Goal: Task Accomplishment & Management: Manage account settings

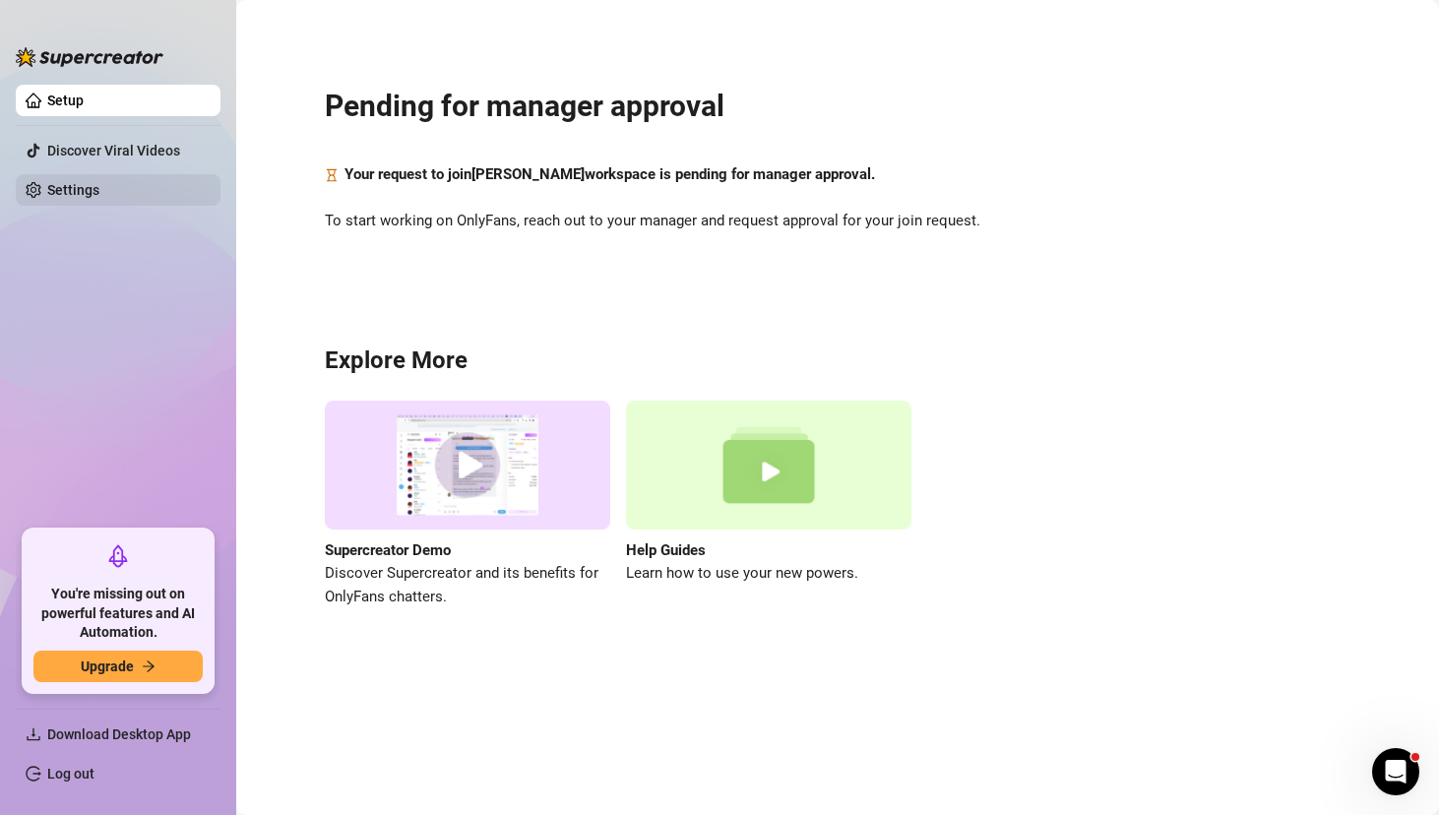
click at [59, 196] on link "Settings" at bounding box center [73, 190] width 52 height 16
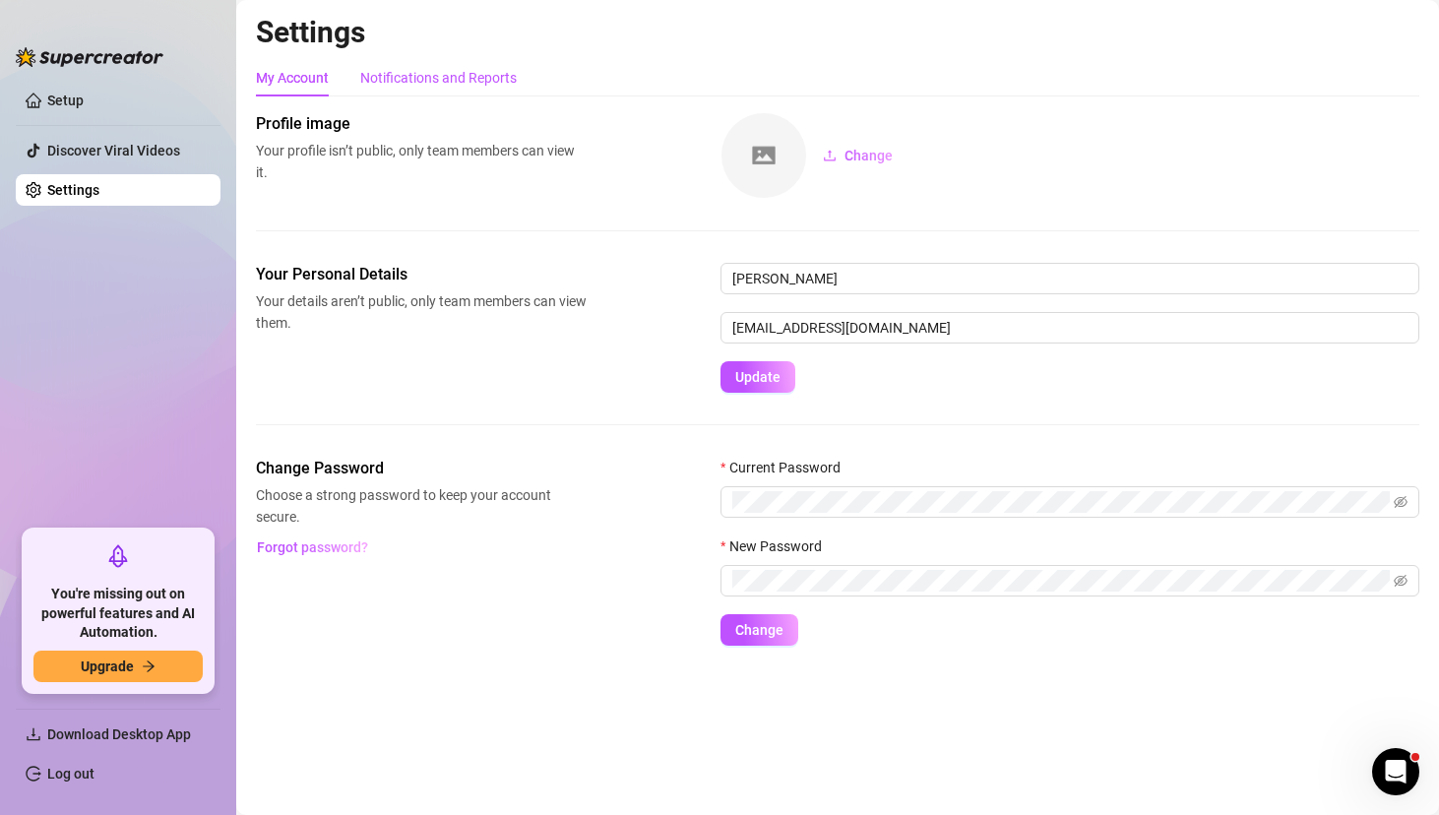
click at [406, 76] on div "Notifications and Reports" at bounding box center [438, 78] width 157 height 22
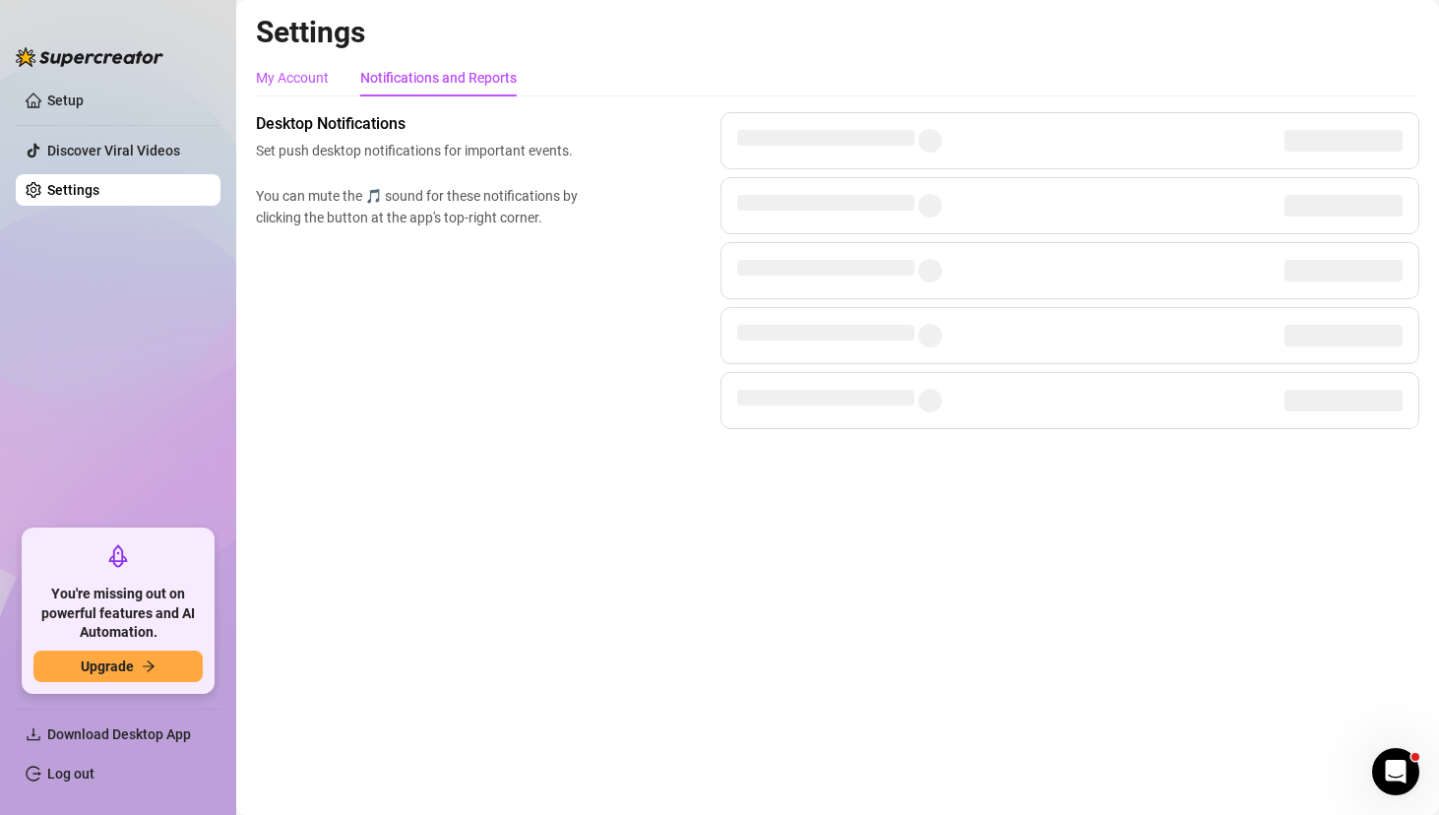
click at [296, 74] on div "My Account" at bounding box center [292, 78] width 73 height 22
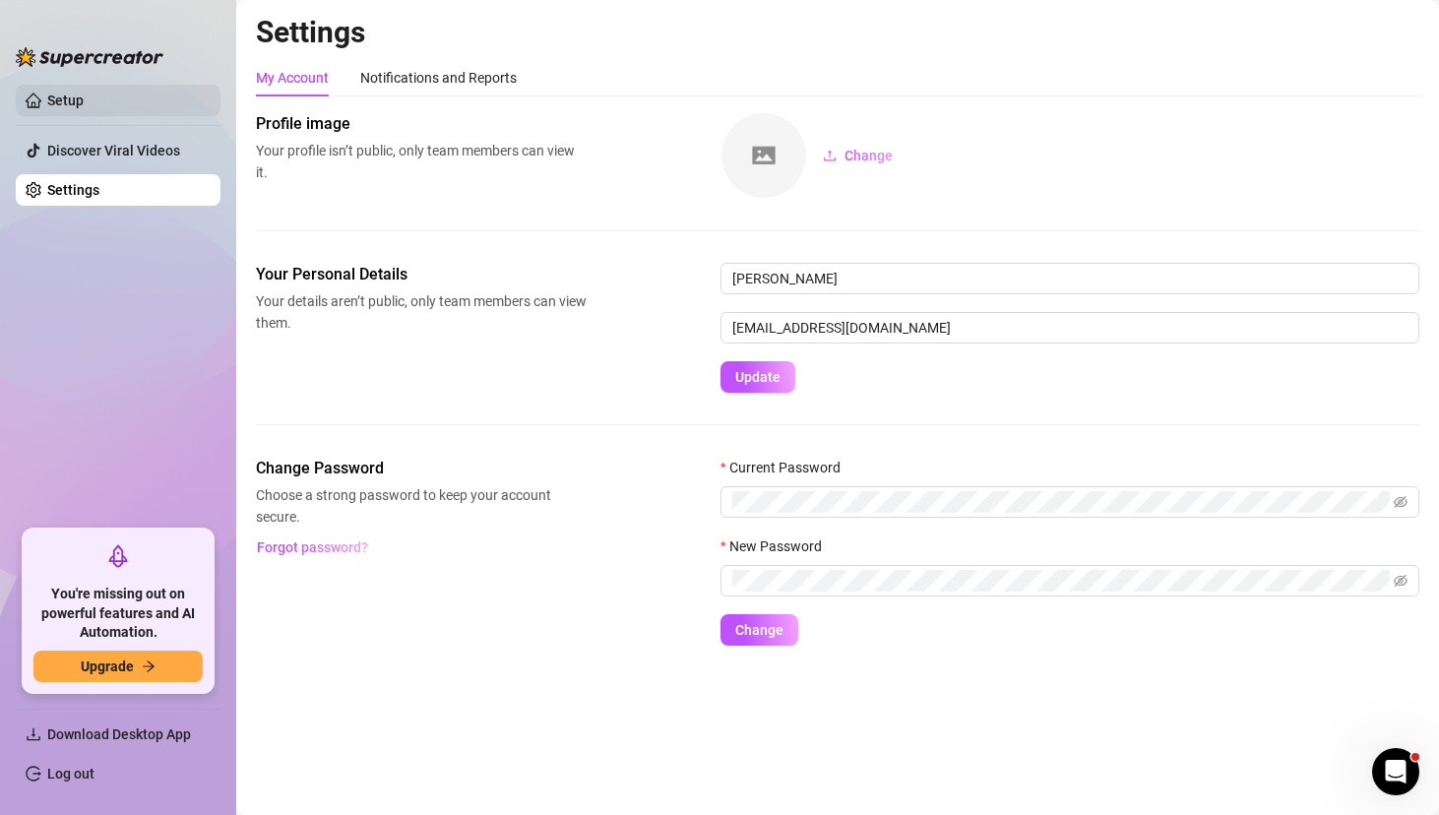
click at [84, 93] on link "Setup" at bounding box center [65, 101] width 36 height 16
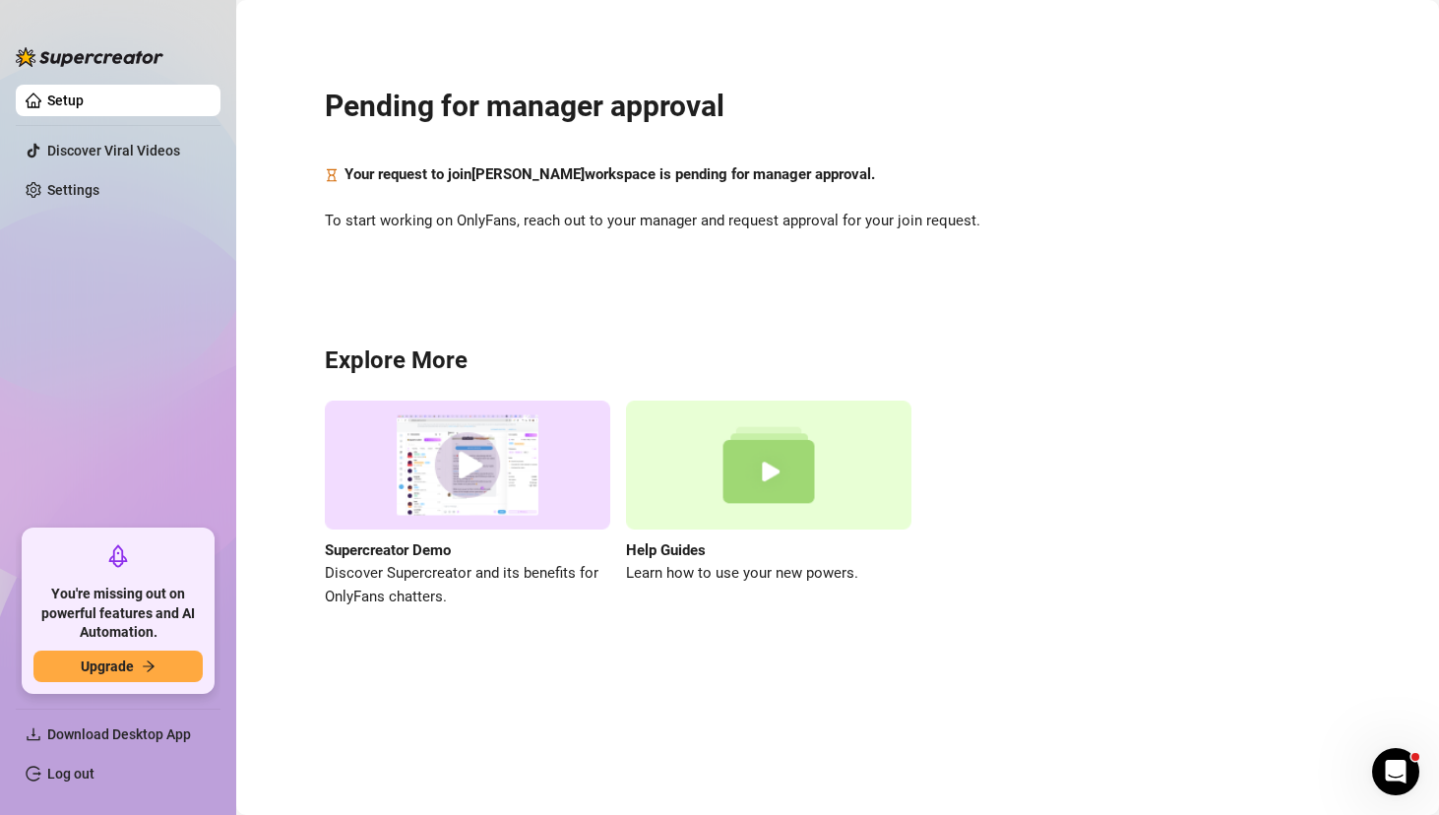
drag, startPoint x: 337, startPoint y: 170, endPoint x: 906, endPoint y: 190, distance: 569.4
click at [906, 190] on div "Pending for manager approval Your request to join [PERSON_NAME] workspace is pe…" at bounding box center [838, 336] width 1164 height 644
click at [604, 276] on div "Pending for manager approval Your request to join [PERSON_NAME] workspace is pe…" at bounding box center [838, 336] width 1164 height 644
click at [698, 324] on div "Pending for manager approval Your request to join [PERSON_NAME] workspace is pe…" at bounding box center [838, 336] width 1164 height 644
click at [395, 320] on div "Pending for manager approval Your request to join [PERSON_NAME] workspace is pe…" at bounding box center [838, 336] width 1164 height 644
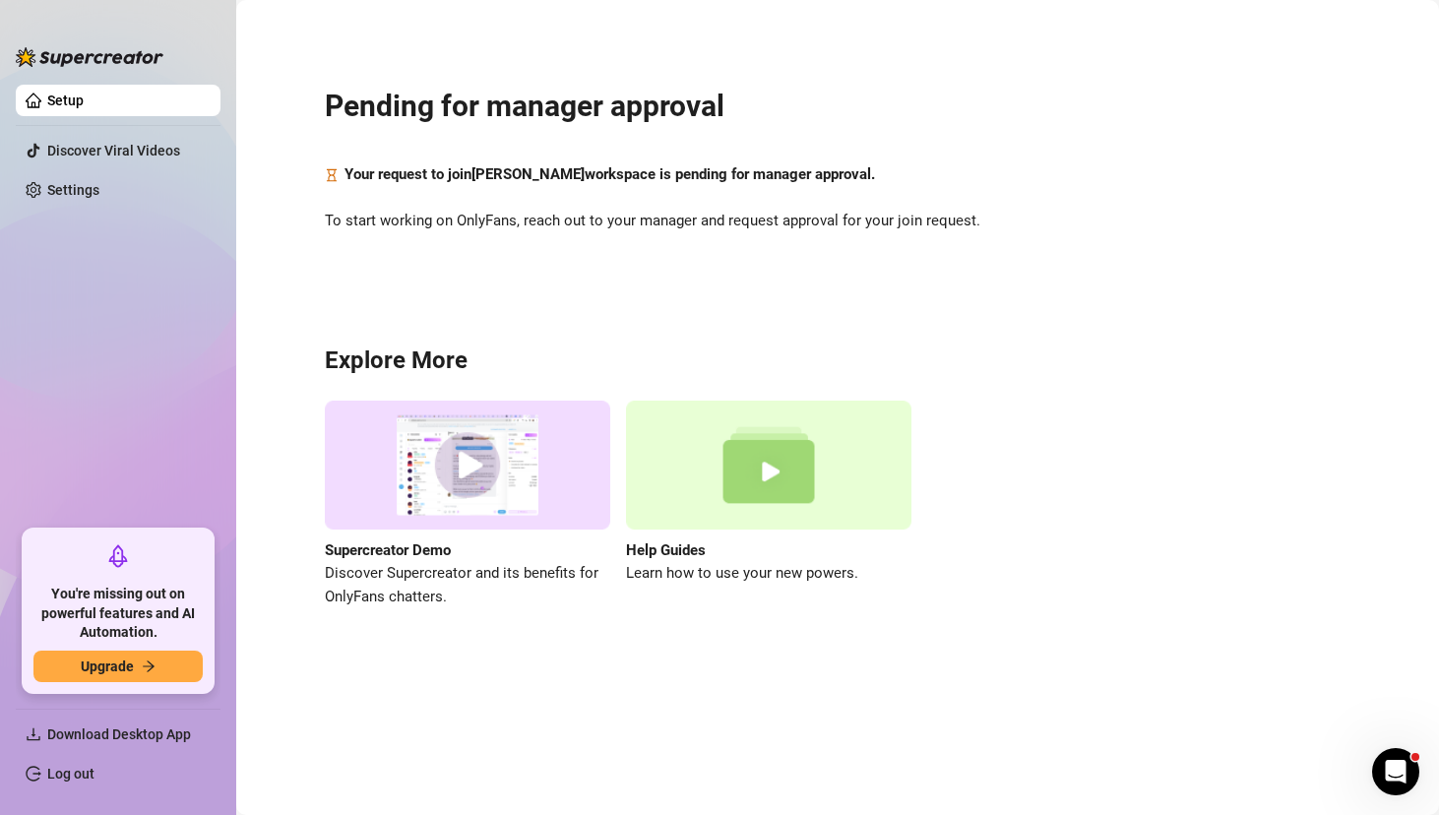
click at [56, 209] on ul "Setup Discover Viral Videos Settings" at bounding box center [118, 299] width 205 height 445
click at [59, 182] on link "Settings" at bounding box center [73, 190] width 52 height 16
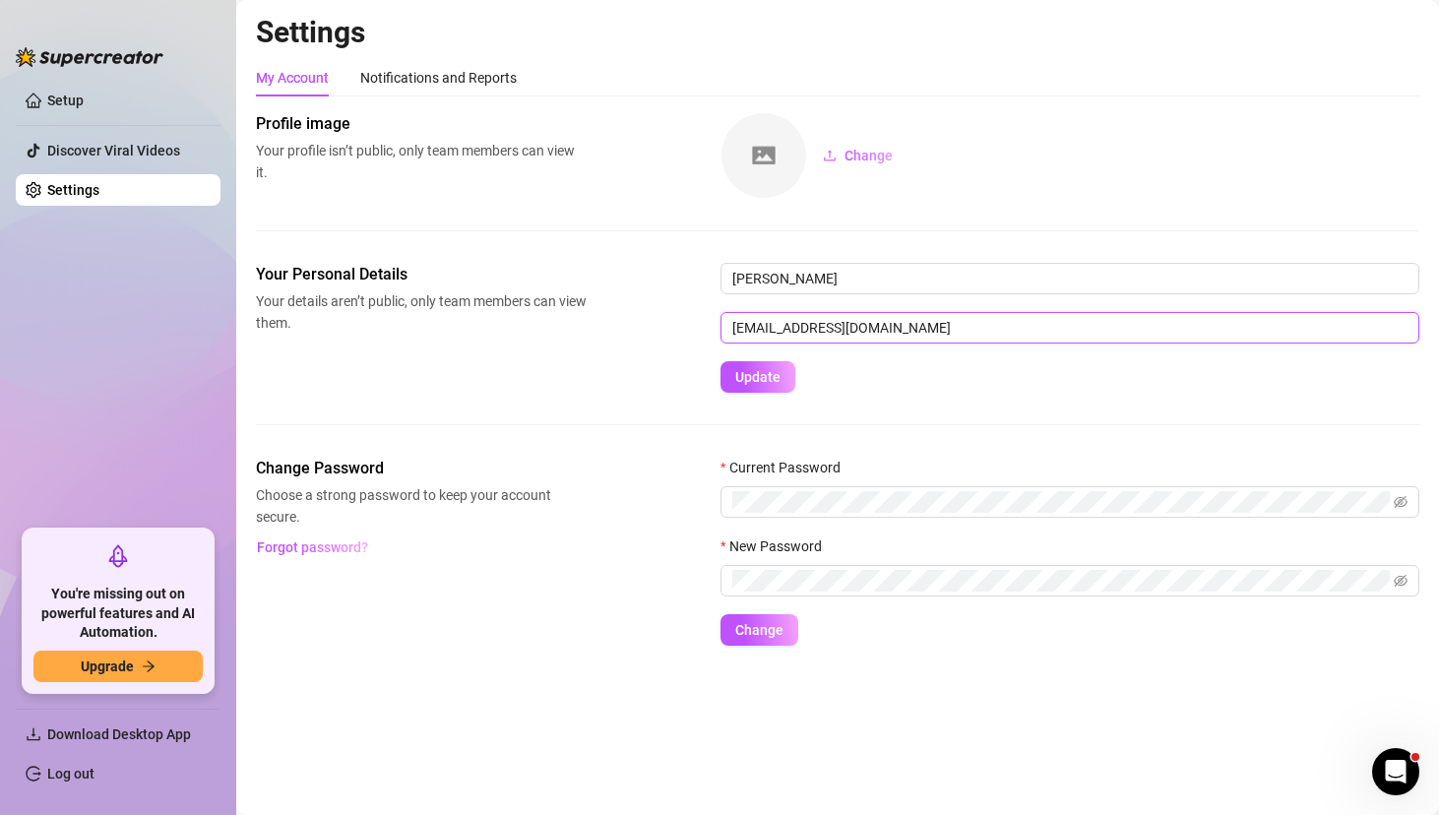
click at [903, 330] on input "[EMAIL_ADDRESS][DOMAIN_NAME]" at bounding box center [1070, 328] width 699 height 32
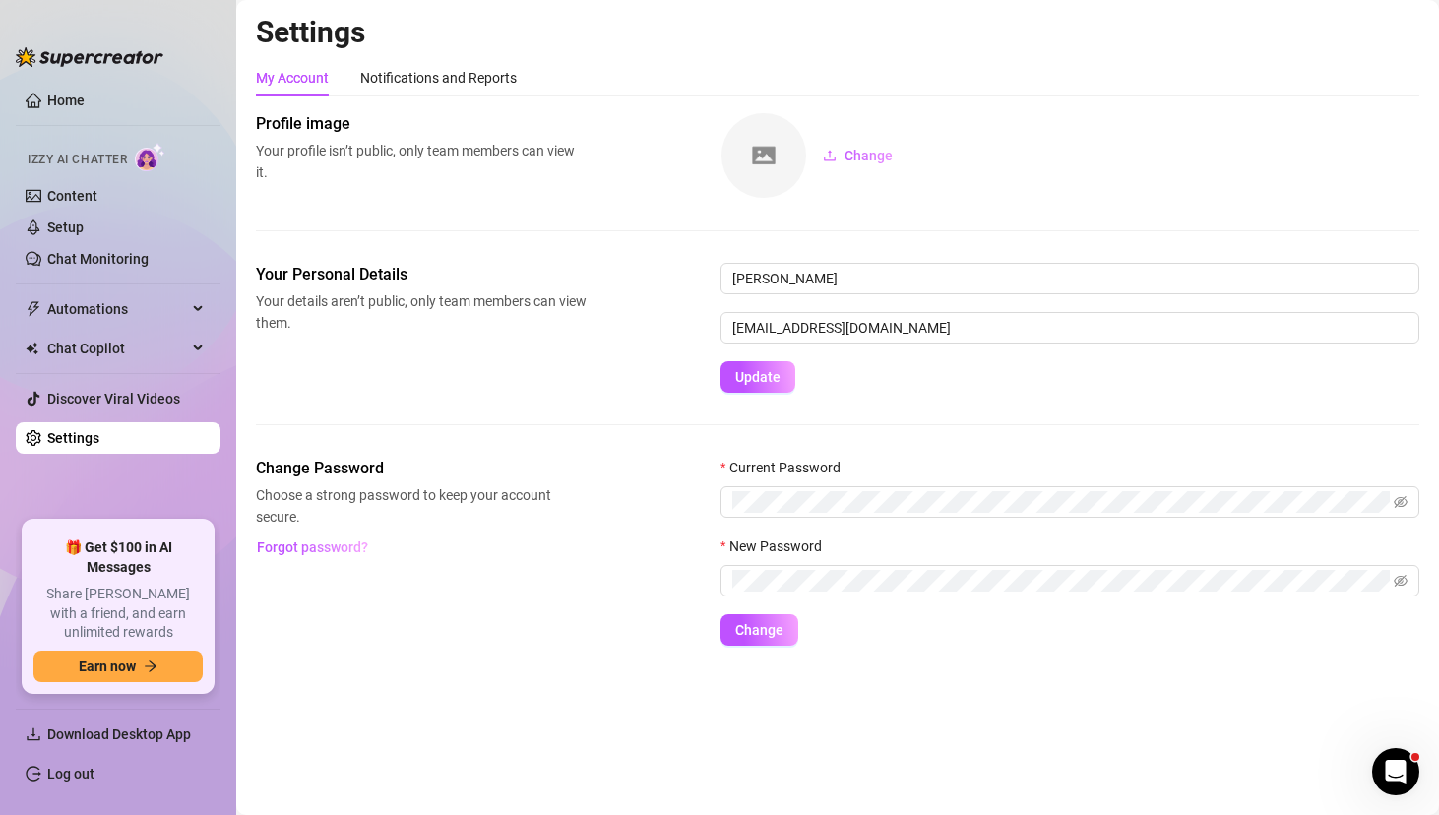
click at [166, 479] on ul "Home Izzy AI Chatter Content Setup Chat Monitoring Automations Chat Copilot Dis…" at bounding box center [118, 295] width 205 height 436
click at [68, 104] on link "Home" at bounding box center [65, 101] width 37 height 16
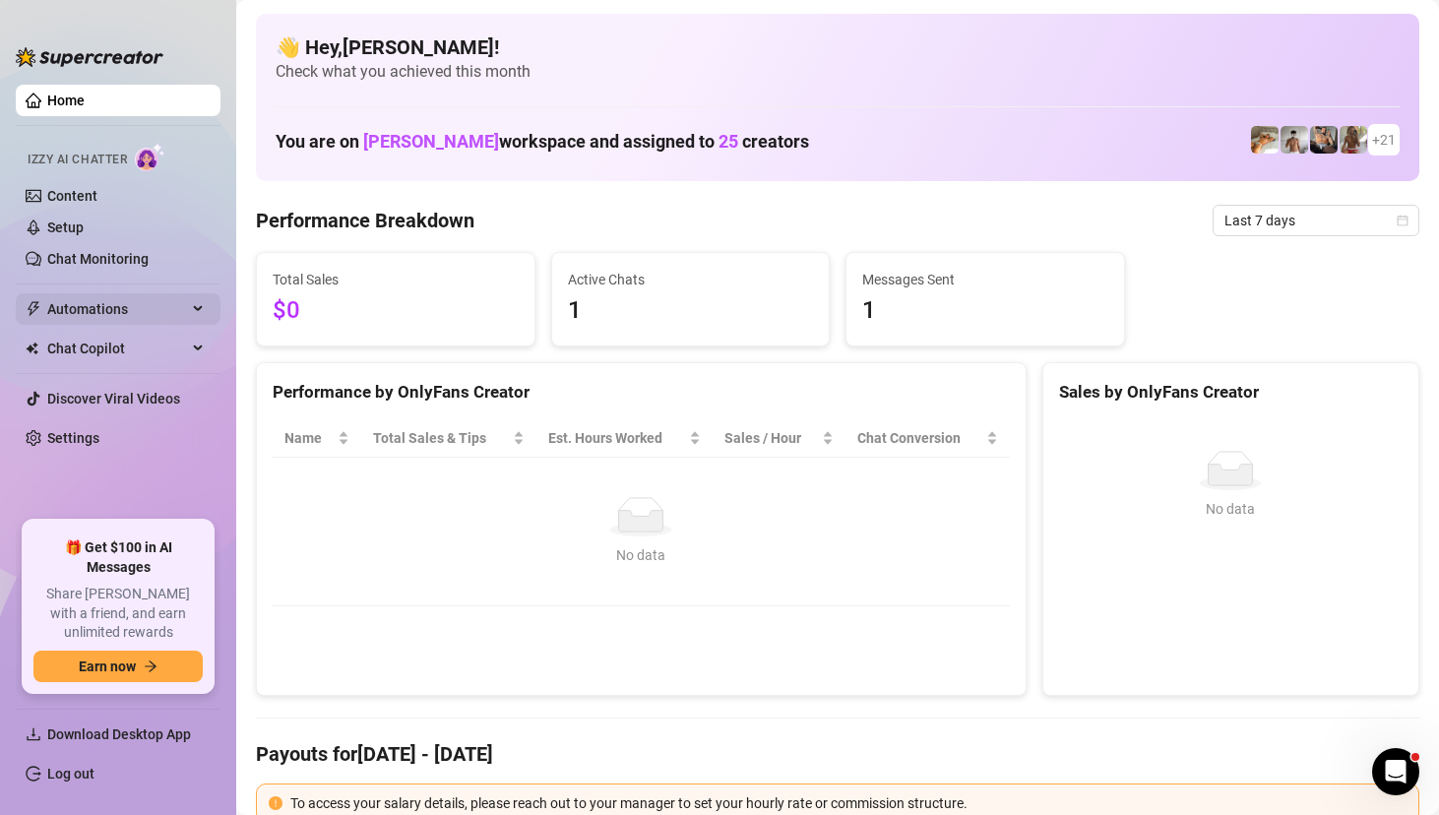
click at [154, 322] on span "Automations" at bounding box center [117, 309] width 140 height 32
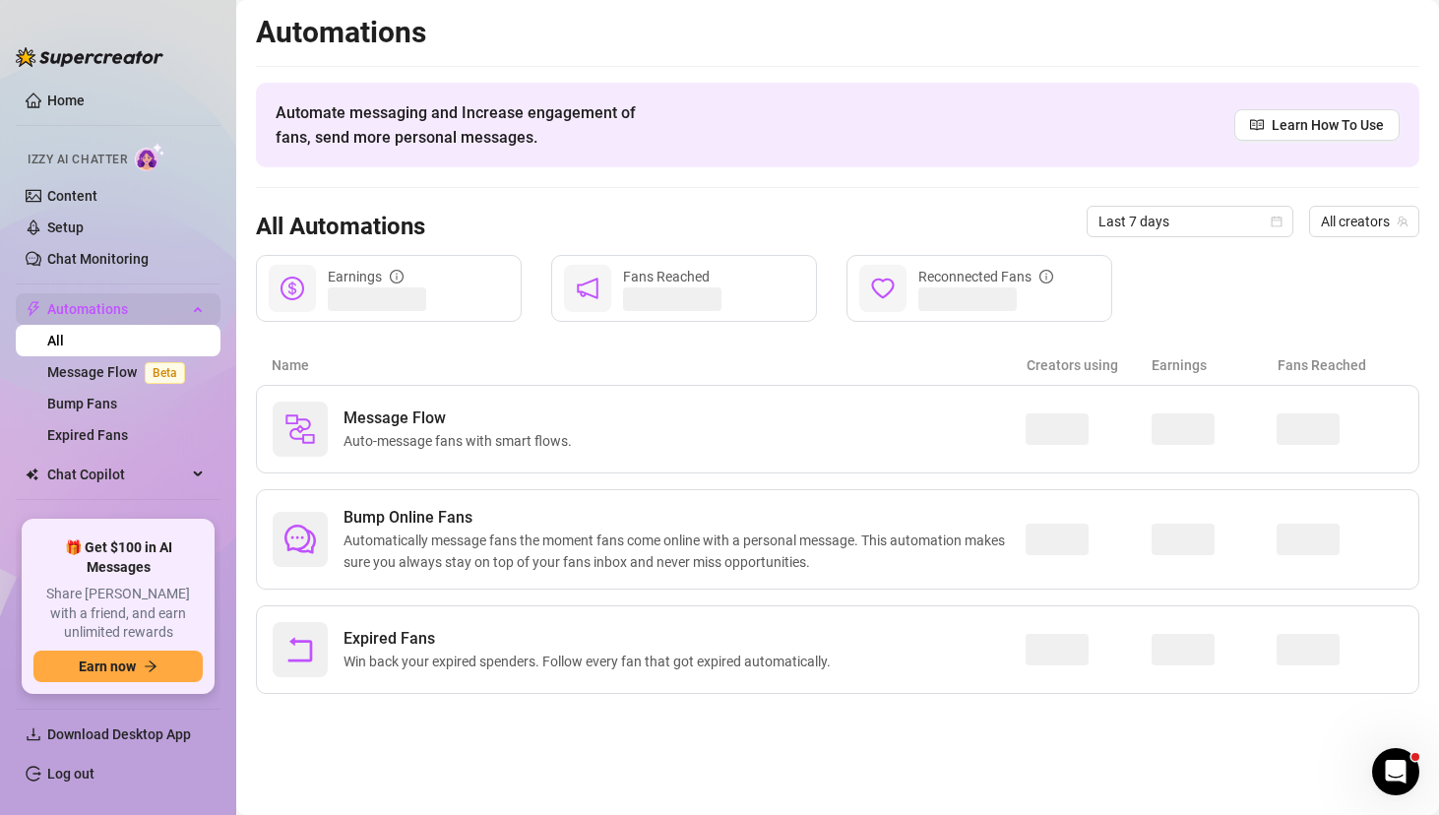
click at [154, 322] on span "Automations" at bounding box center [117, 309] width 140 height 32
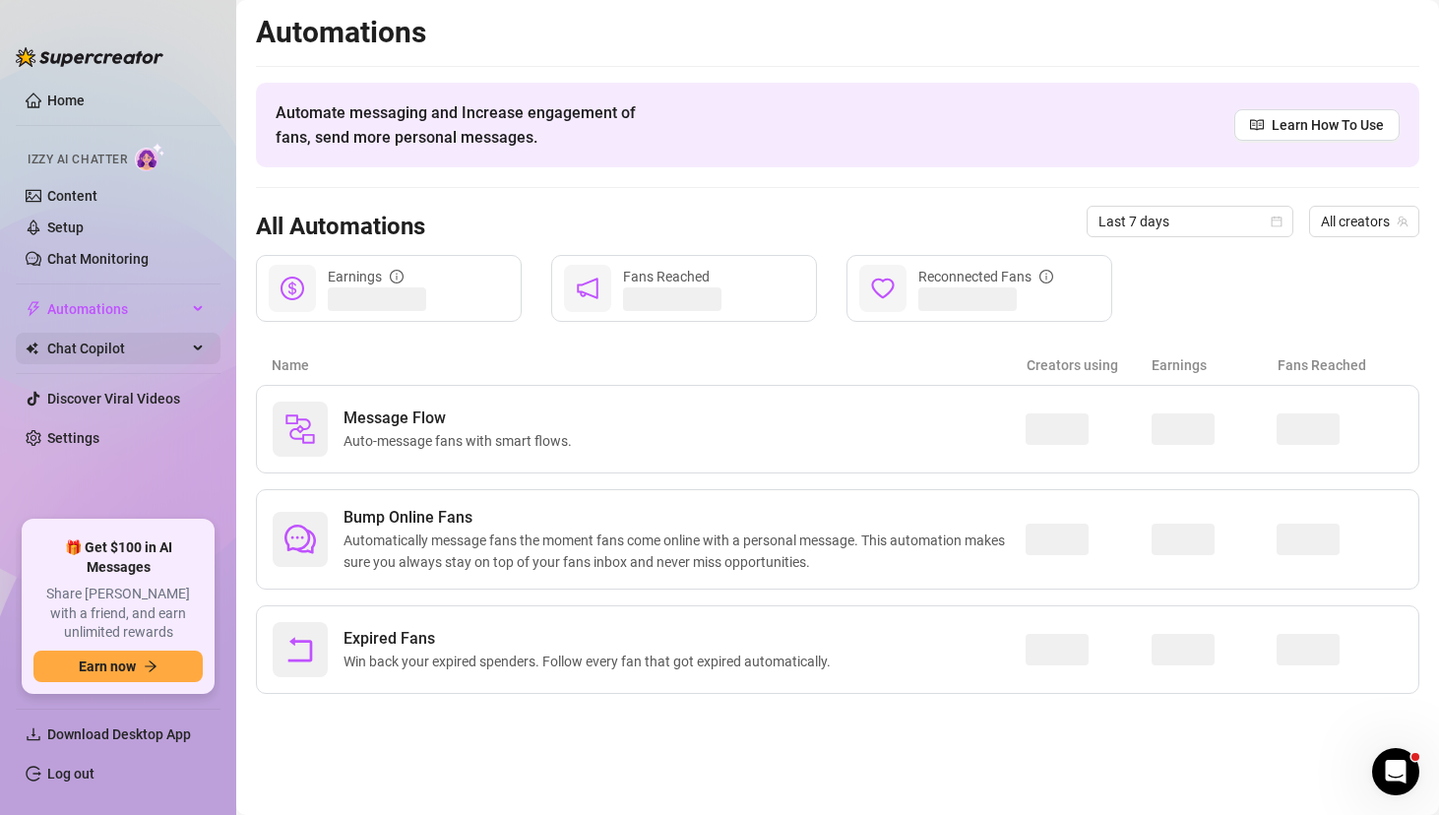
click at [136, 360] on span "Chat Copilot" at bounding box center [117, 349] width 140 height 32
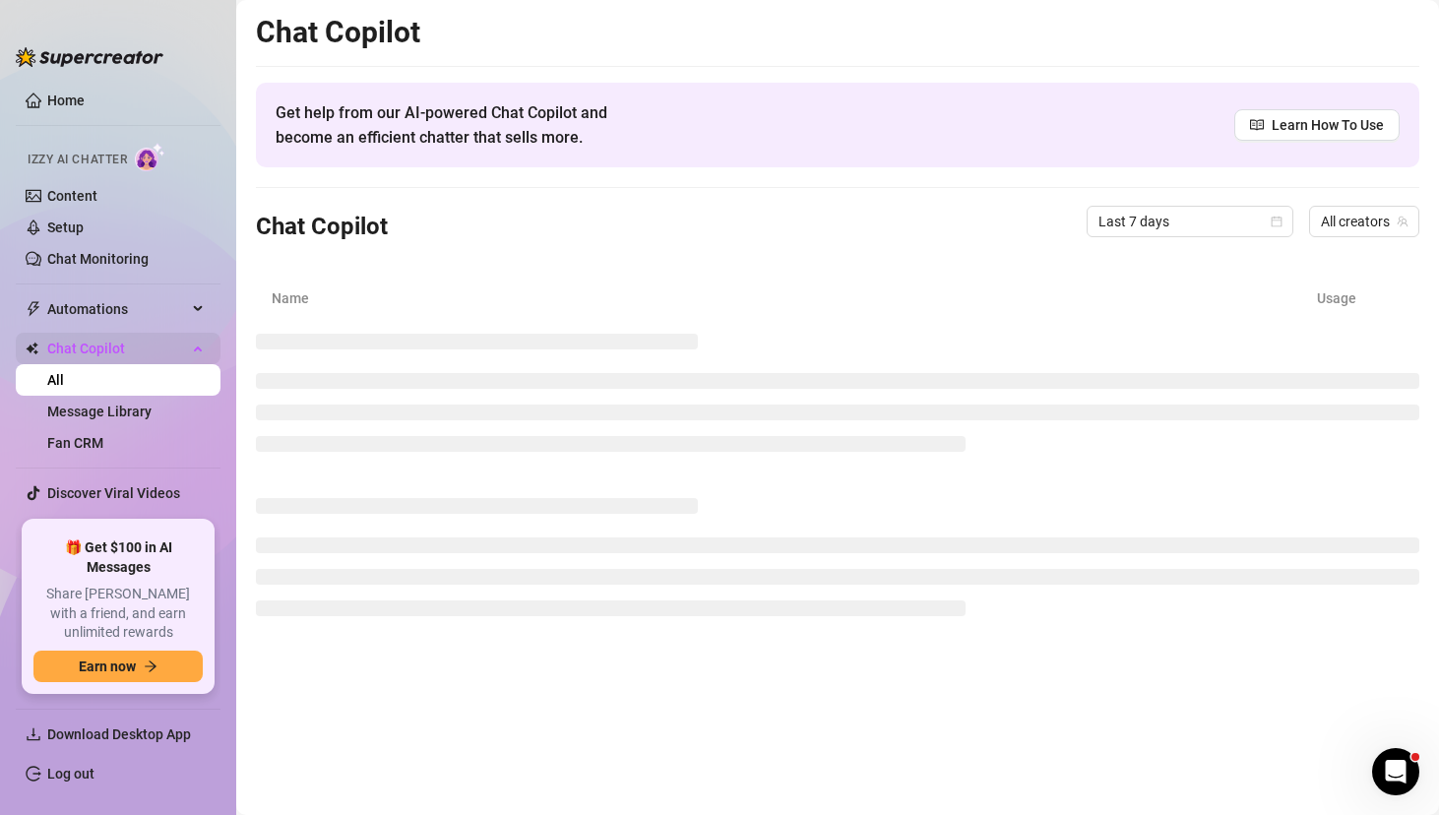
click at [141, 352] on span "Chat Copilot" at bounding box center [117, 349] width 140 height 32
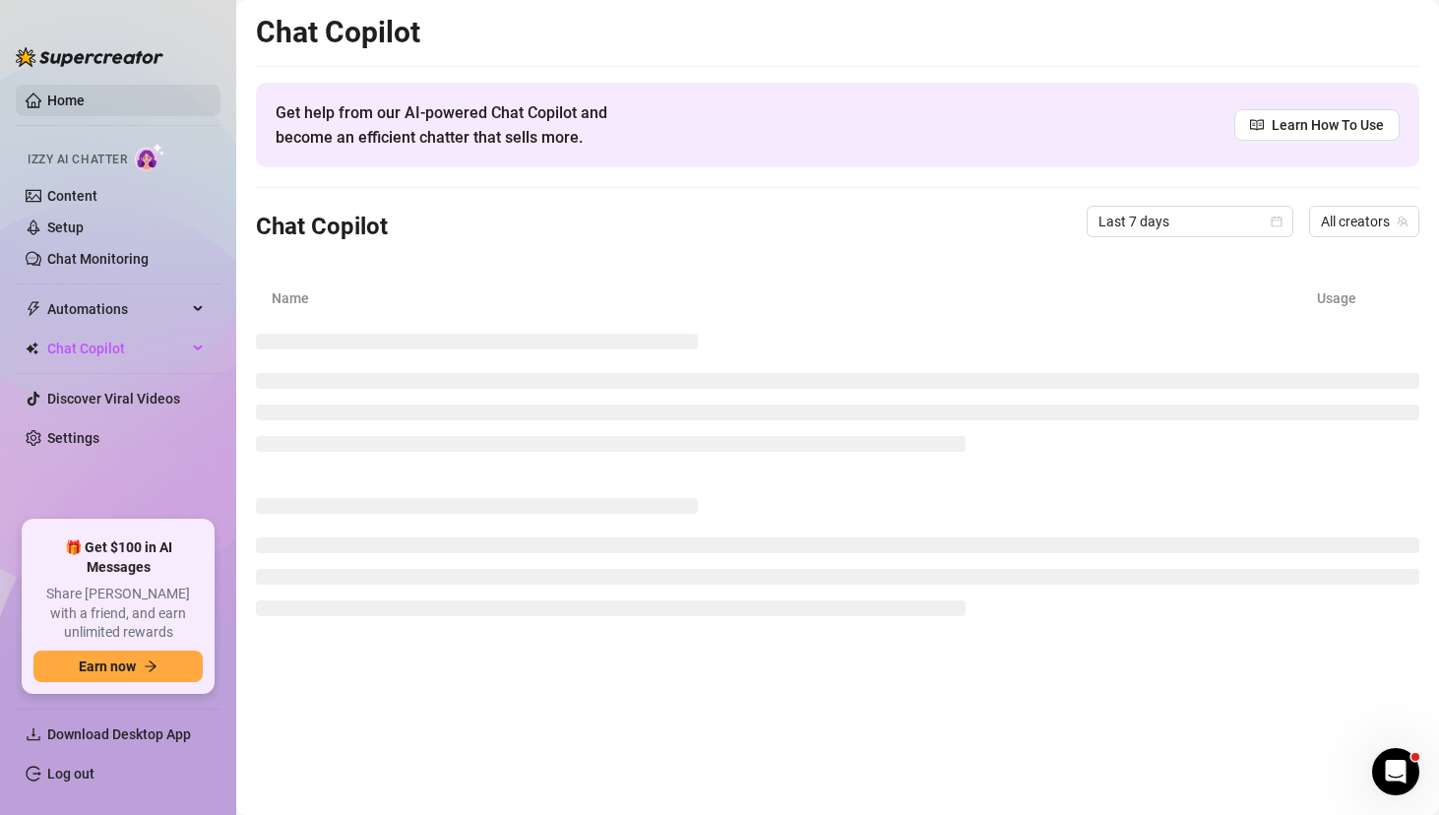
click at [85, 96] on link "Home" at bounding box center [65, 101] width 37 height 16
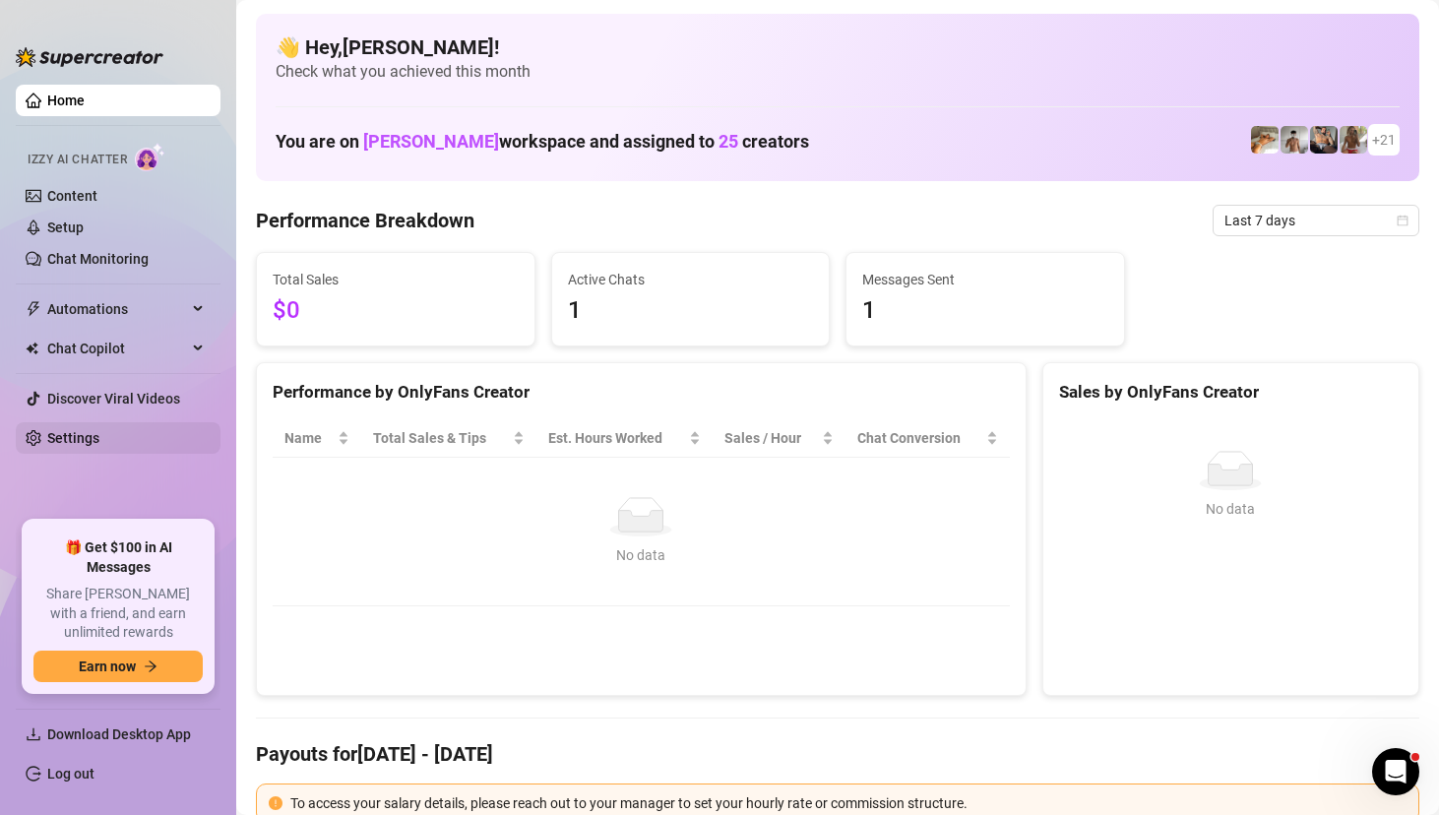
click at [83, 439] on link "Settings" at bounding box center [73, 438] width 52 height 16
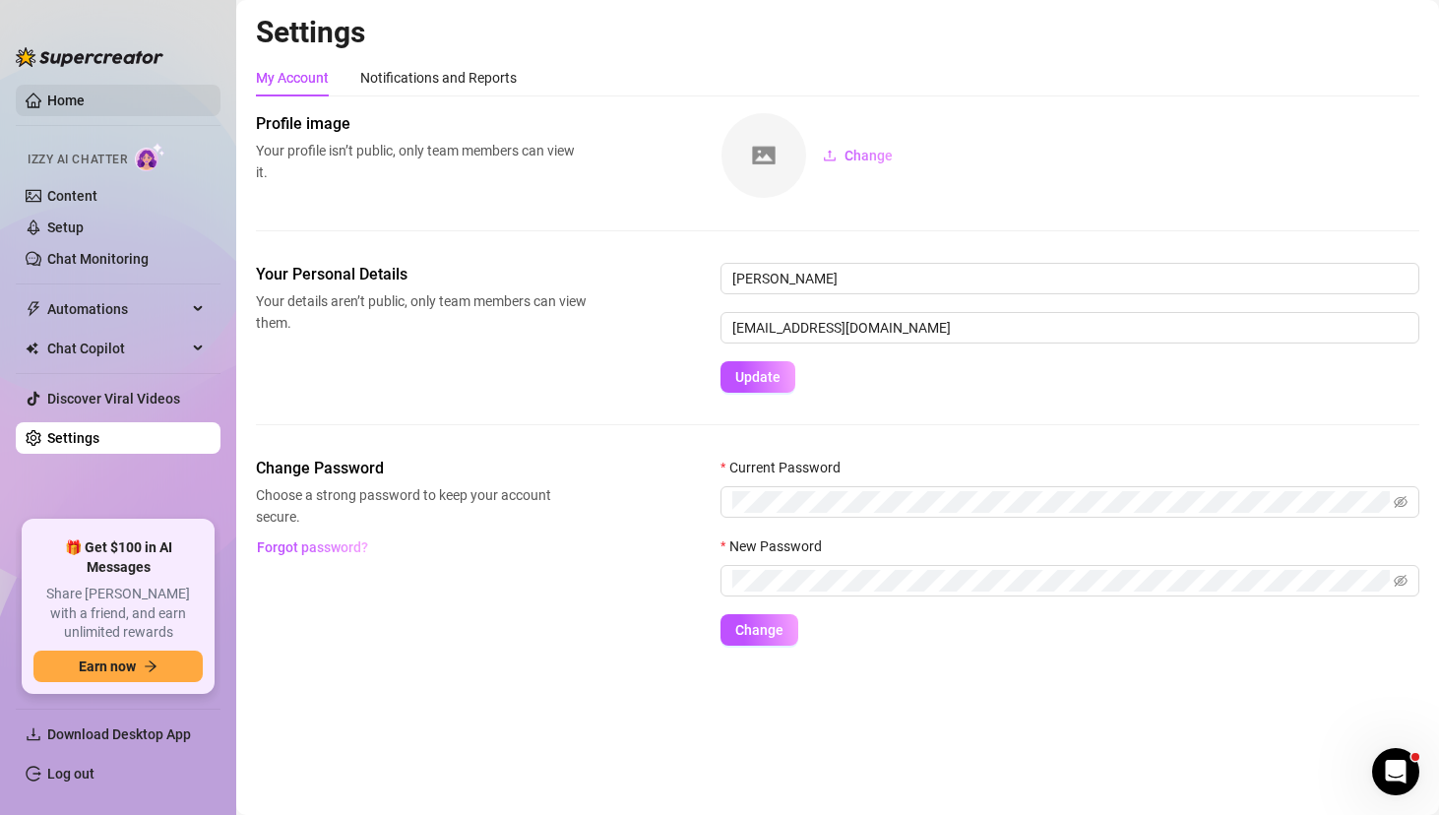
click at [47, 103] on link "Home" at bounding box center [65, 101] width 37 height 16
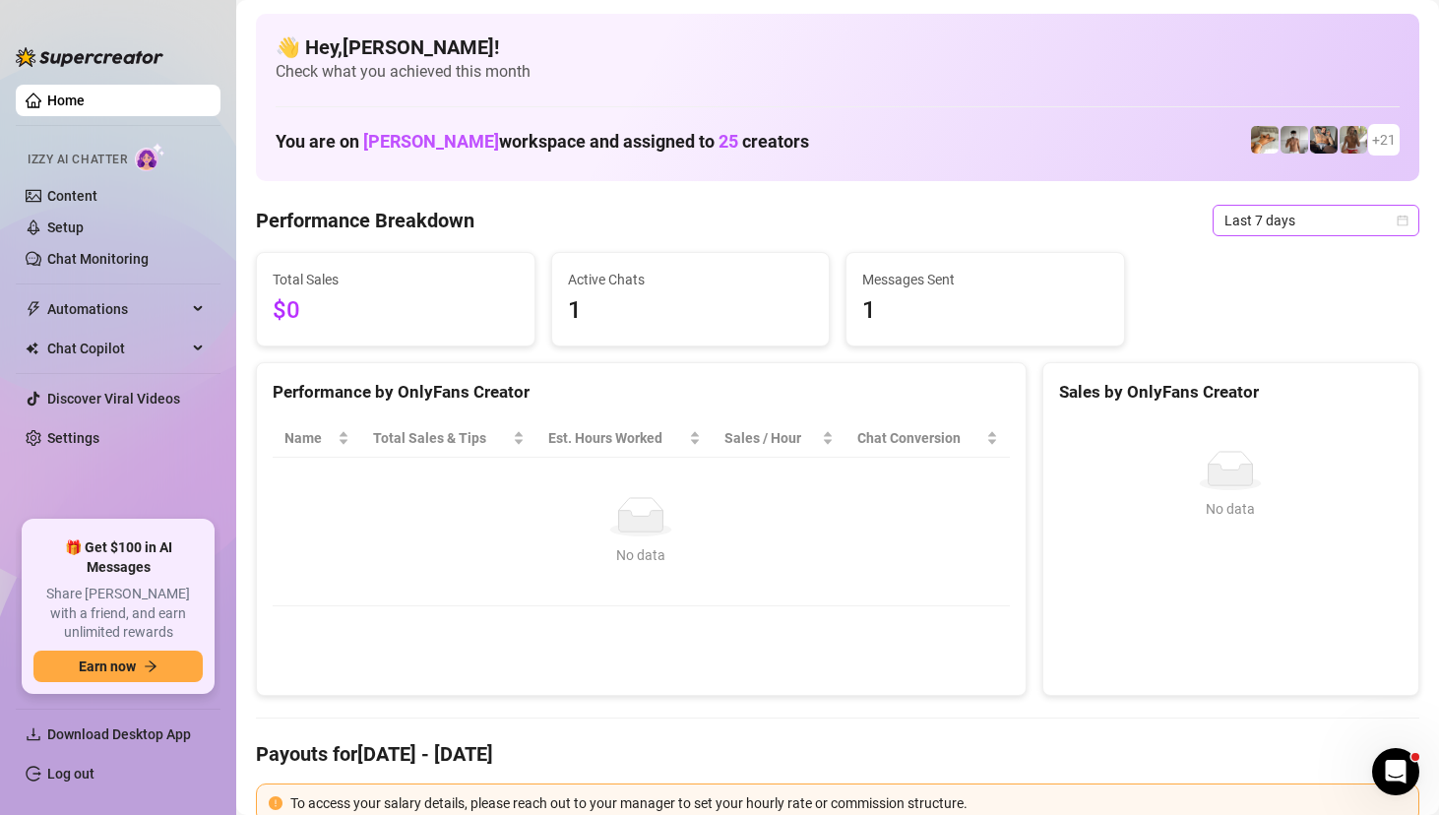
click at [1403, 224] on icon "calendar" at bounding box center [1403, 220] width 11 height 11
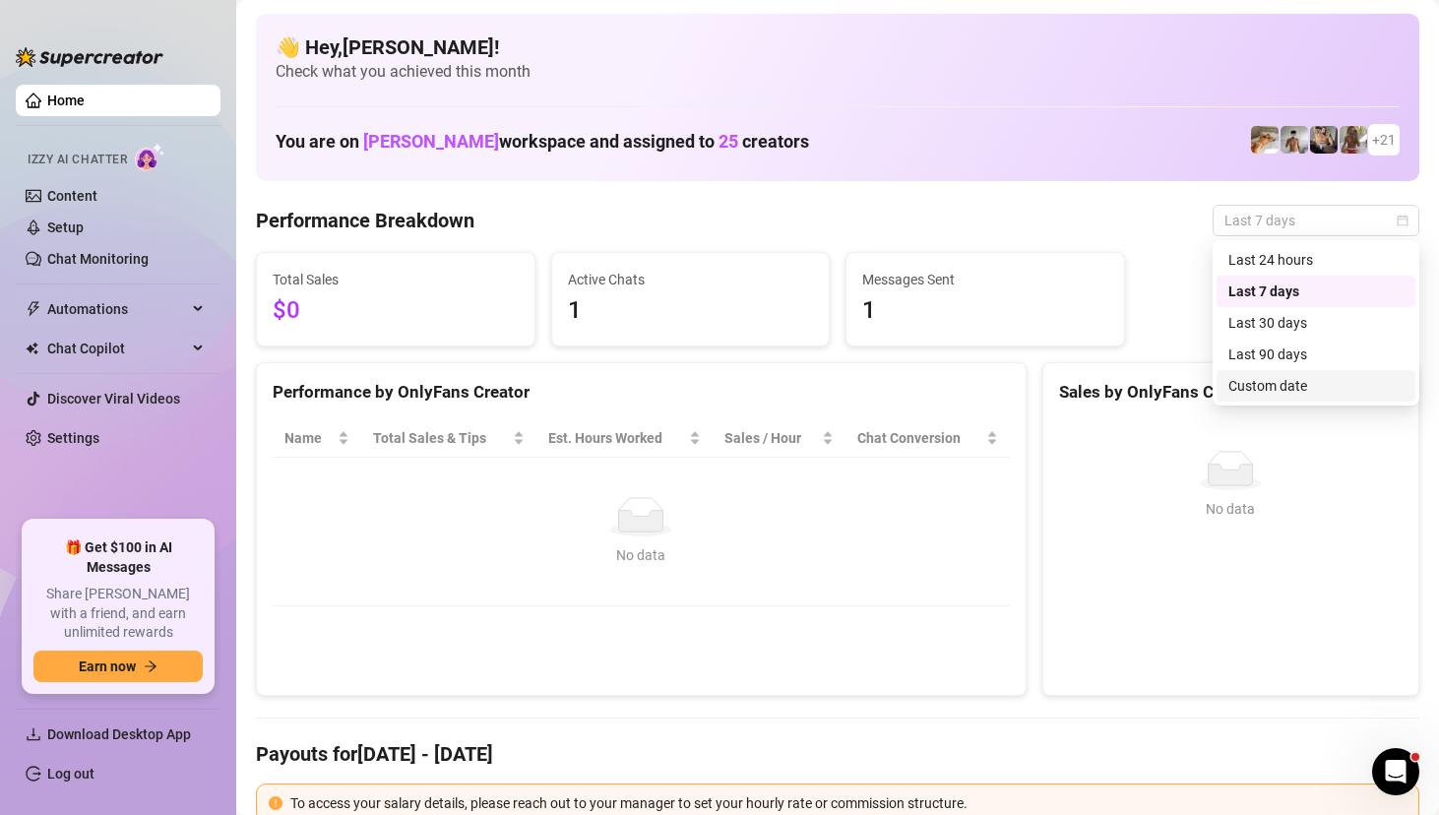
click at [1283, 378] on div "Custom date" at bounding box center [1316, 386] width 175 height 22
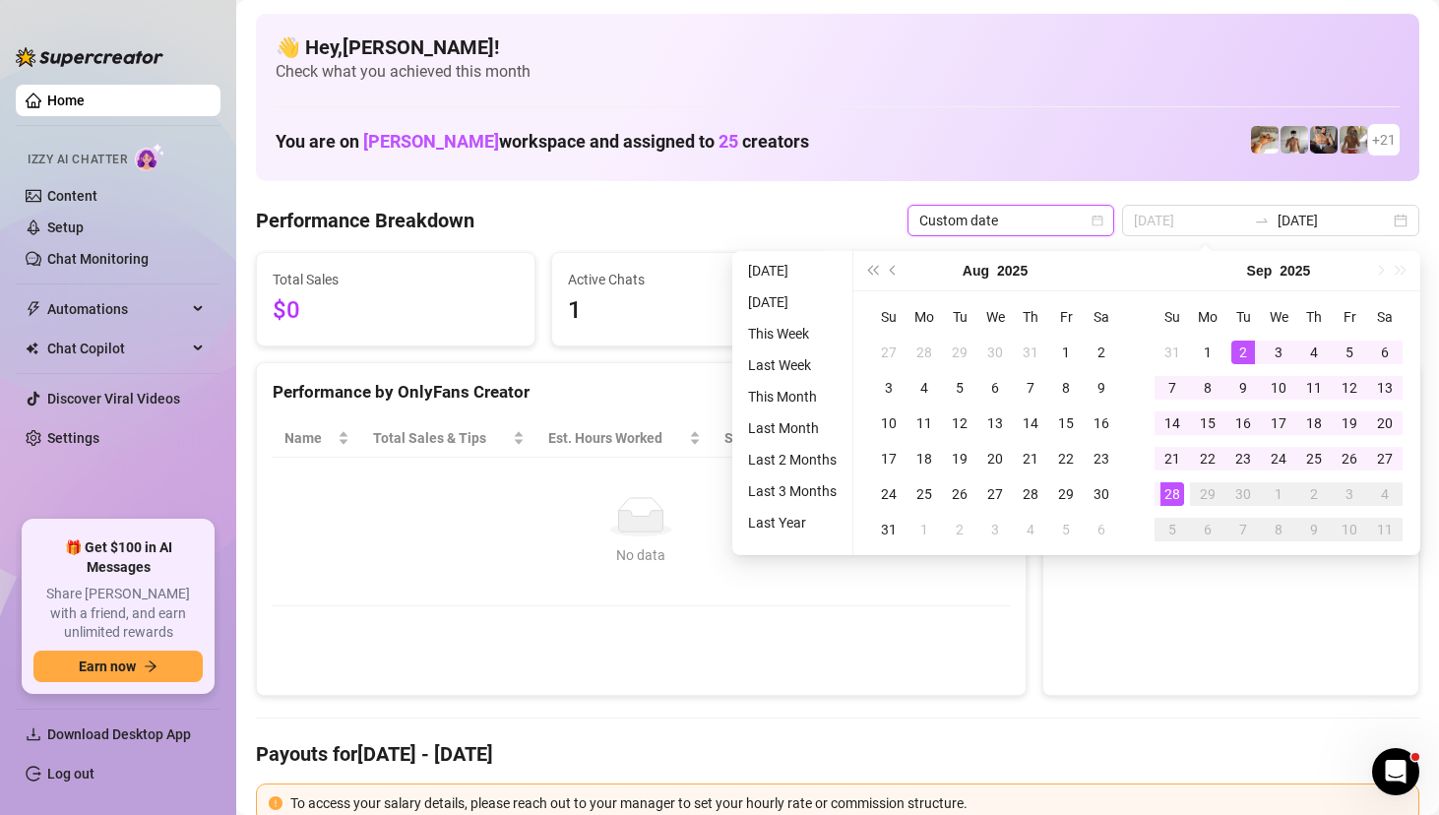
type input "[DATE]"
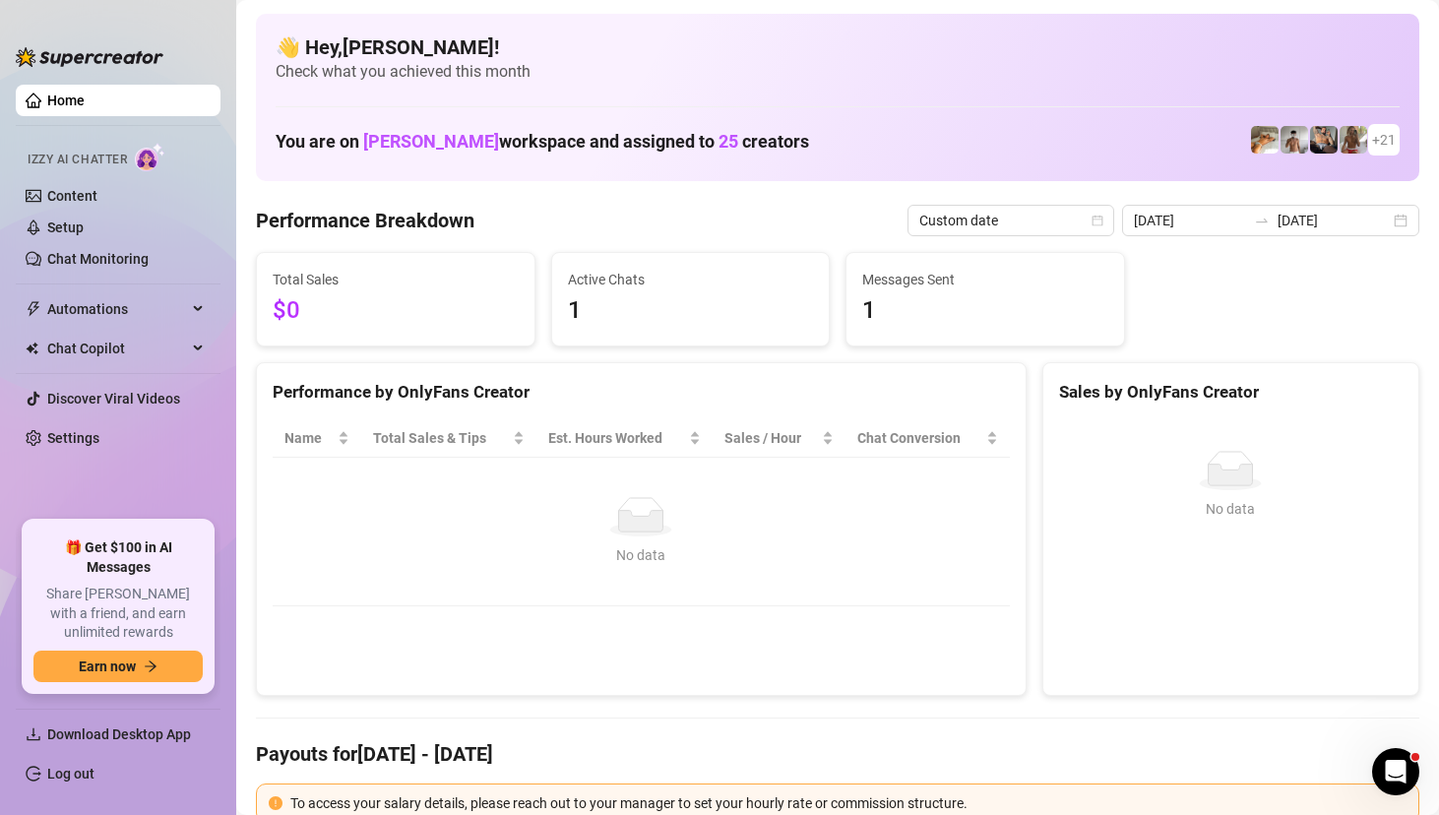
click at [85, 96] on link "Home" at bounding box center [65, 101] width 37 height 16
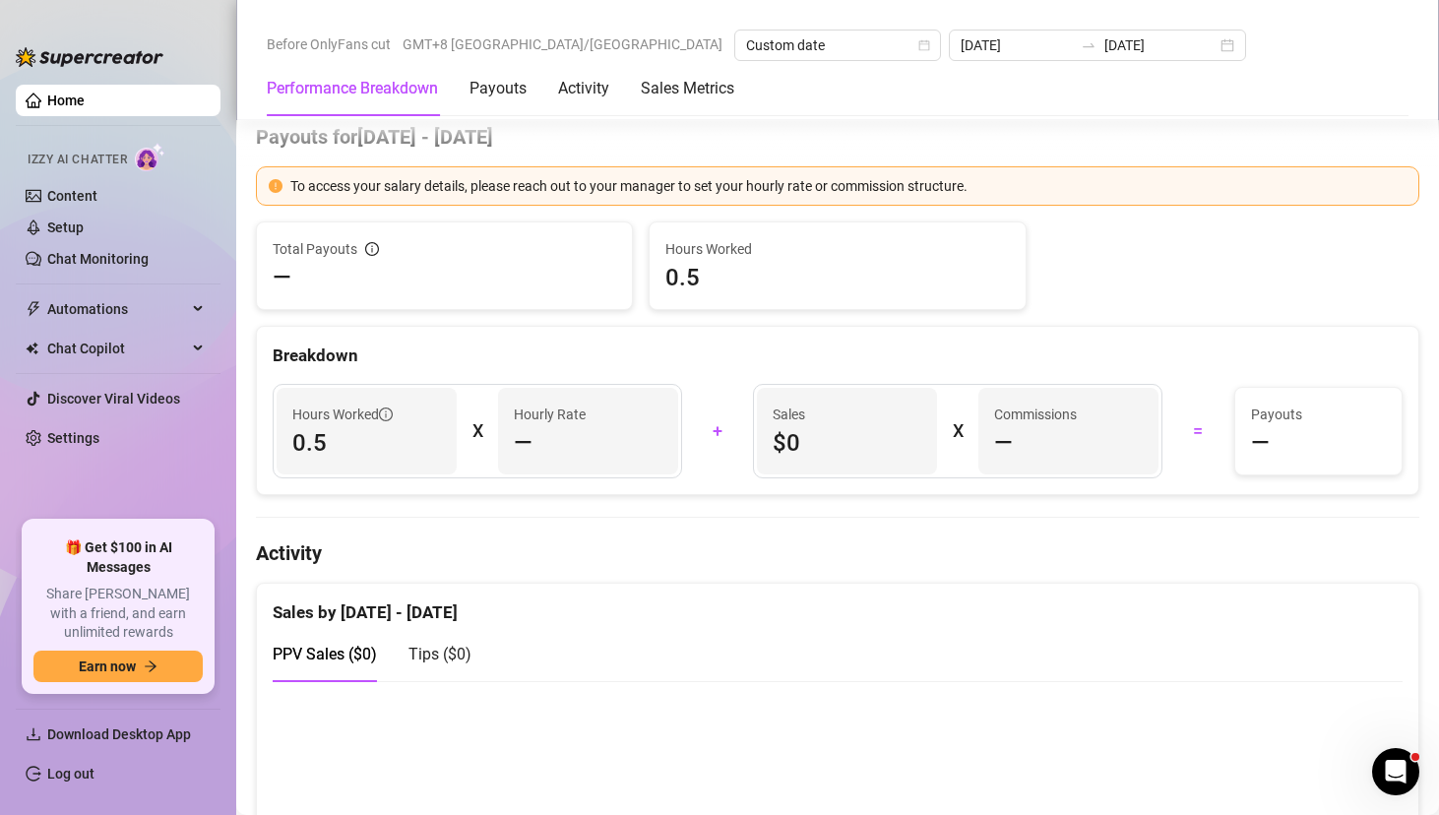
scroll to position [595, 0]
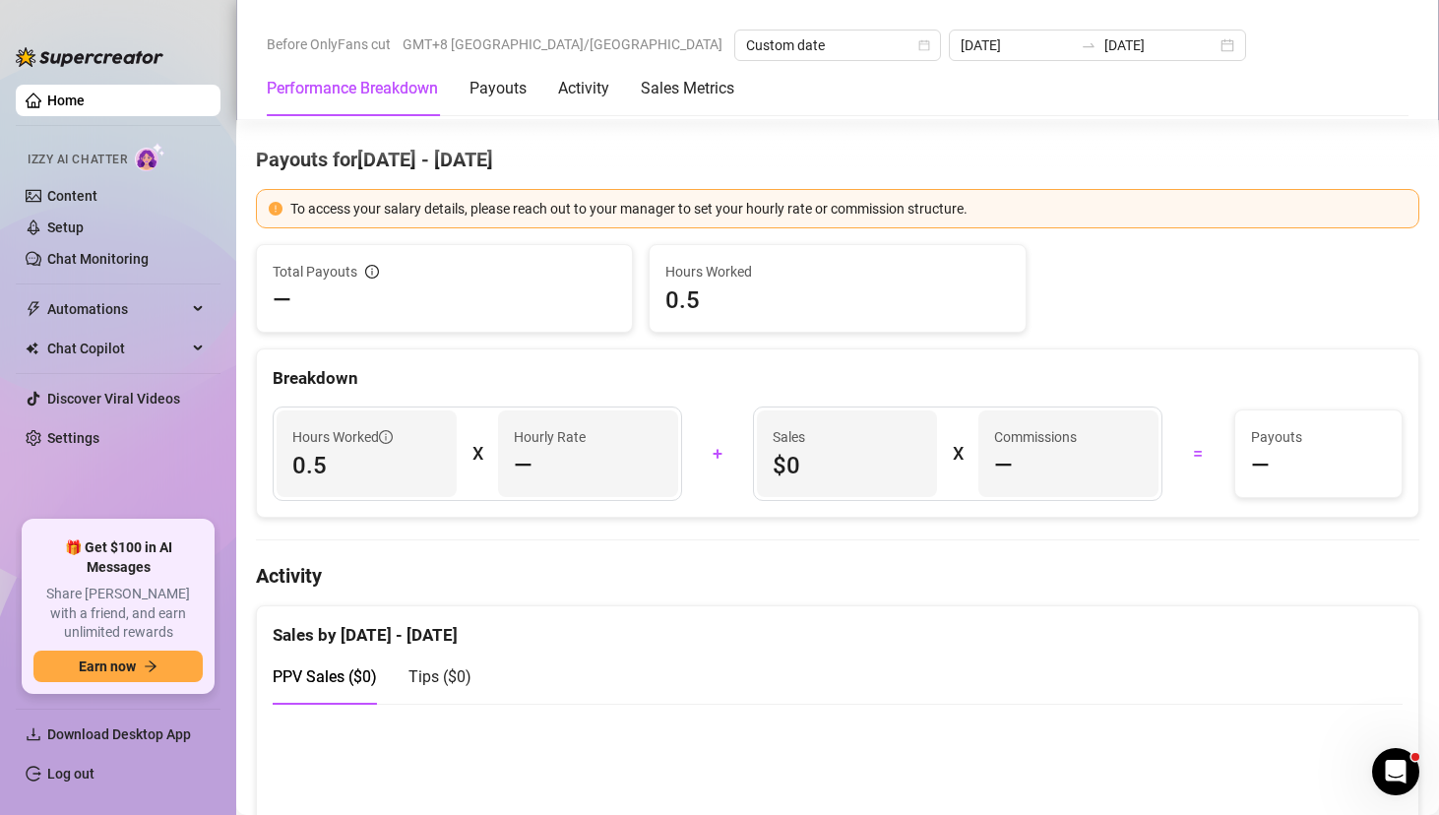
click at [80, 104] on link "Home" at bounding box center [65, 101] width 37 height 16
click at [969, 39] on div "[DATE] [DATE]" at bounding box center [1097, 46] width 297 height 32
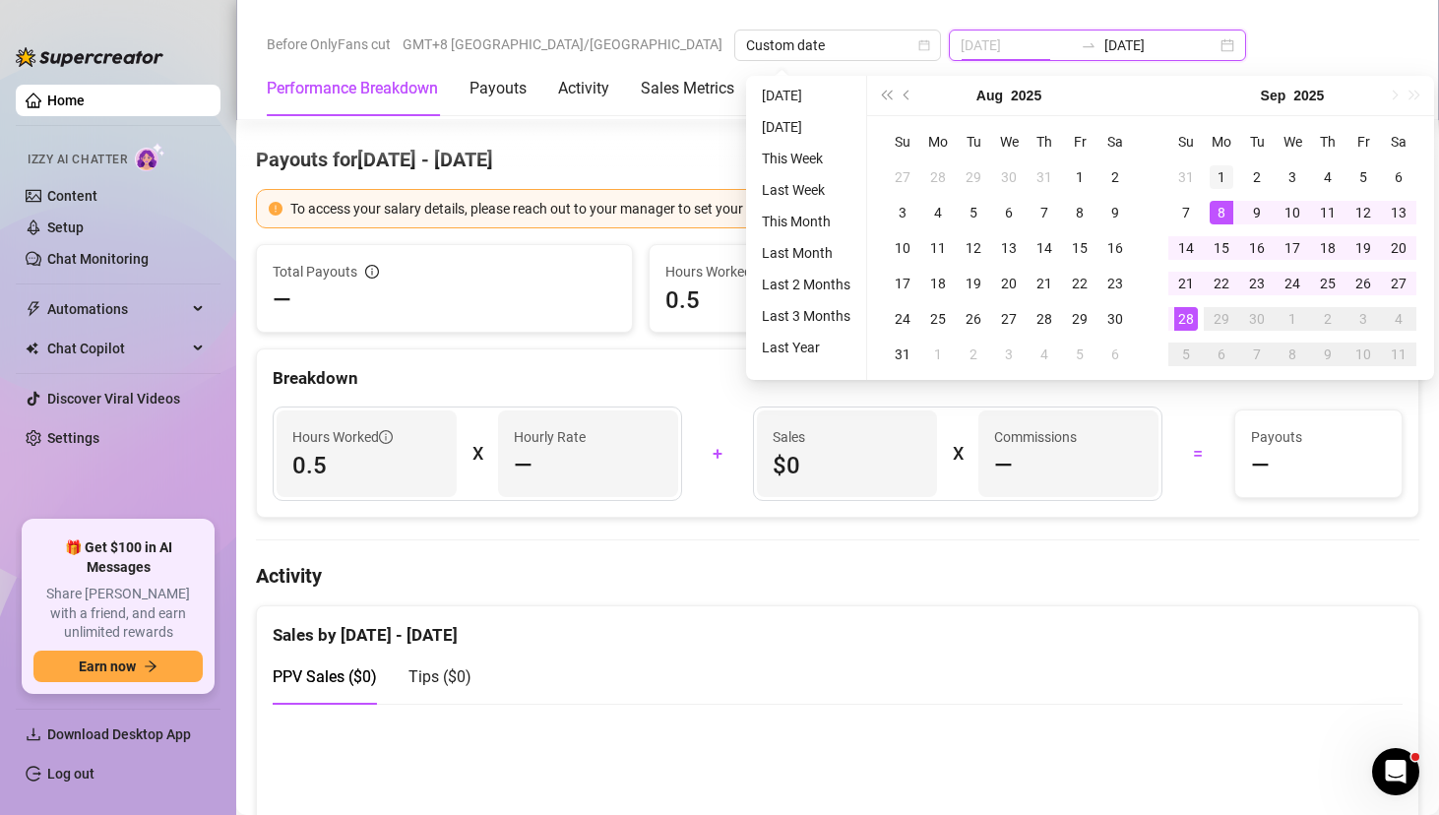
type input "[DATE]"
click at [1215, 171] on div "1" at bounding box center [1222, 177] width 24 height 24
type input "[DATE]"
click at [1182, 313] on div "28" at bounding box center [1187, 319] width 24 height 24
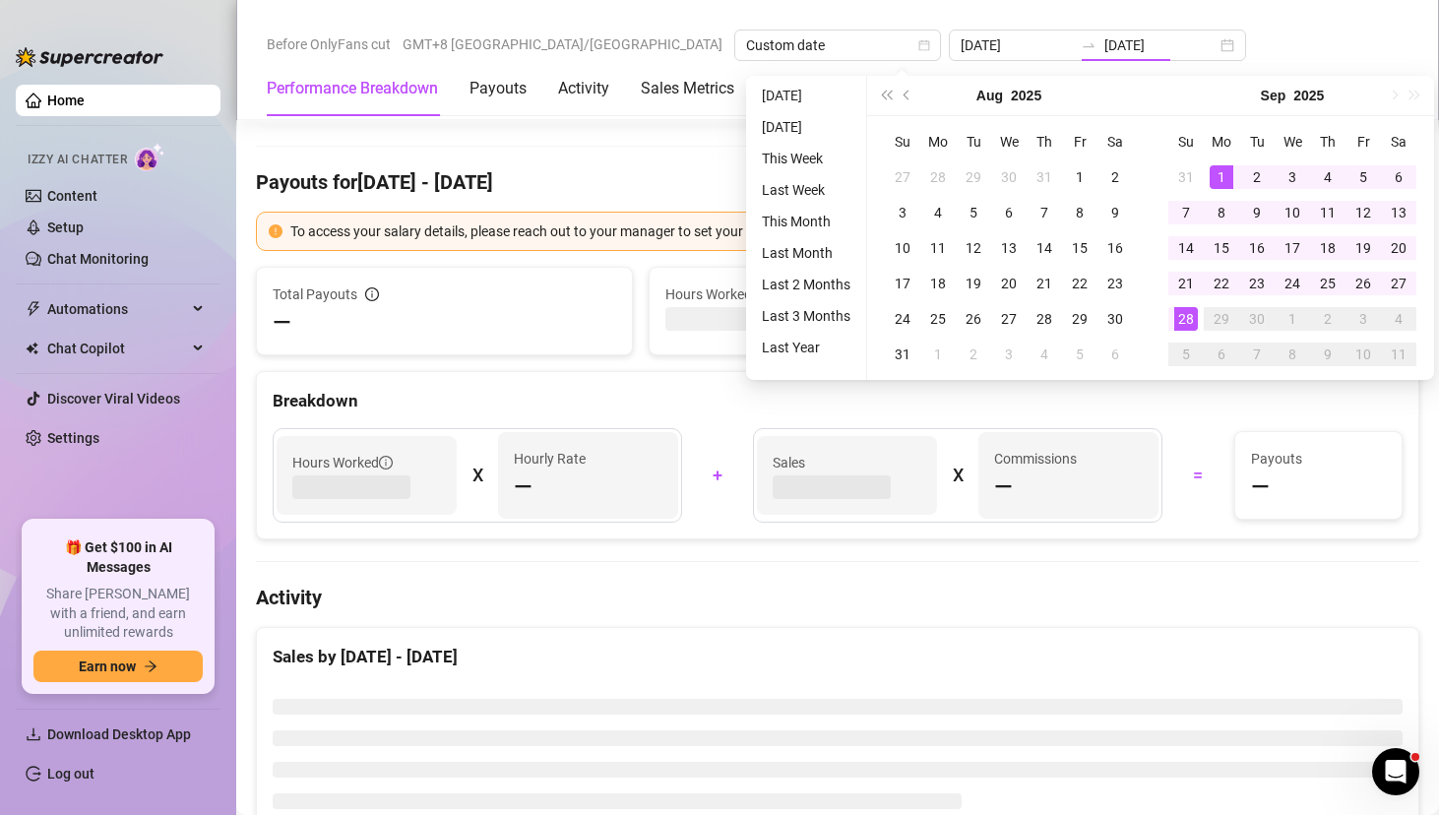
type input "[DATE]"
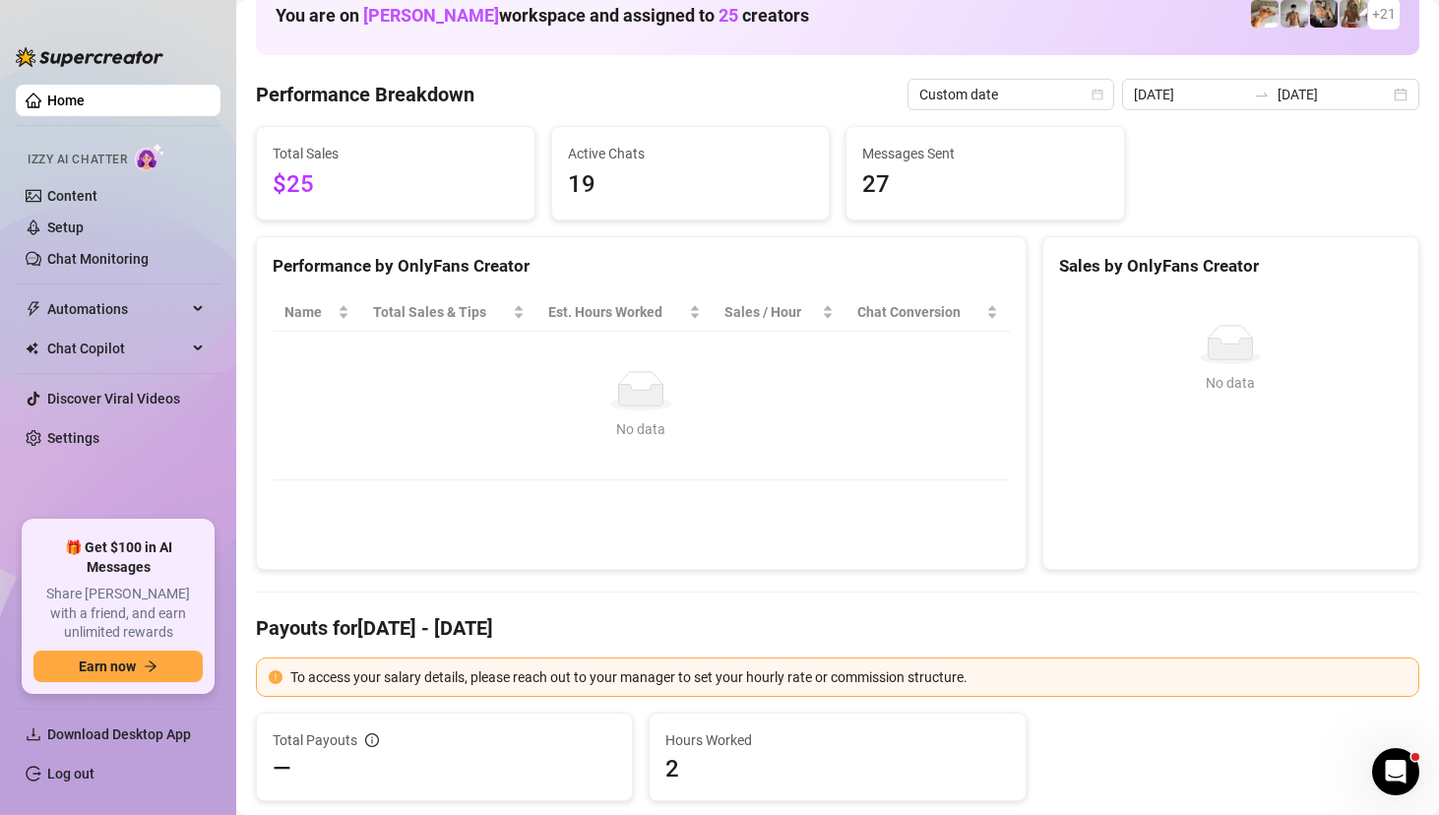
scroll to position [0, 0]
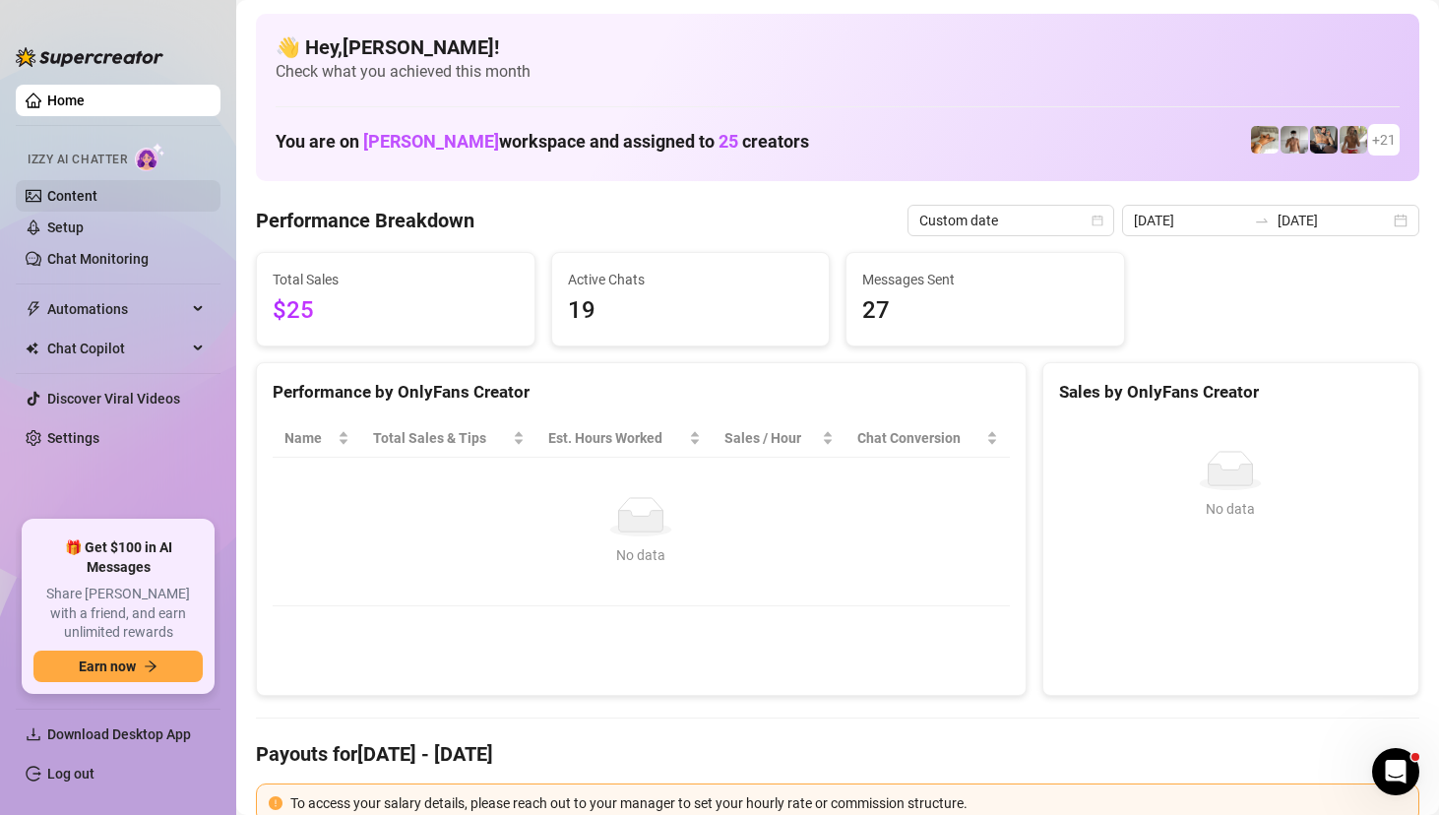
click at [97, 202] on link "Content" at bounding box center [72, 196] width 50 height 16
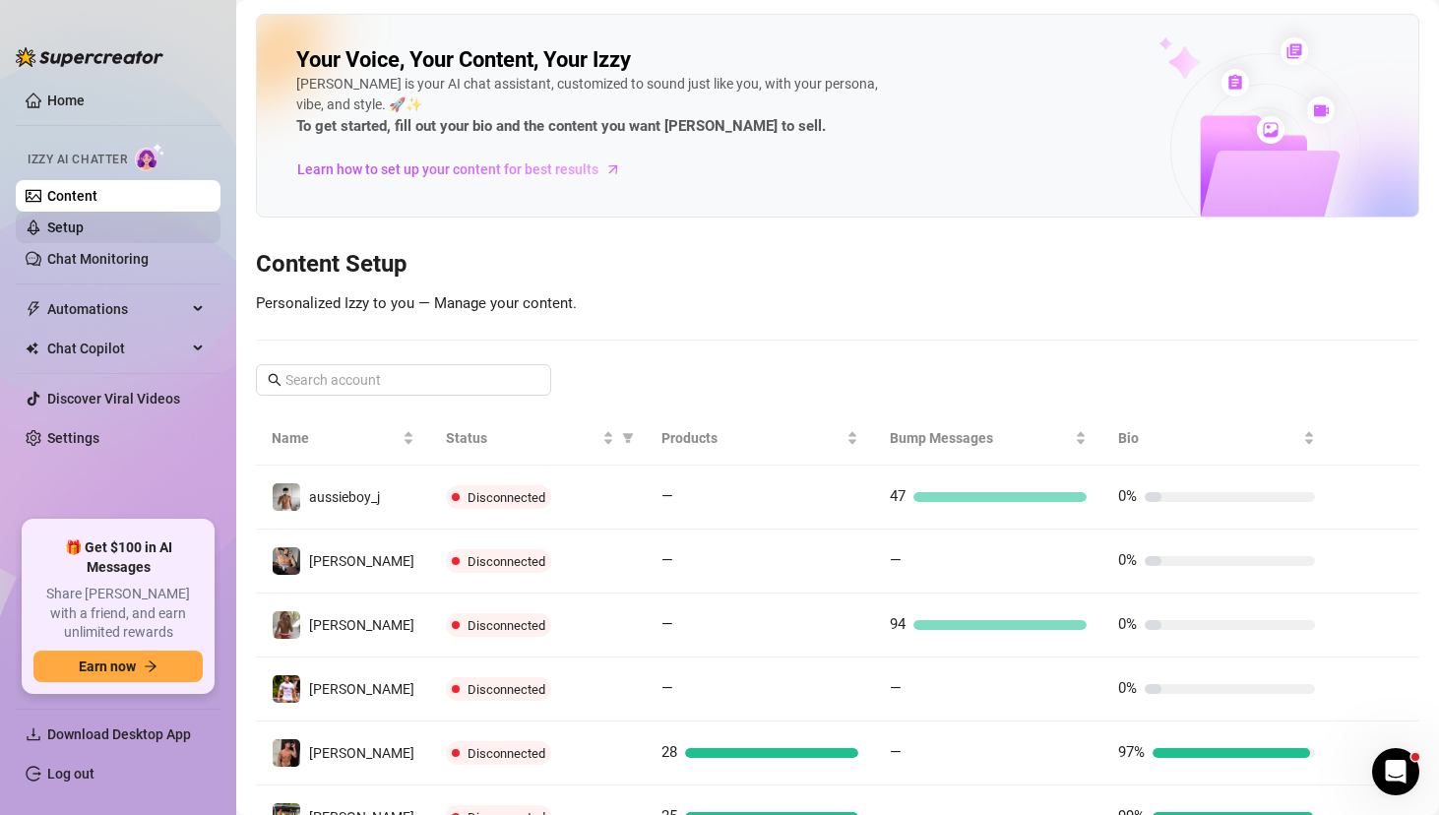
click at [84, 220] on link "Setup" at bounding box center [65, 228] width 36 height 16
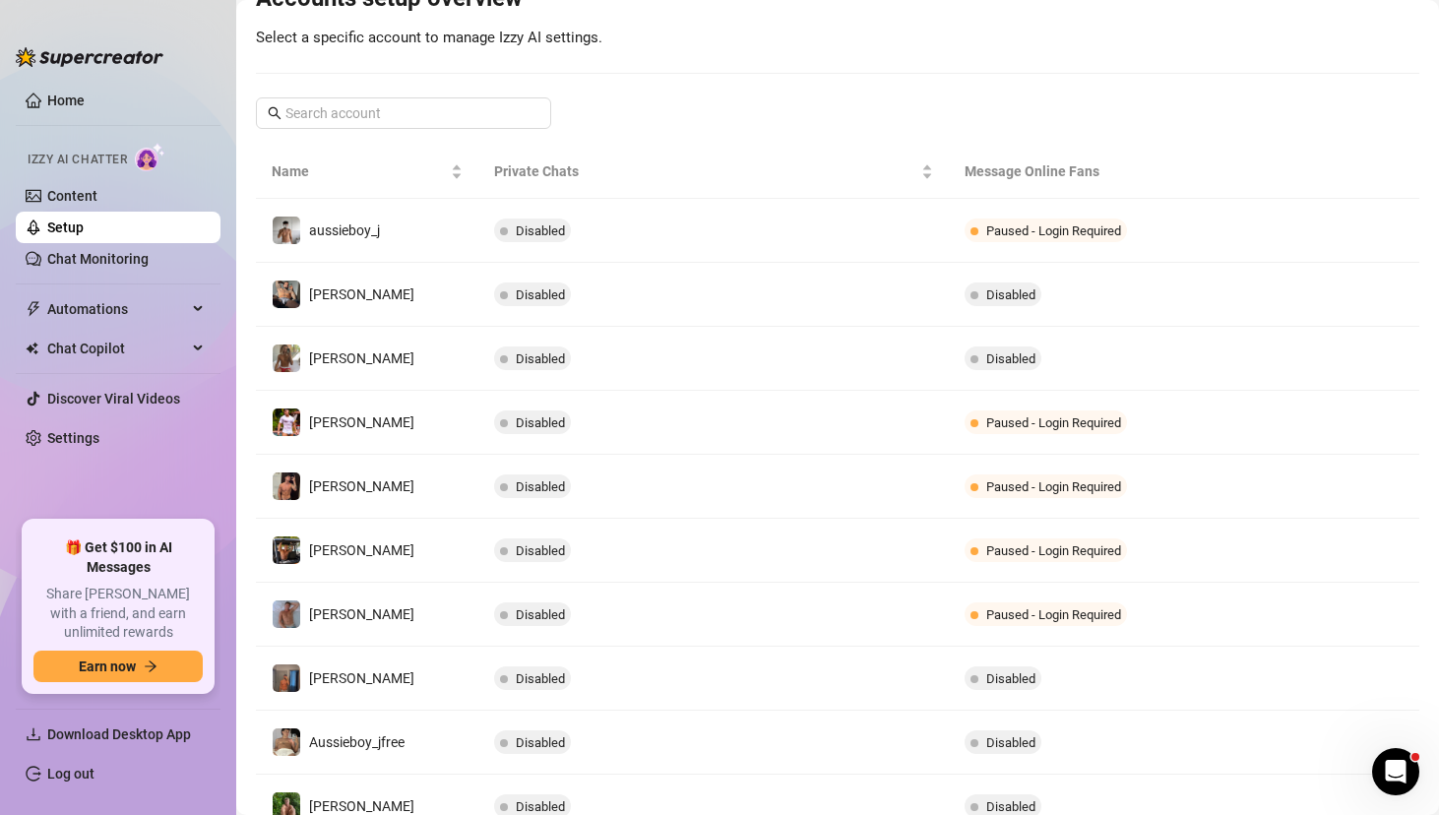
scroll to position [351, 0]
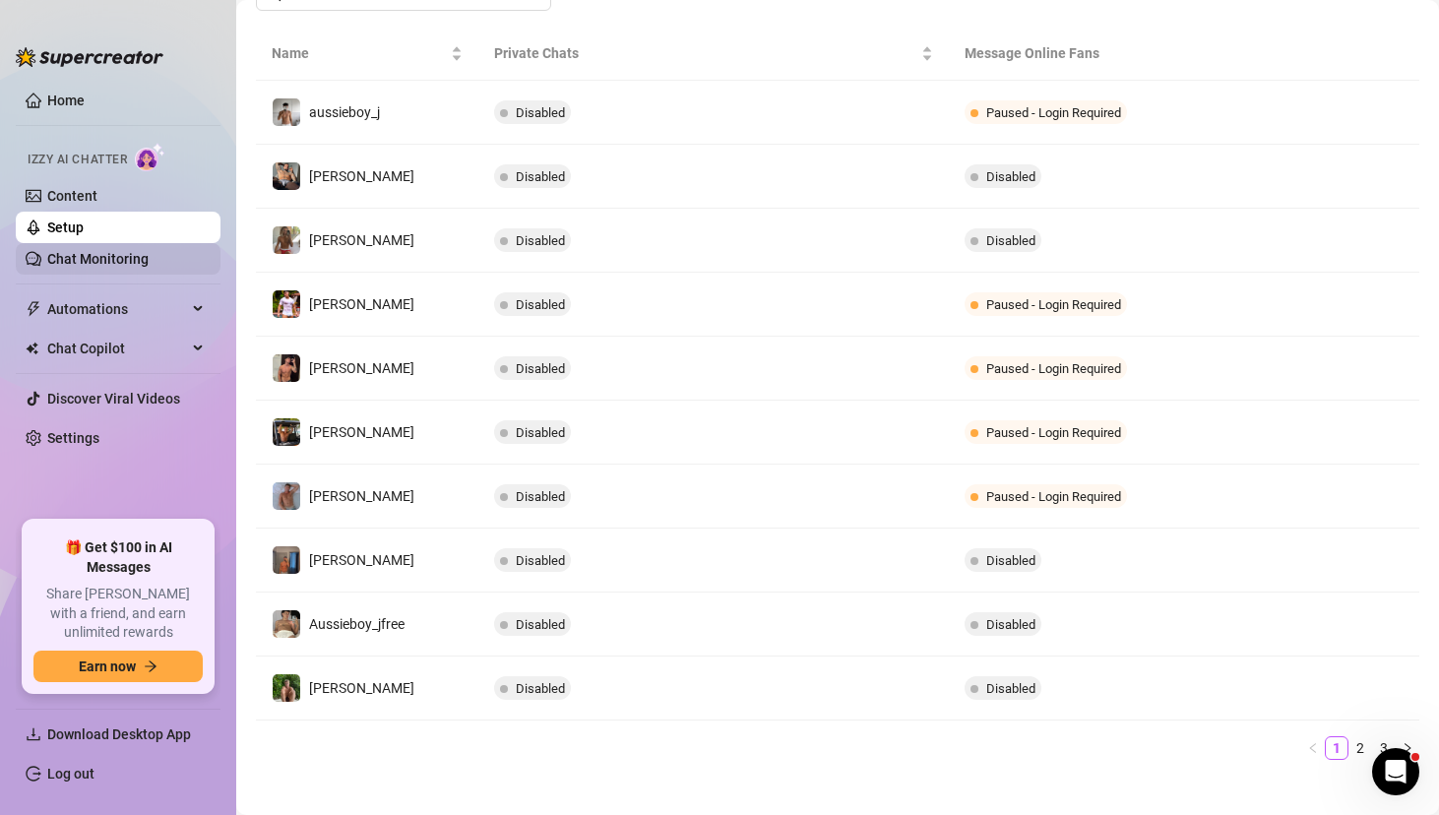
click at [116, 251] on link "Chat Monitoring" at bounding box center [97, 259] width 101 height 16
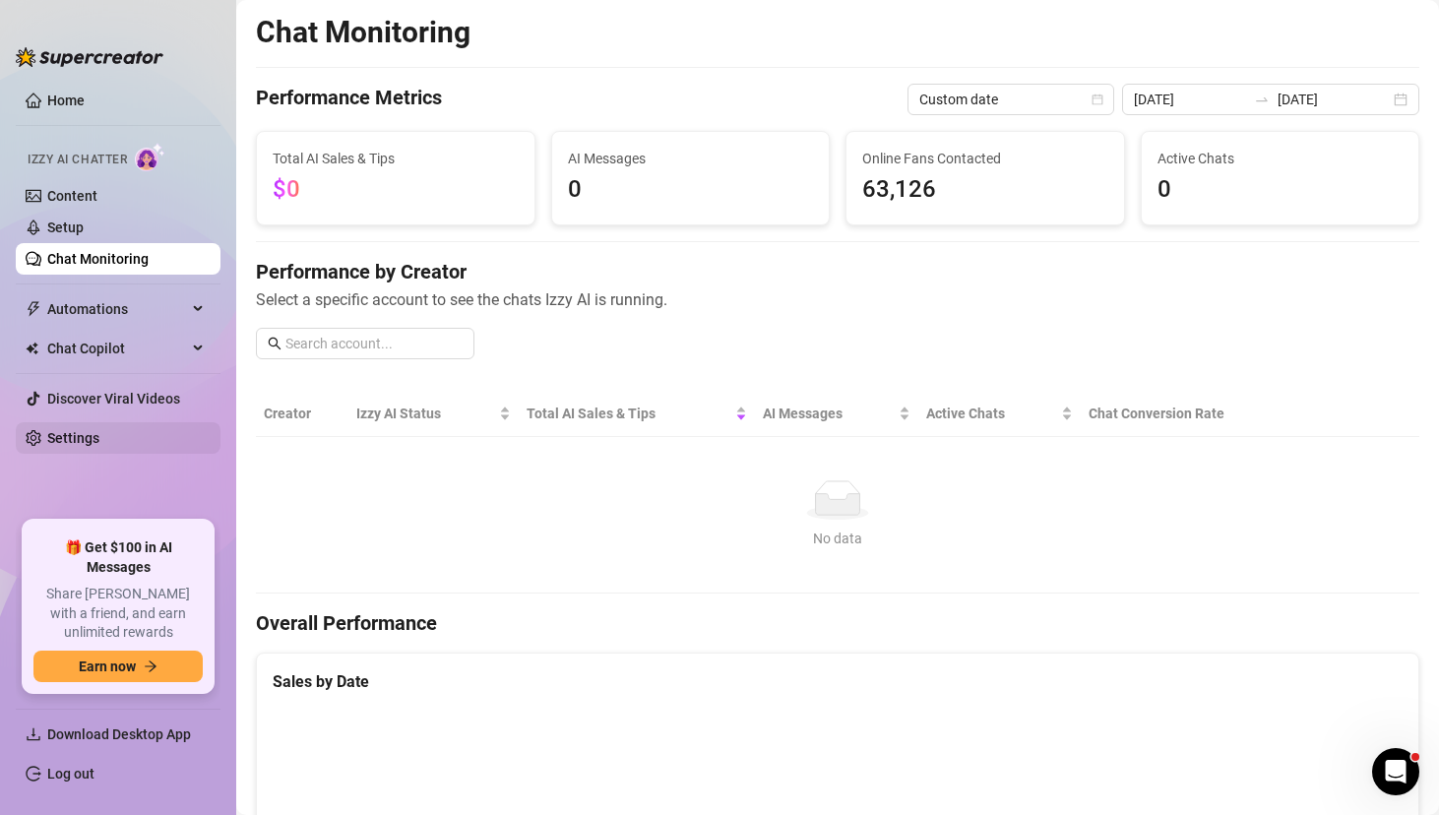
click at [95, 439] on link "Settings" at bounding box center [73, 438] width 52 height 16
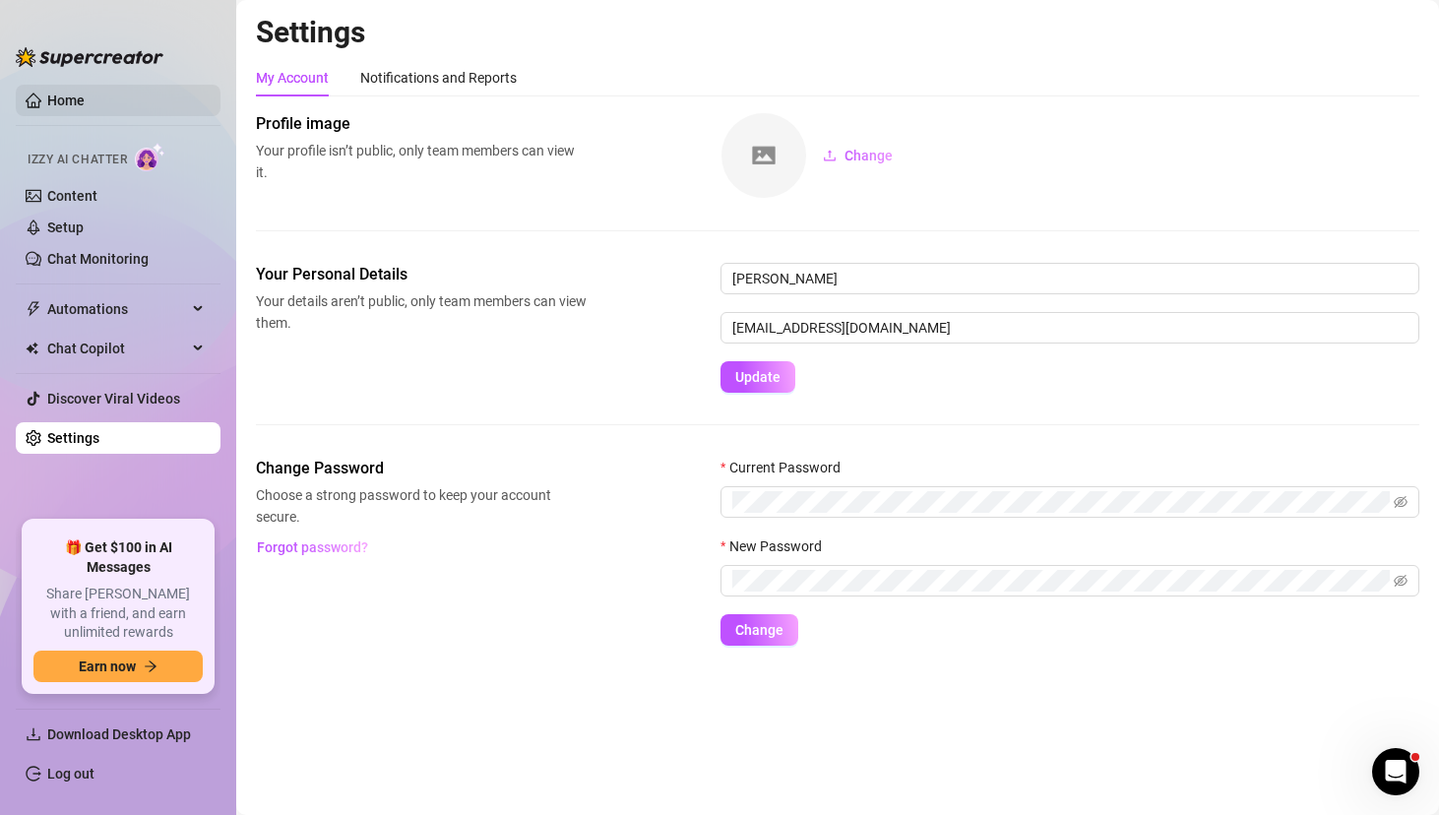
click at [80, 100] on link "Home" at bounding box center [65, 101] width 37 height 16
click at [79, 100] on link "Home" at bounding box center [65, 101] width 37 height 16
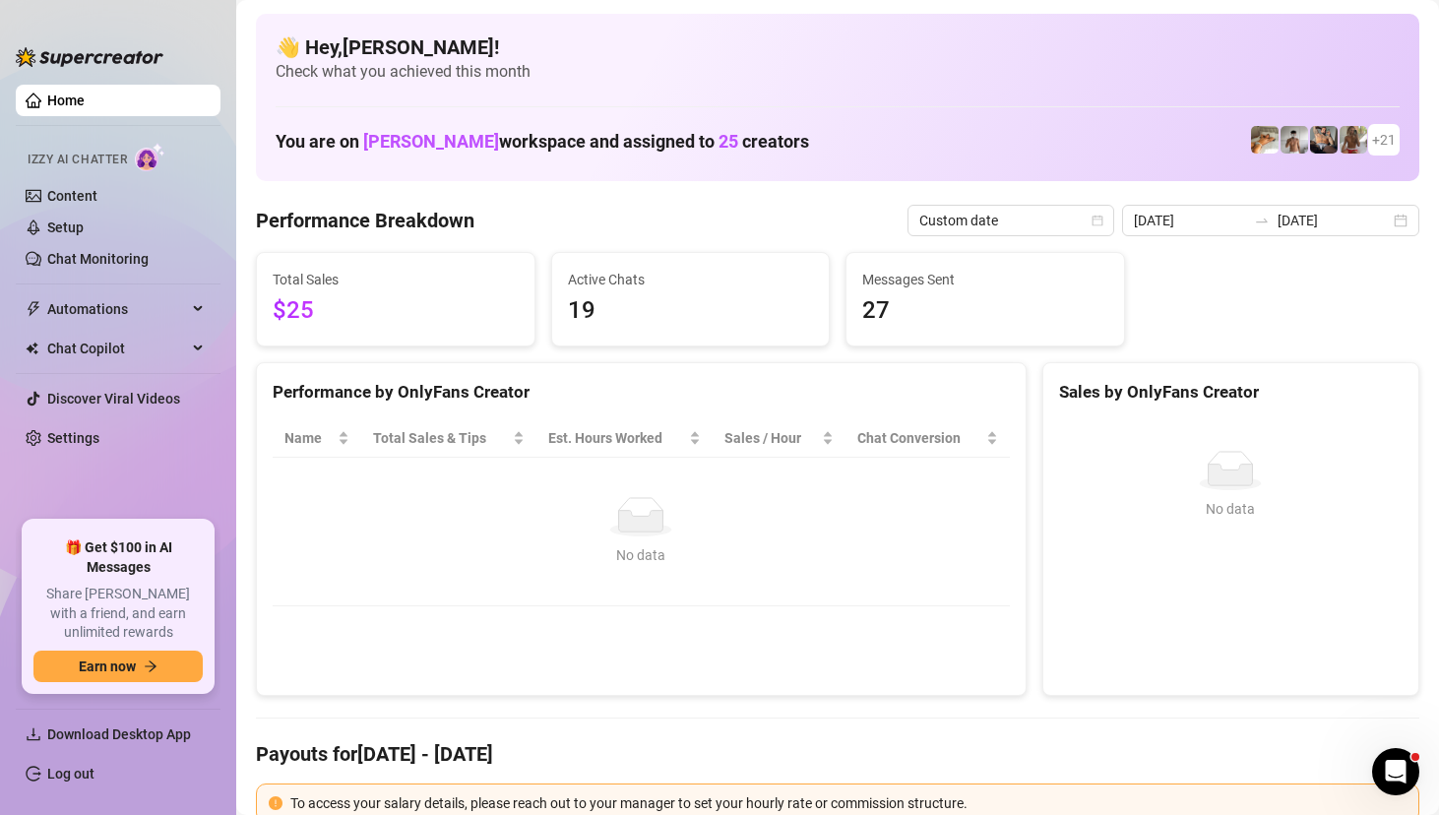
drag, startPoint x: 689, startPoint y: 141, endPoint x: 738, endPoint y: 145, distance: 49.4
click at [738, 145] on h1 "You are on [PERSON_NAME] workspace and assigned to 25 creators" at bounding box center [543, 142] width 534 height 22
drag, startPoint x: 779, startPoint y: 145, endPoint x: 689, endPoint y: 145, distance: 89.6
click at [689, 145] on h1 "You are on [PERSON_NAME] workspace and assigned to 25 creators" at bounding box center [543, 142] width 534 height 22
click at [828, 123] on div "You are on [PERSON_NAME] workspace and assigned to 25 creators + 21" at bounding box center [838, 140] width 1124 height 42
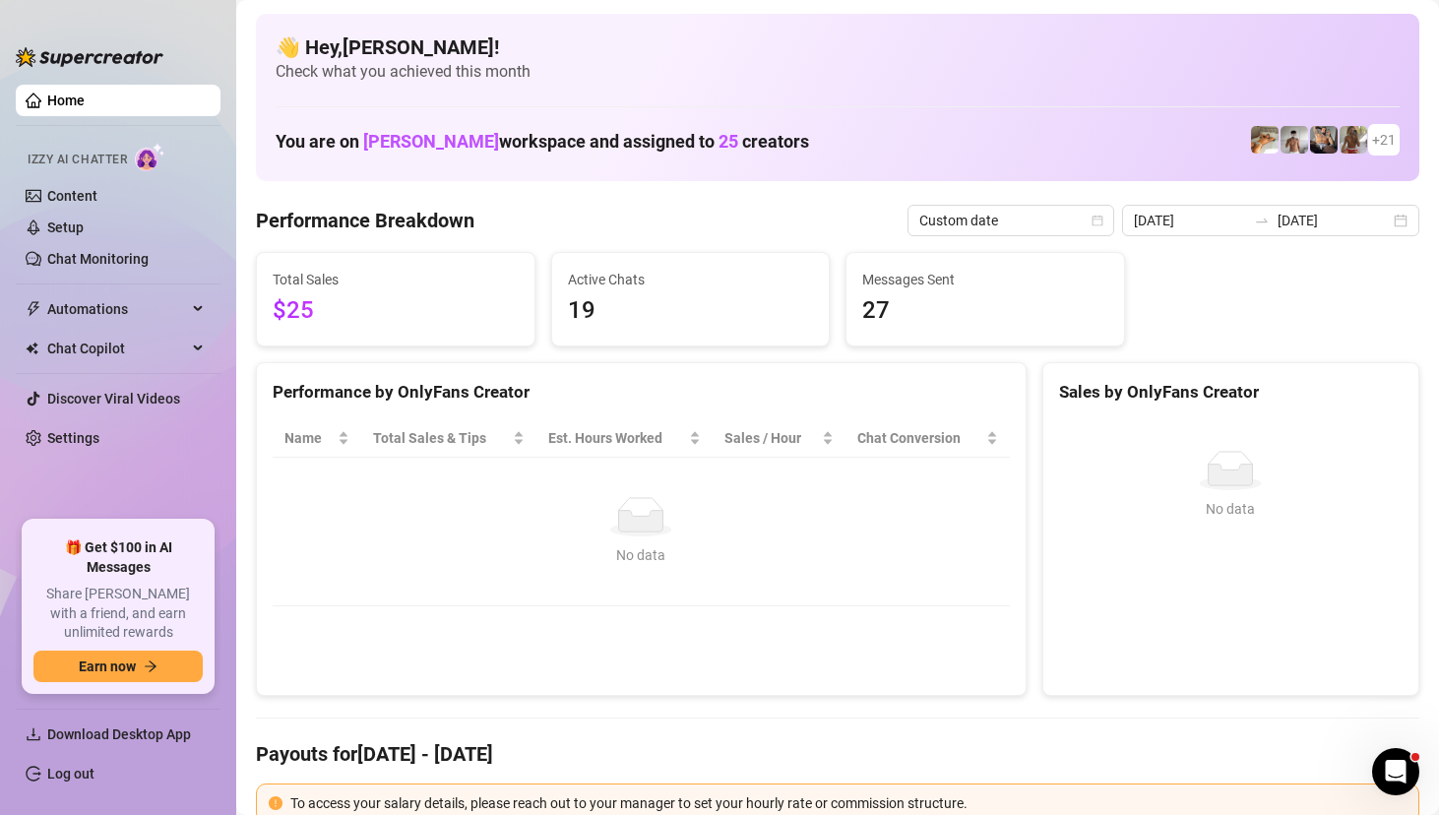
click at [796, 133] on div "You are on [PERSON_NAME] workspace and assigned to 25 creators + 21" at bounding box center [838, 140] width 1124 height 42
drag, startPoint x: 696, startPoint y: 137, endPoint x: 727, endPoint y: 140, distance: 30.7
click at [727, 140] on h1 "You are on [PERSON_NAME] workspace and assigned to 25 creators" at bounding box center [543, 142] width 534 height 22
click at [752, 148] on h1 "You are on [PERSON_NAME] workspace and assigned to 25 creators" at bounding box center [543, 142] width 534 height 22
click at [740, 143] on h1 "You are on [PERSON_NAME] workspace and assigned to 25 creators" at bounding box center [543, 142] width 534 height 22
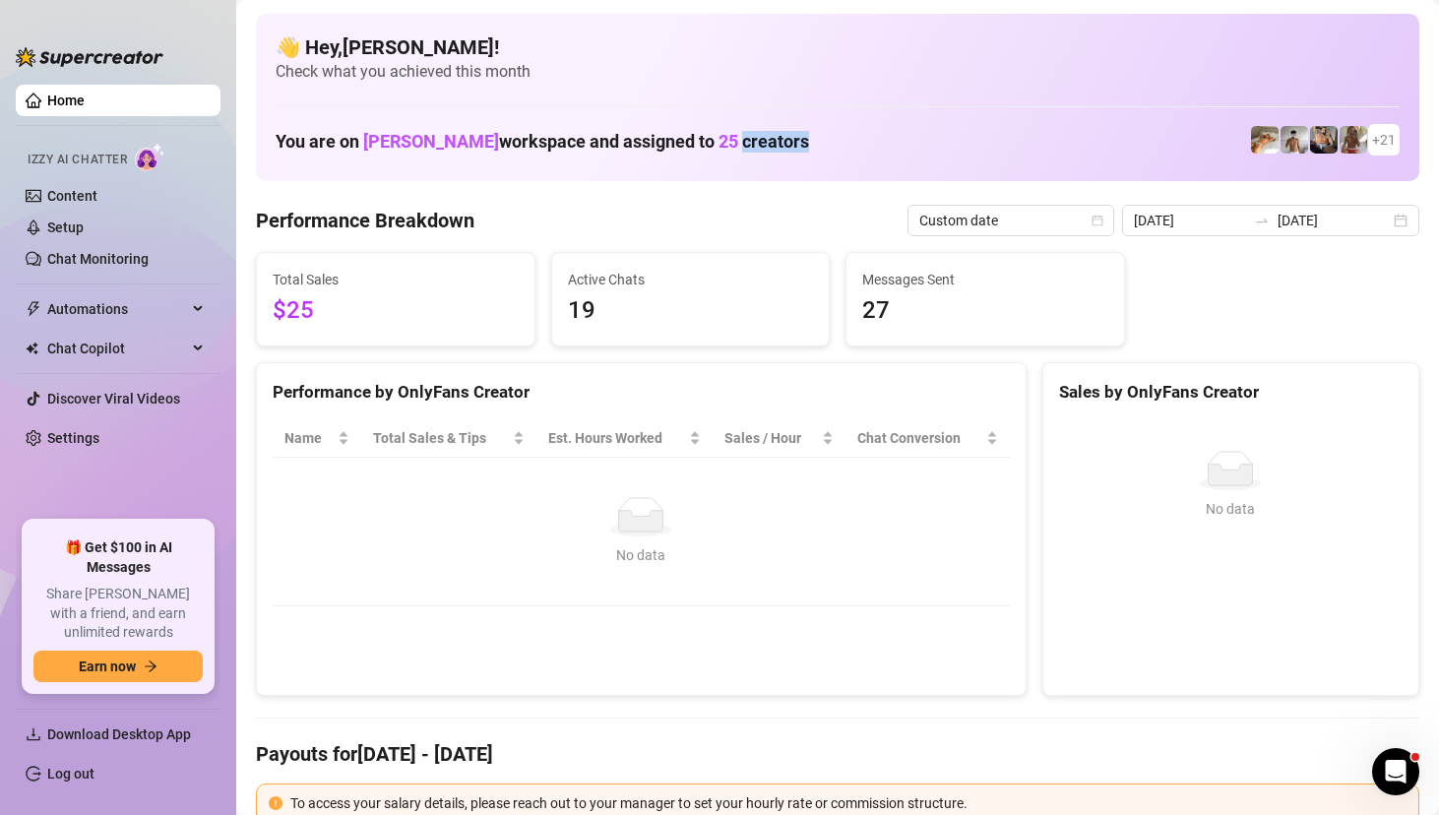
click at [740, 143] on h1 "You are on [PERSON_NAME] workspace and assigned to 25 creators" at bounding box center [543, 142] width 534 height 22
click at [878, 159] on div "You are on [PERSON_NAME] workspace and assigned to 25 creators + 21" at bounding box center [838, 140] width 1124 height 42
click at [1060, 119] on div "You are on [PERSON_NAME] workspace and assigned to 25 creators + 21" at bounding box center [838, 140] width 1124 height 42
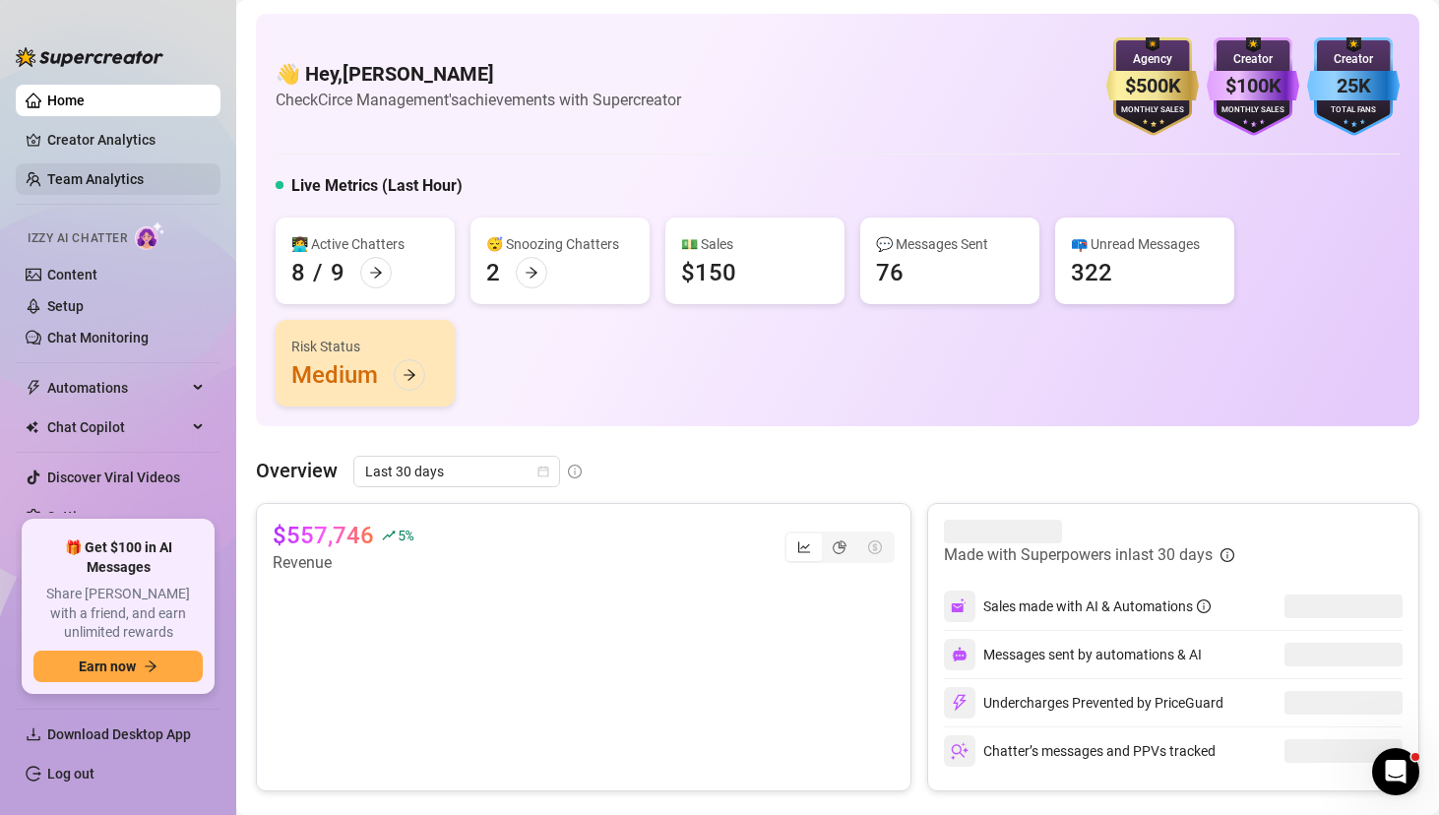
click at [124, 171] on link "Team Analytics" at bounding box center [95, 179] width 96 height 16
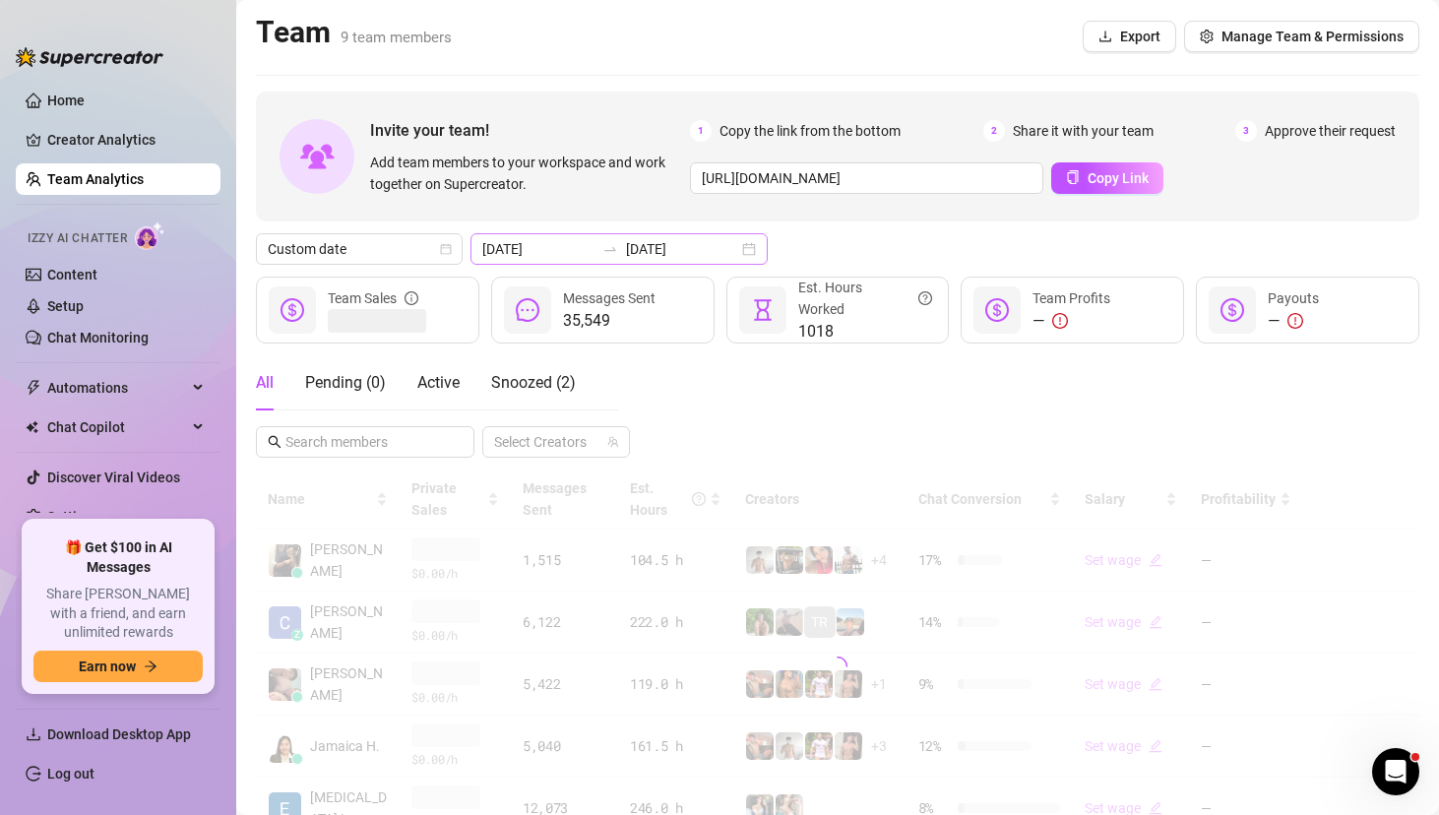
click at [712, 251] on div "[DATE] [DATE]" at bounding box center [619, 249] width 297 height 32
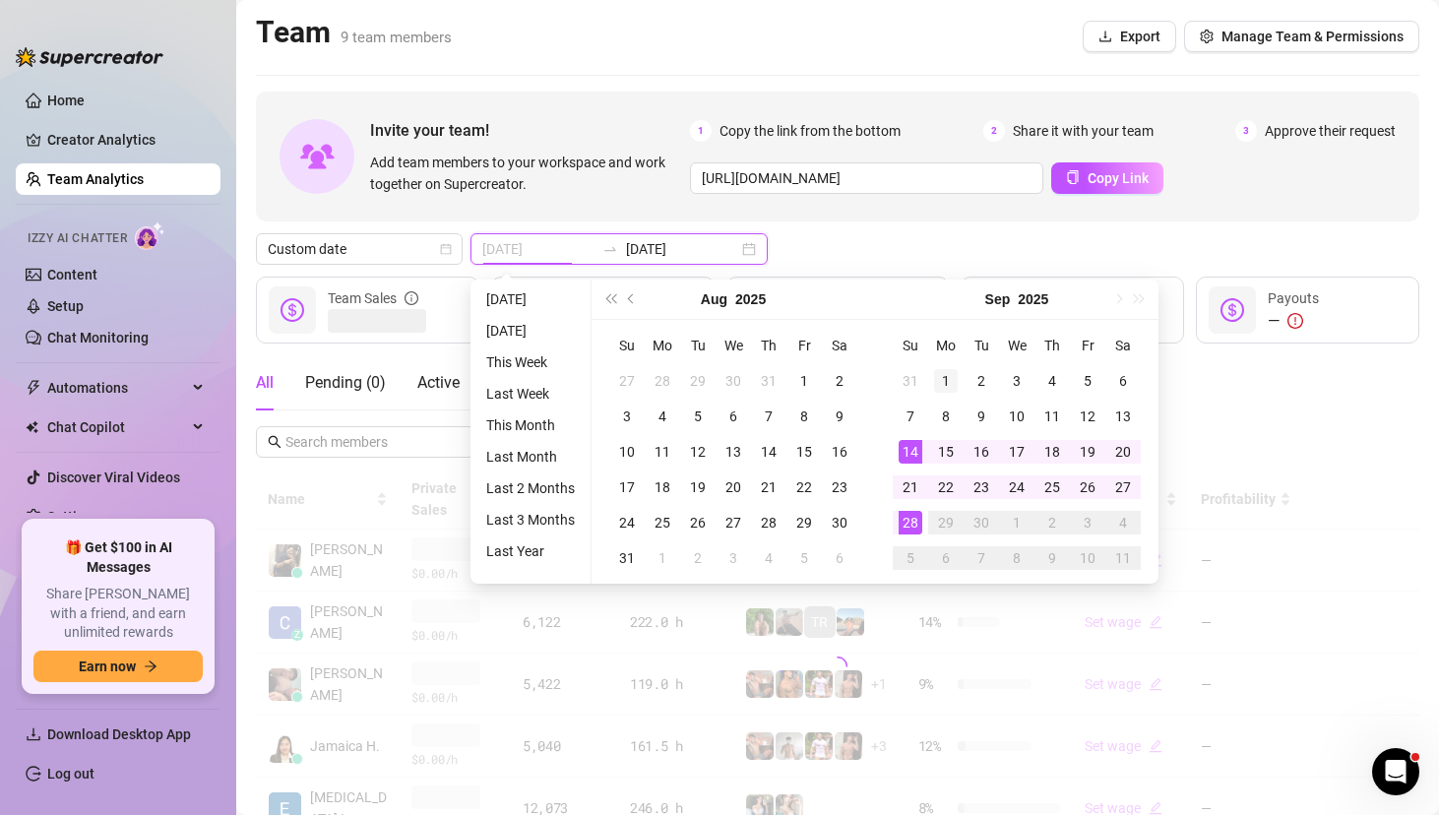
type input "[DATE]"
click at [941, 383] on div "1" at bounding box center [946, 381] width 24 height 24
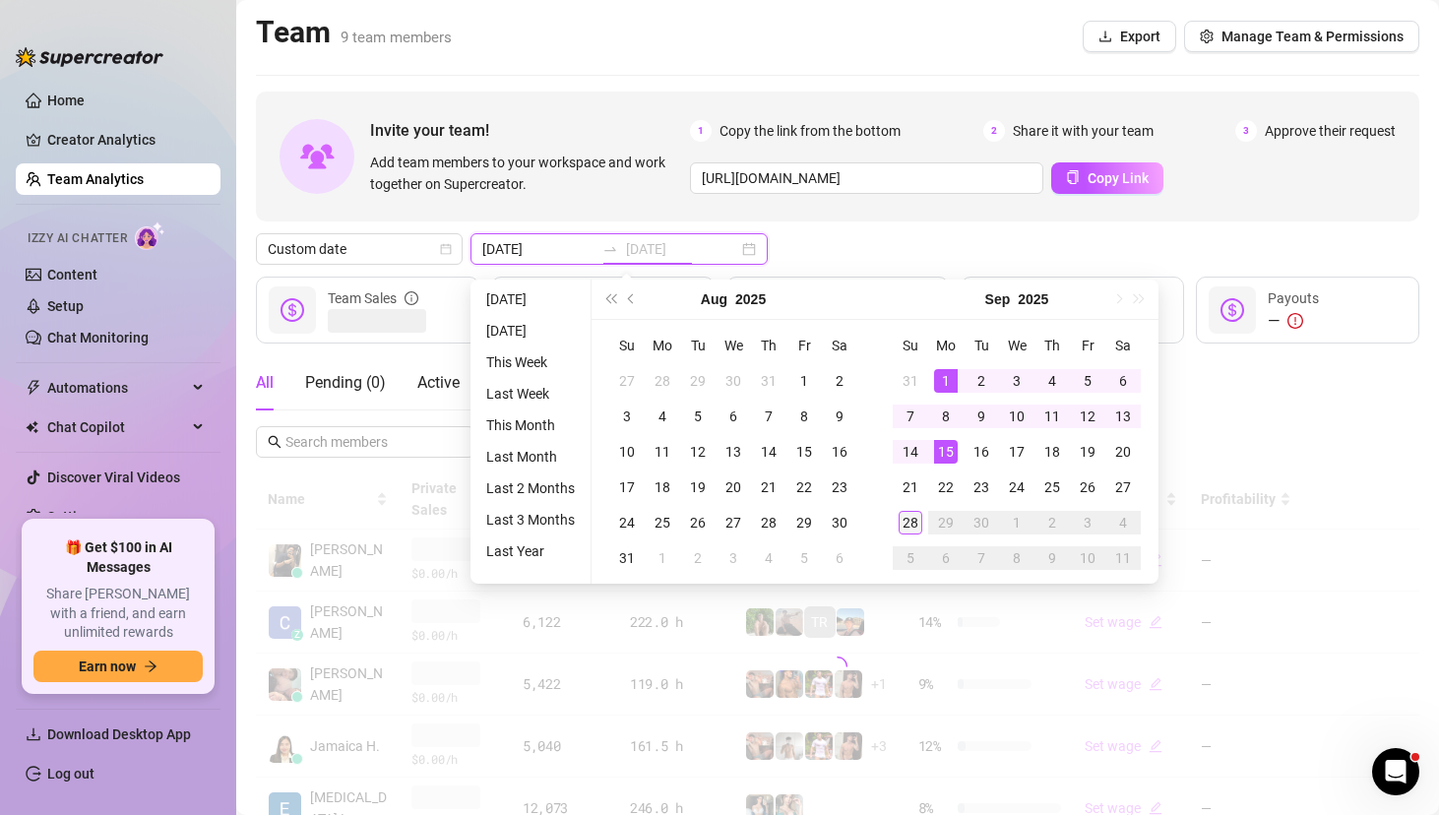
type input "[DATE]"
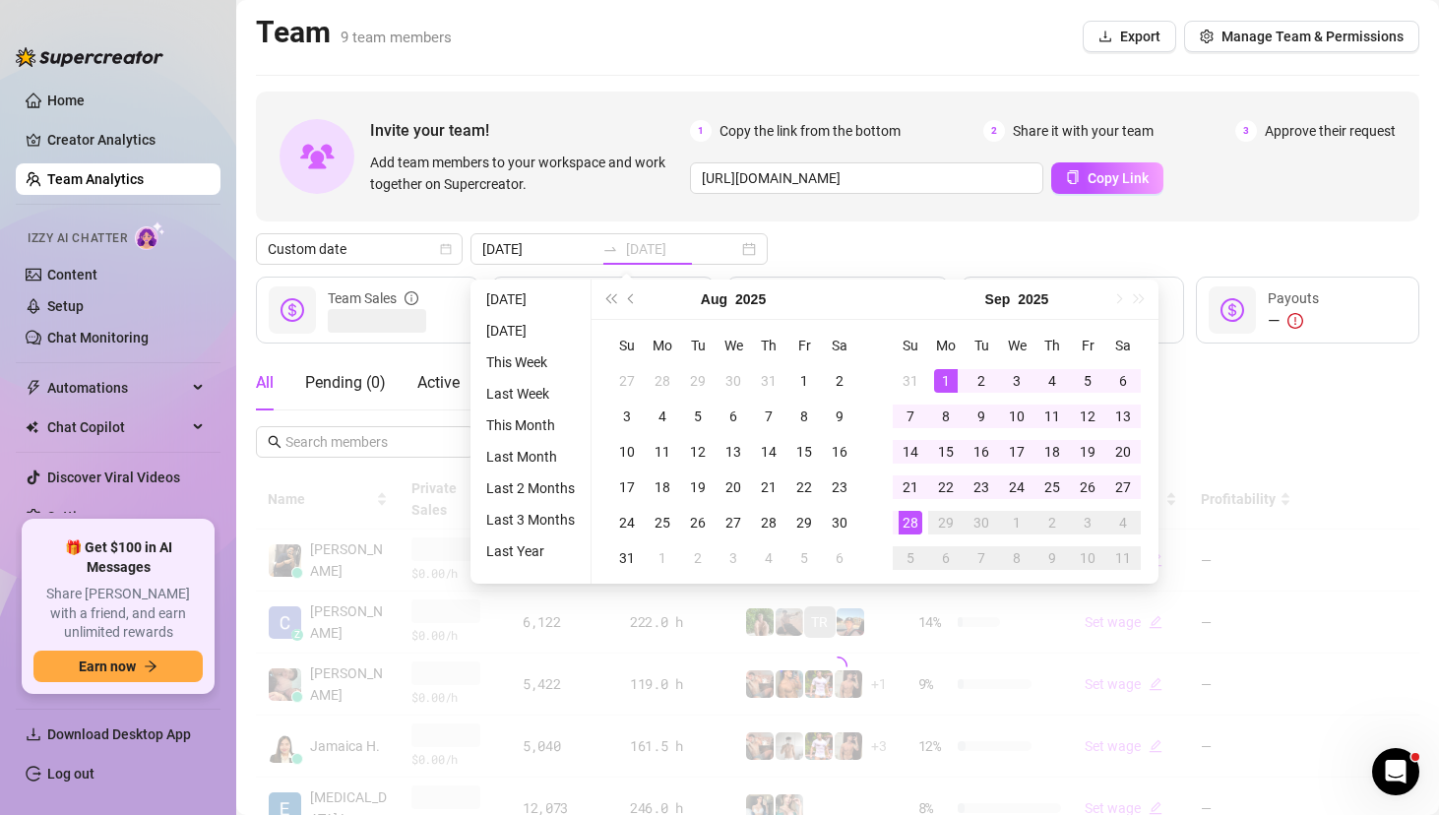
click at [908, 522] on div "28" at bounding box center [911, 523] width 24 height 24
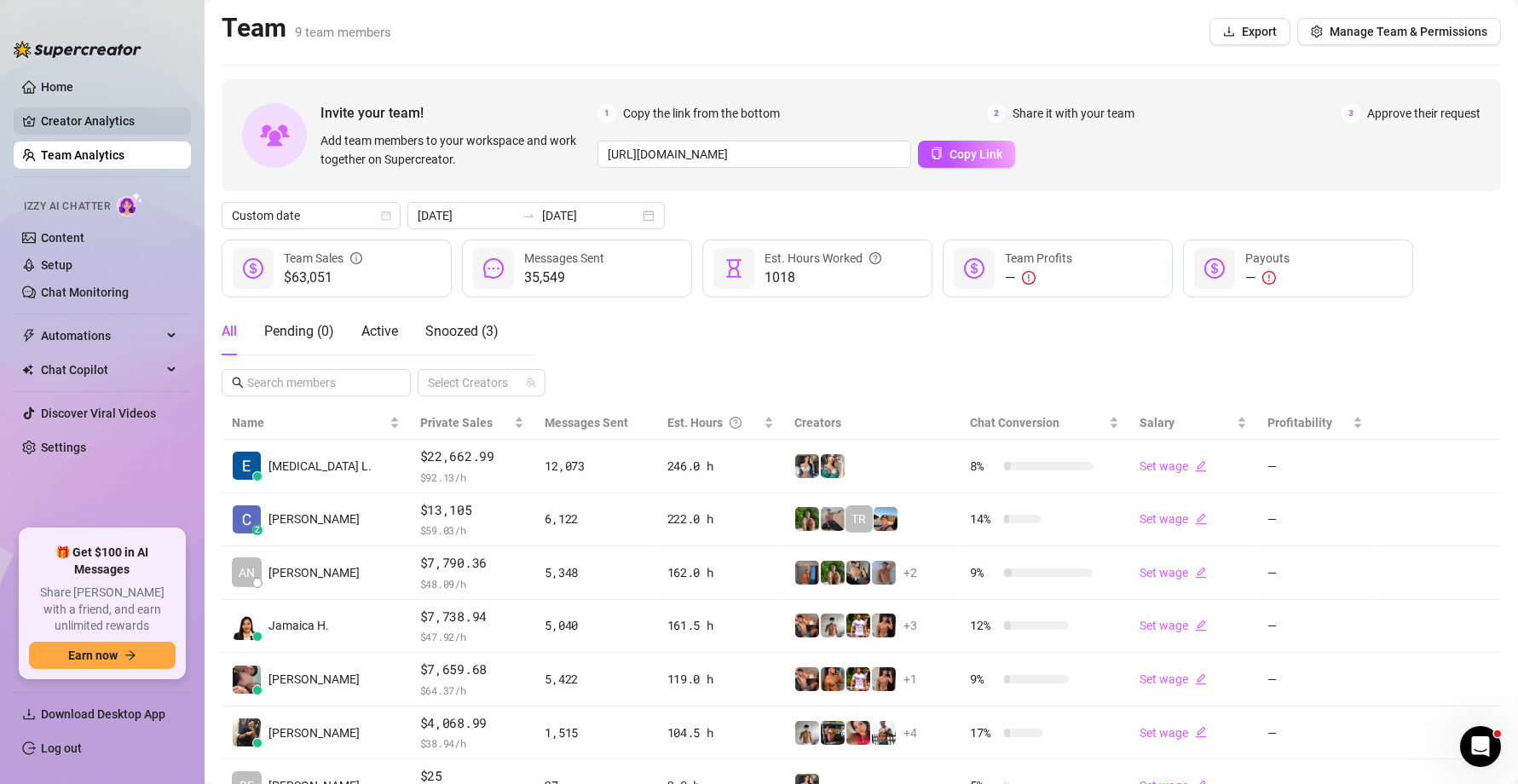
click at [108, 122] on link "Creator Analytics" at bounding box center [109, 121] width 137 height 28
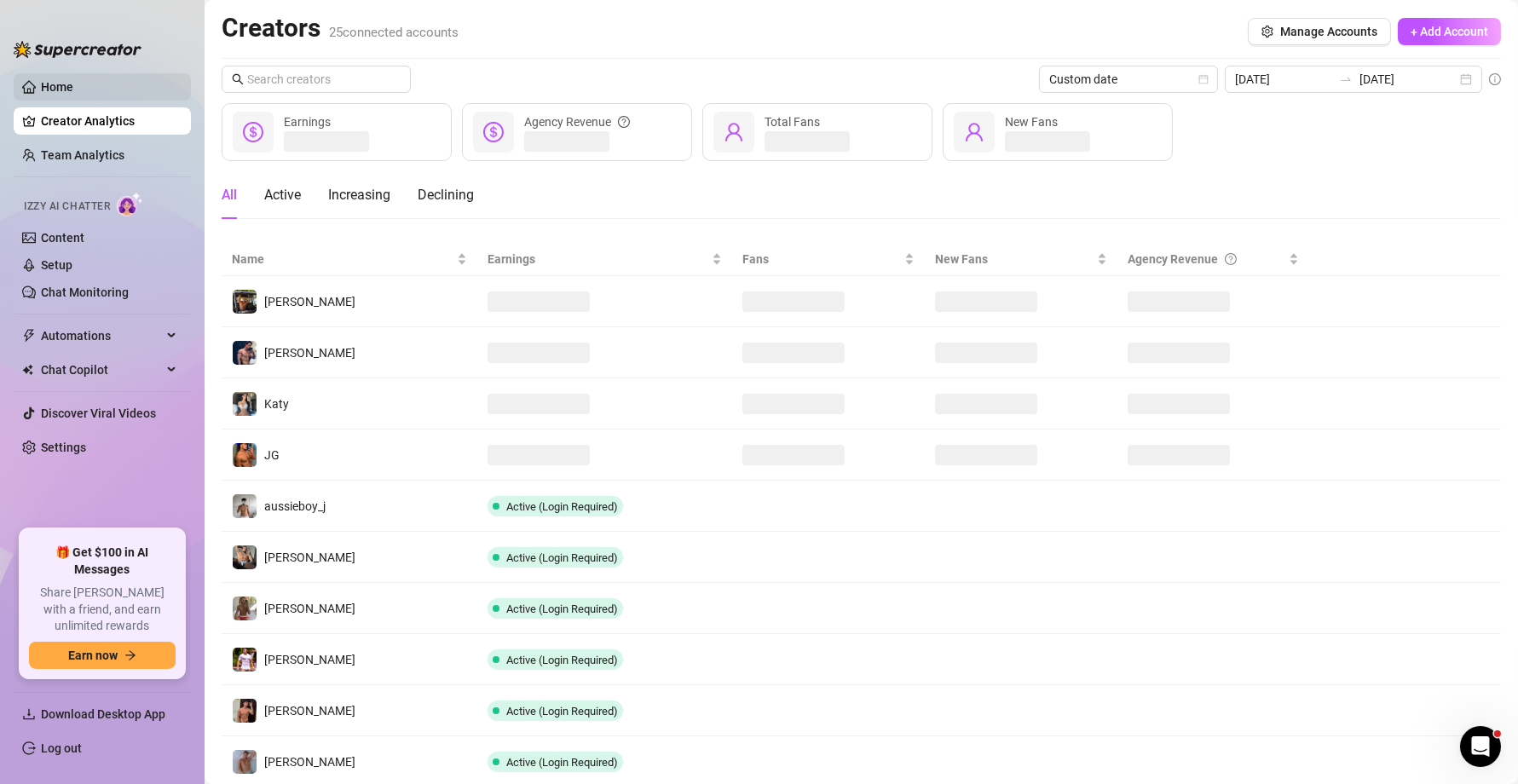
click at [62, 83] on link "Home" at bounding box center [56, 87] width 32 height 14
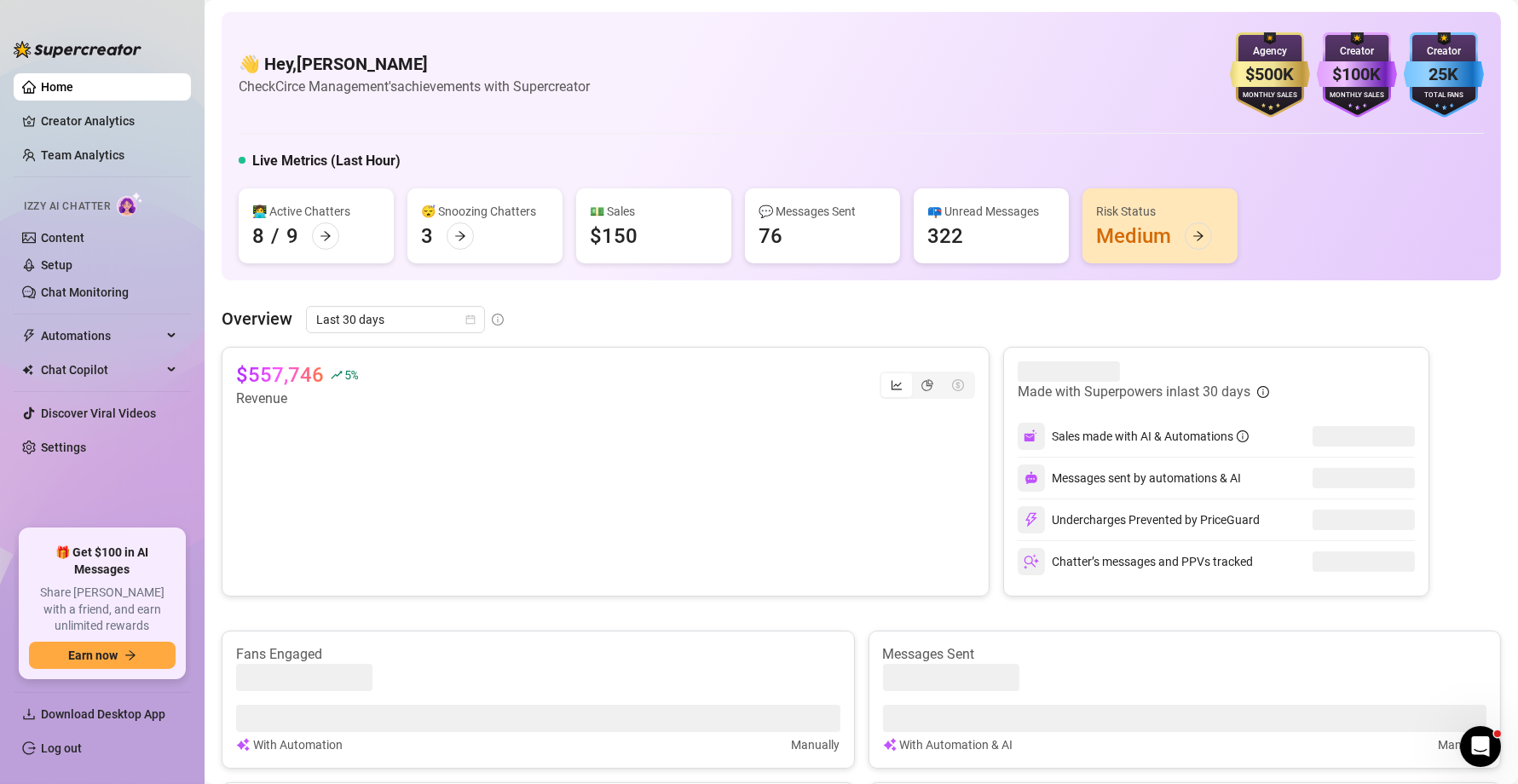
click at [126, 350] on ul "Home Creator Analytics Team Analytics Izzy AI Chatter Content Setup Chat Monito…" at bounding box center [102, 294] width 177 height 456
click at [131, 338] on span "Automations" at bounding box center [101, 336] width 121 height 28
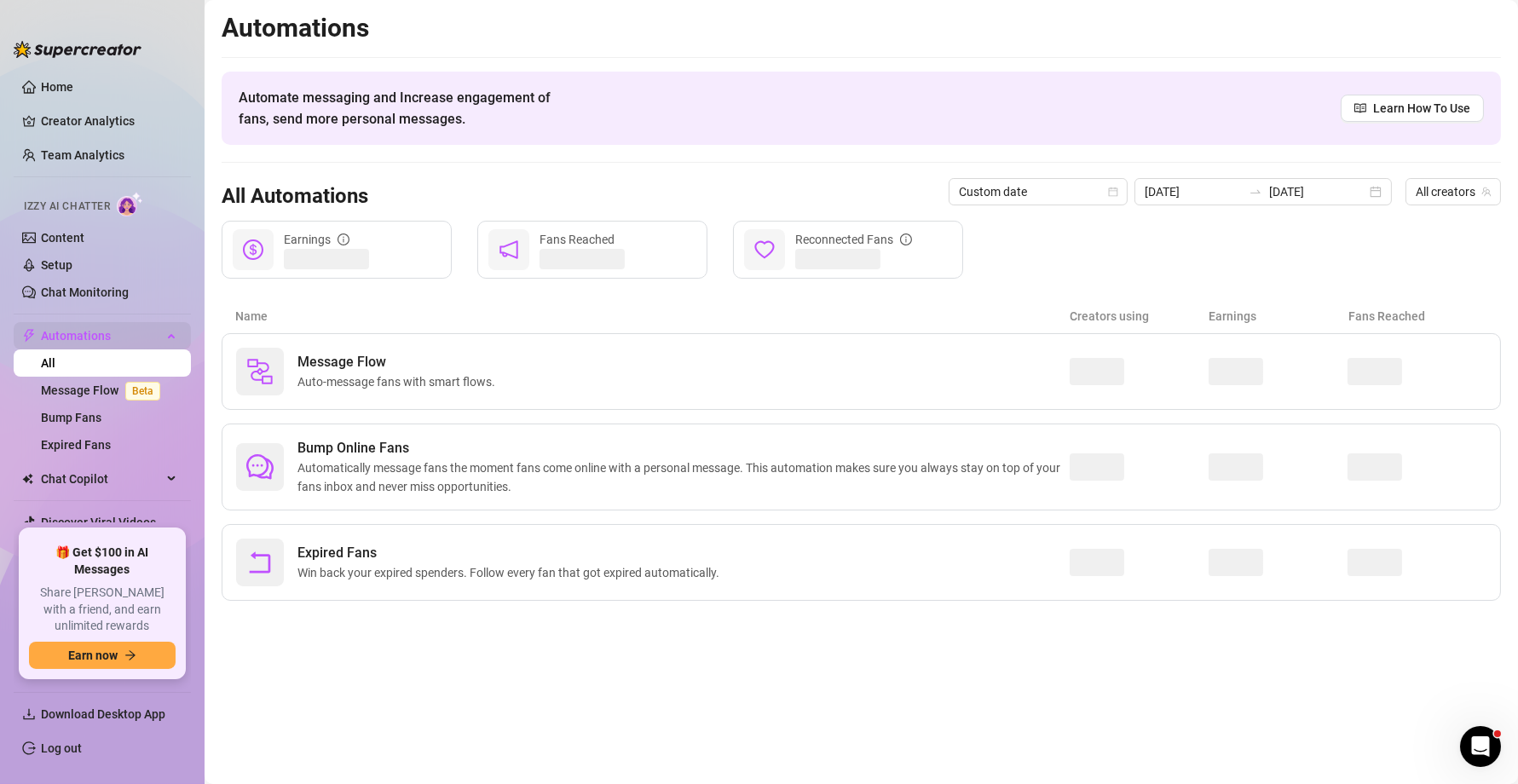
click at [131, 339] on span "Automations" at bounding box center [101, 336] width 121 height 28
click at [116, 156] on link "Team Analytics" at bounding box center [82, 155] width 83 height 14
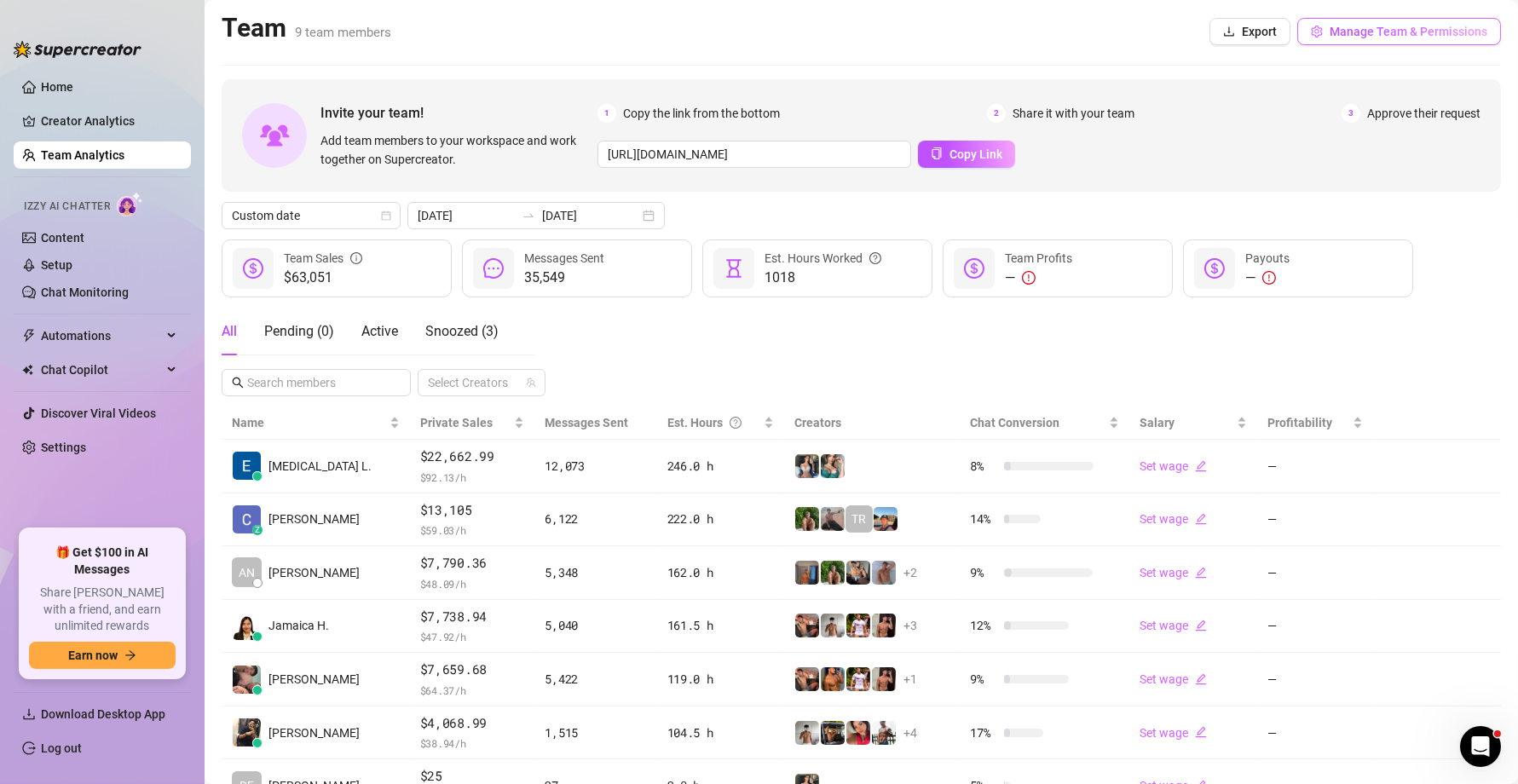
click at [1245, 28] on span "Manage Team & Permissions" at bounding box center [1408, 32] width 158 height 14
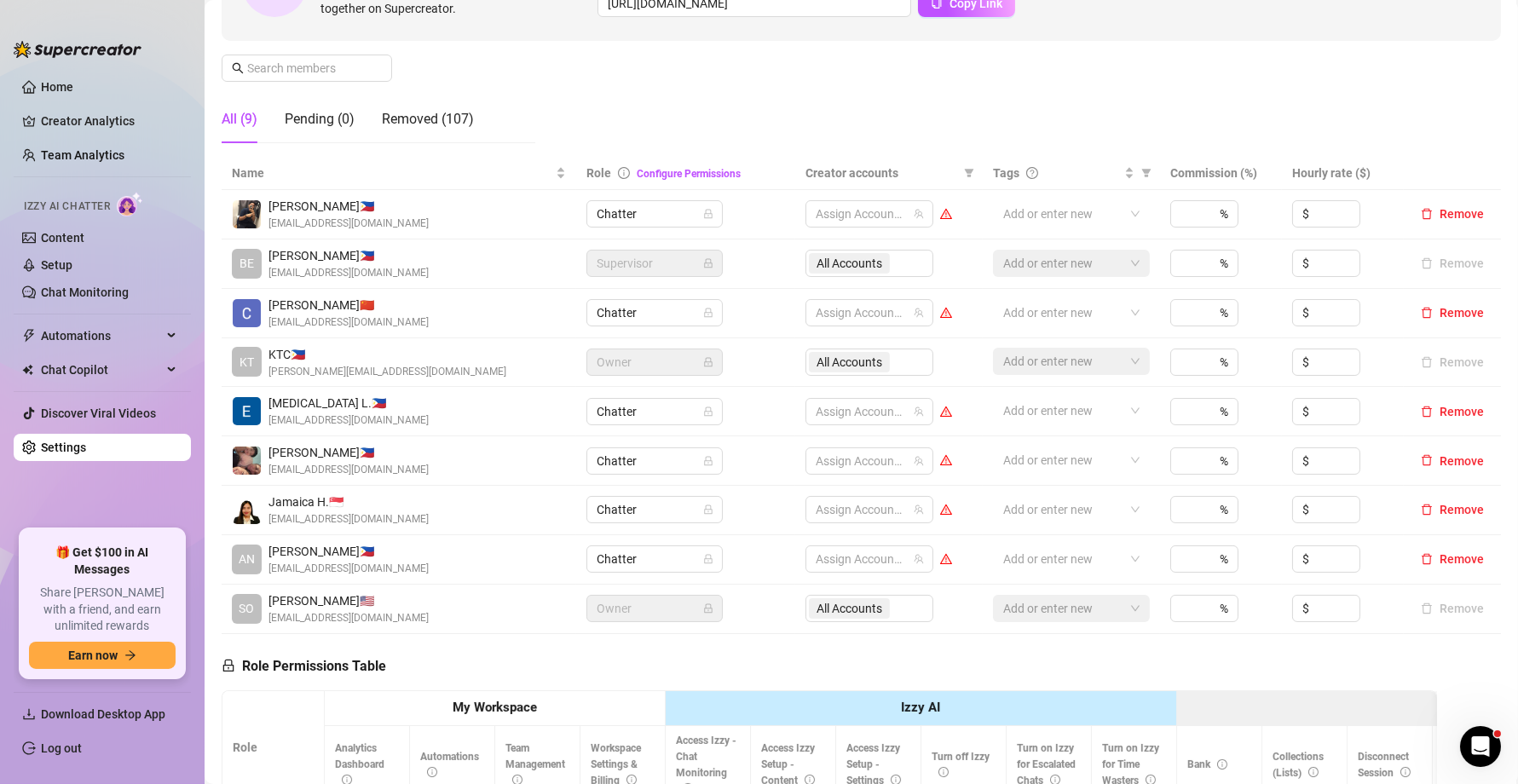
scroll to position [231, 0]
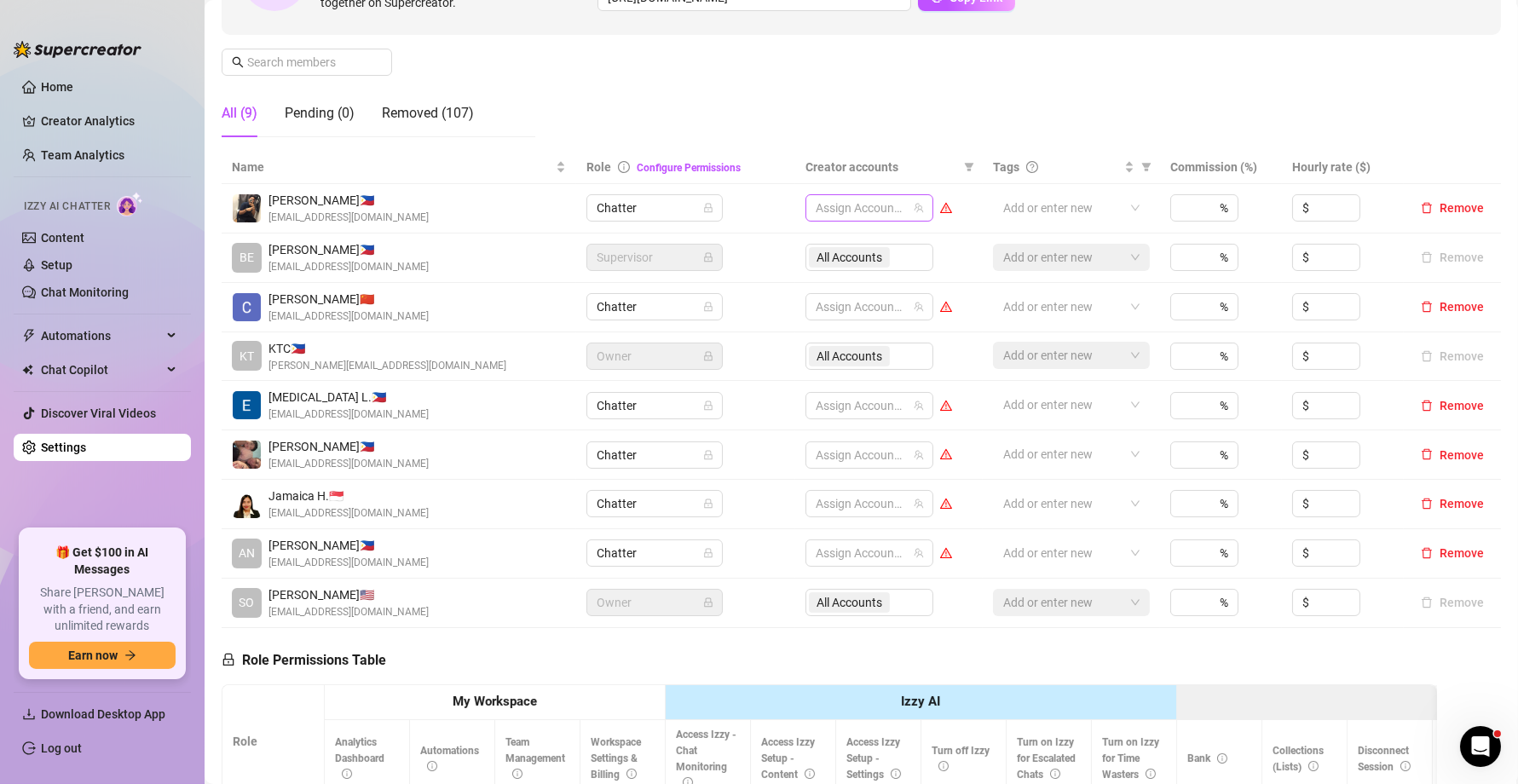
click at [884, 214] on div at bounding box center [859, 208] width 103 height 24
click at [888, 217] on div at bounding box center [859, 208] width 103 height 24
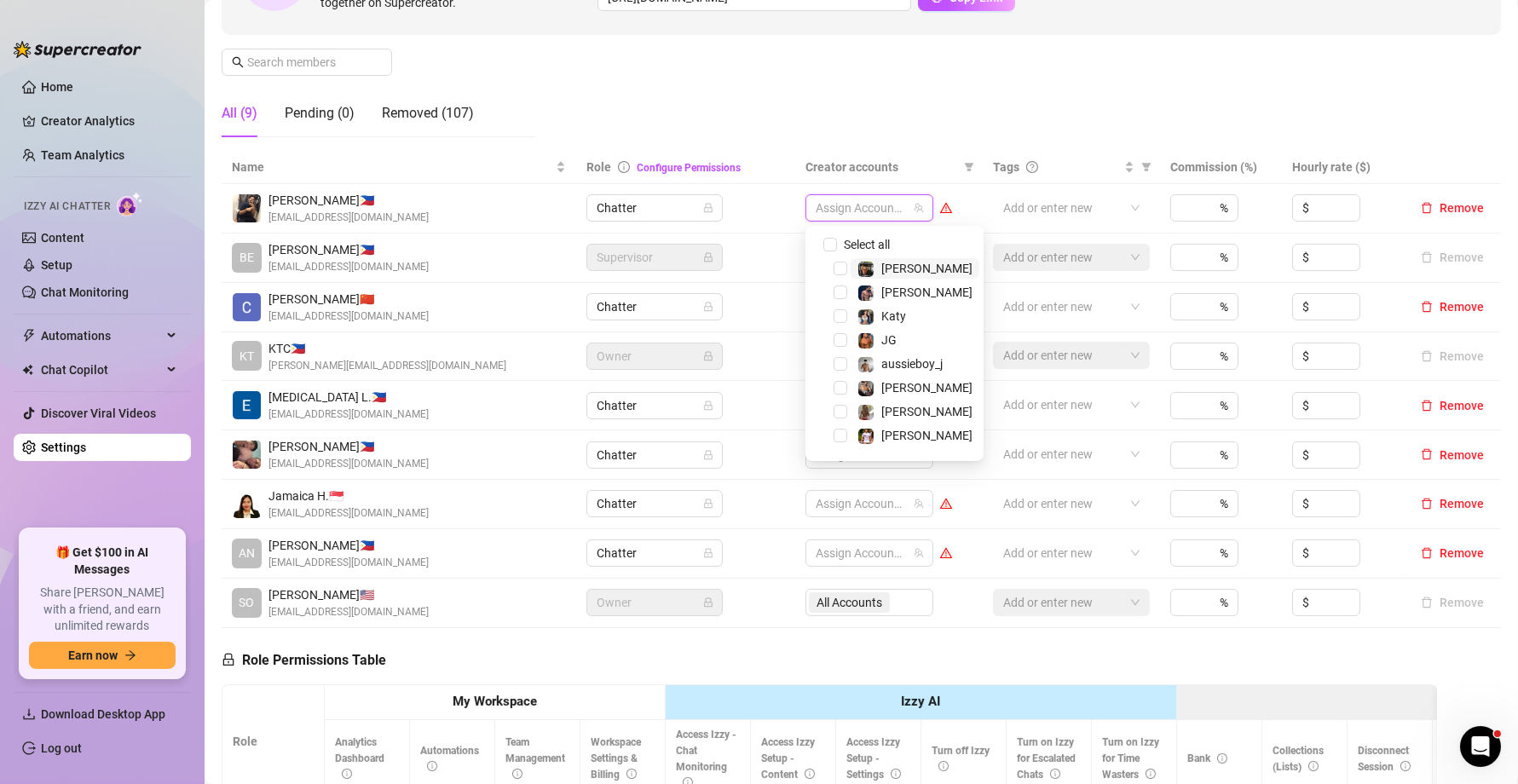
click at [893, 268] on span "[PERSON_NAME]" at bounding box center [926, 268] width 91 height 14
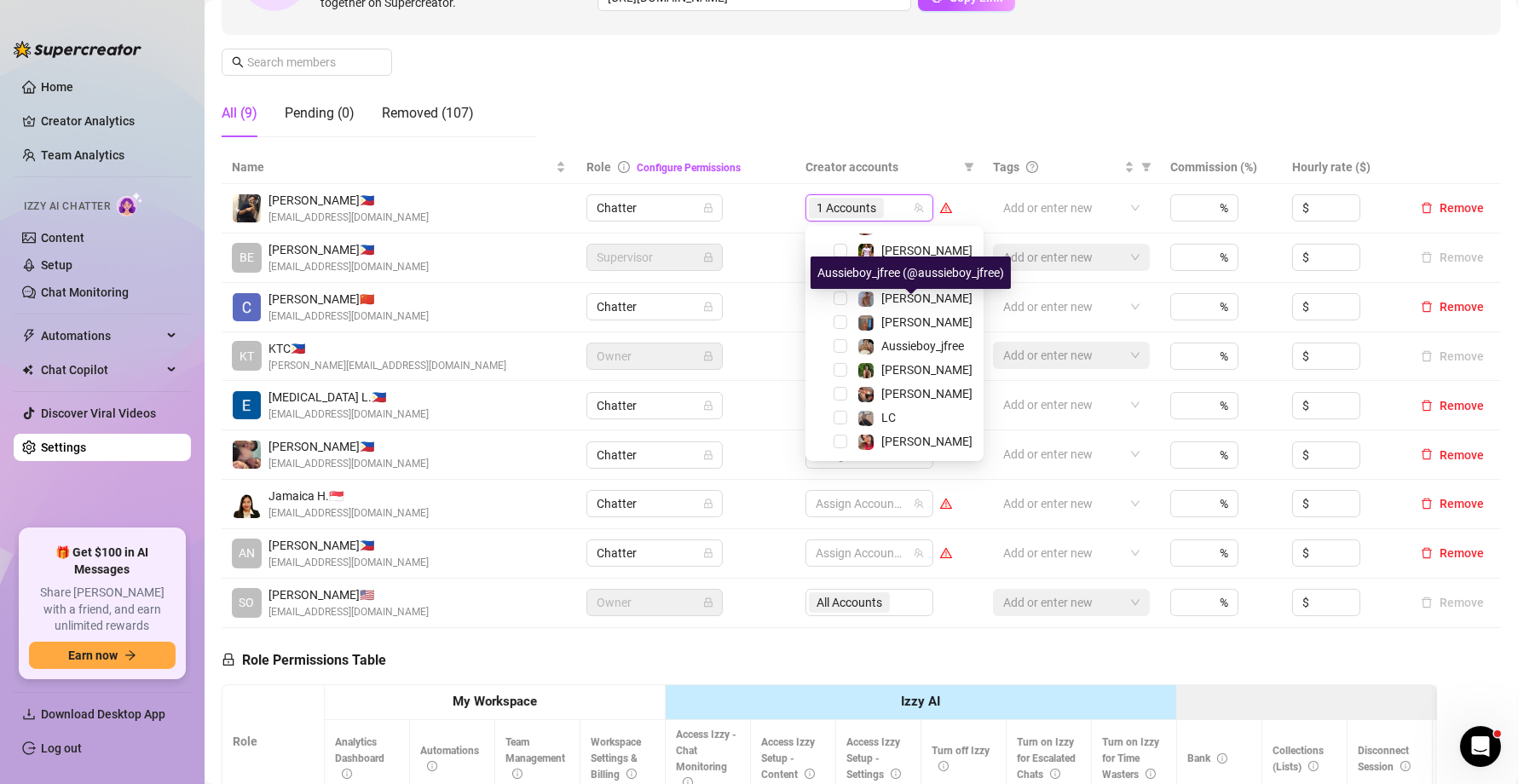
scroll to position [402, 0]
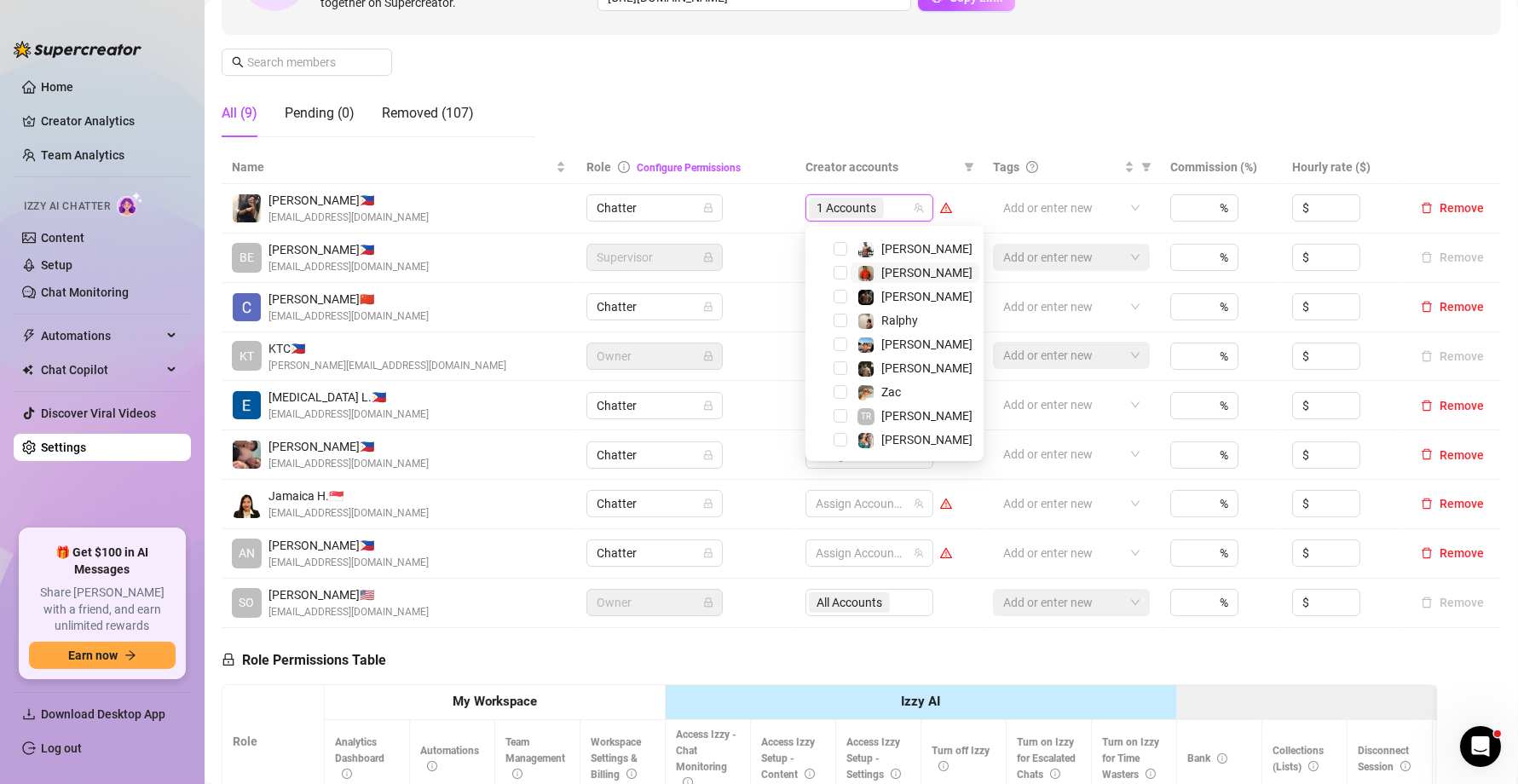
click at [909, 267] on span "[PERSON_NAME]" at bounding box center [926, 273] width 91 height 14
click at [906, 255] on div "[PERSON_NAME]" at bounding box center [926, 249] width 91 height 21
click at [800, 106] on div "Manage Team Members Manage your team members, their commission and hourly rate,…" at bounding box center [861, 8] width 1279 height 285
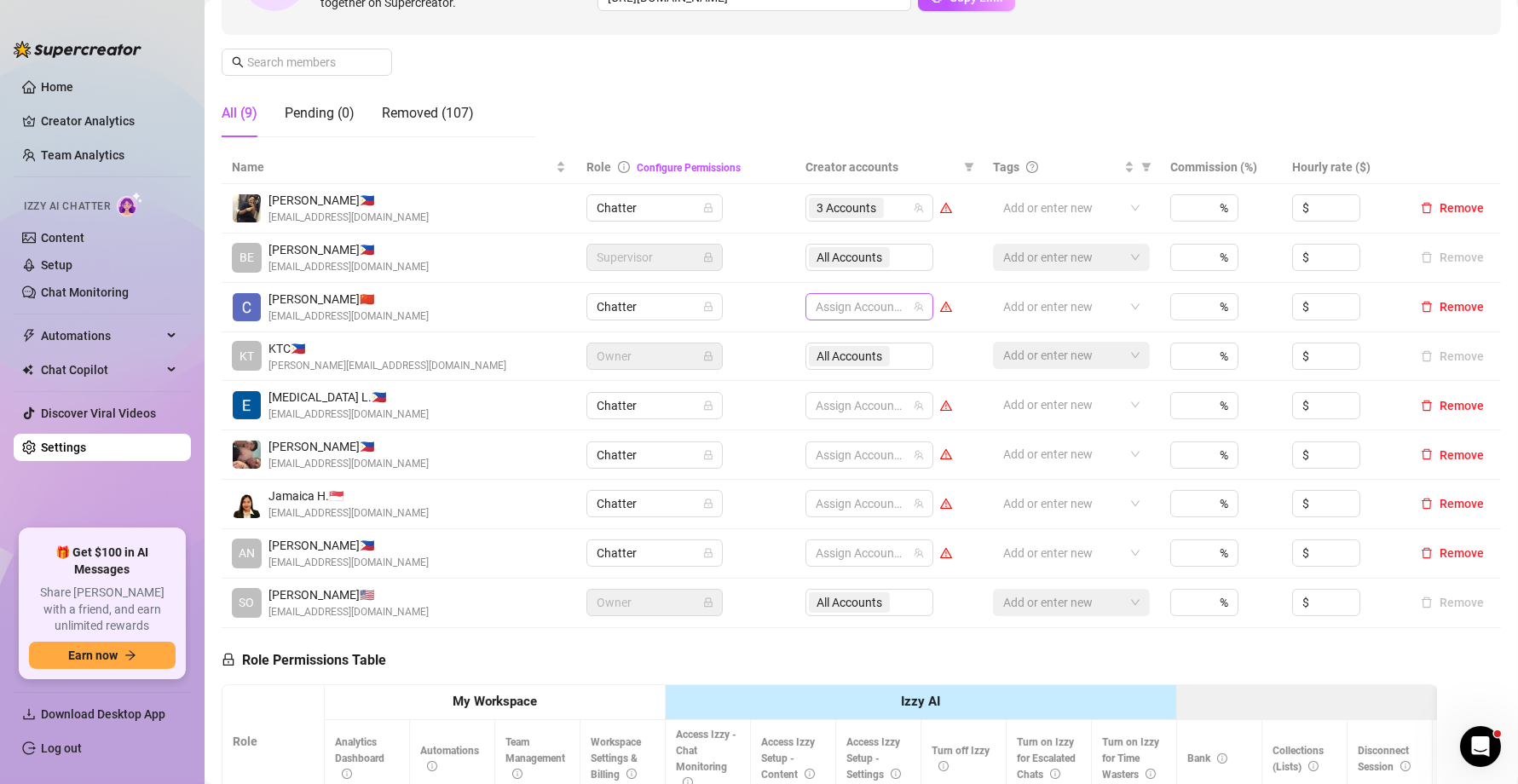
click at [865, 309] on div at bounding box center [859, 307] width 103 height 24
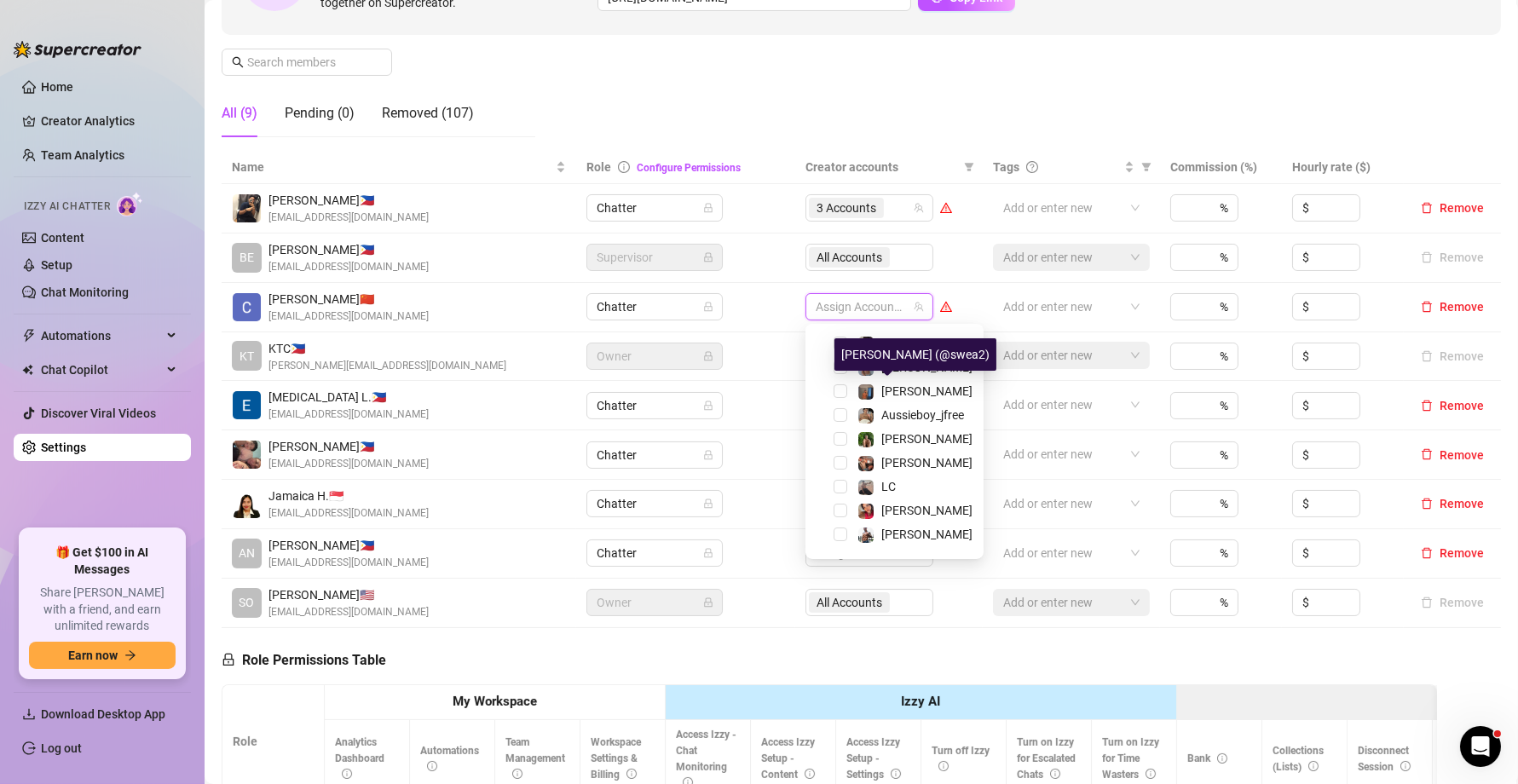
scroll to position [312, 0]
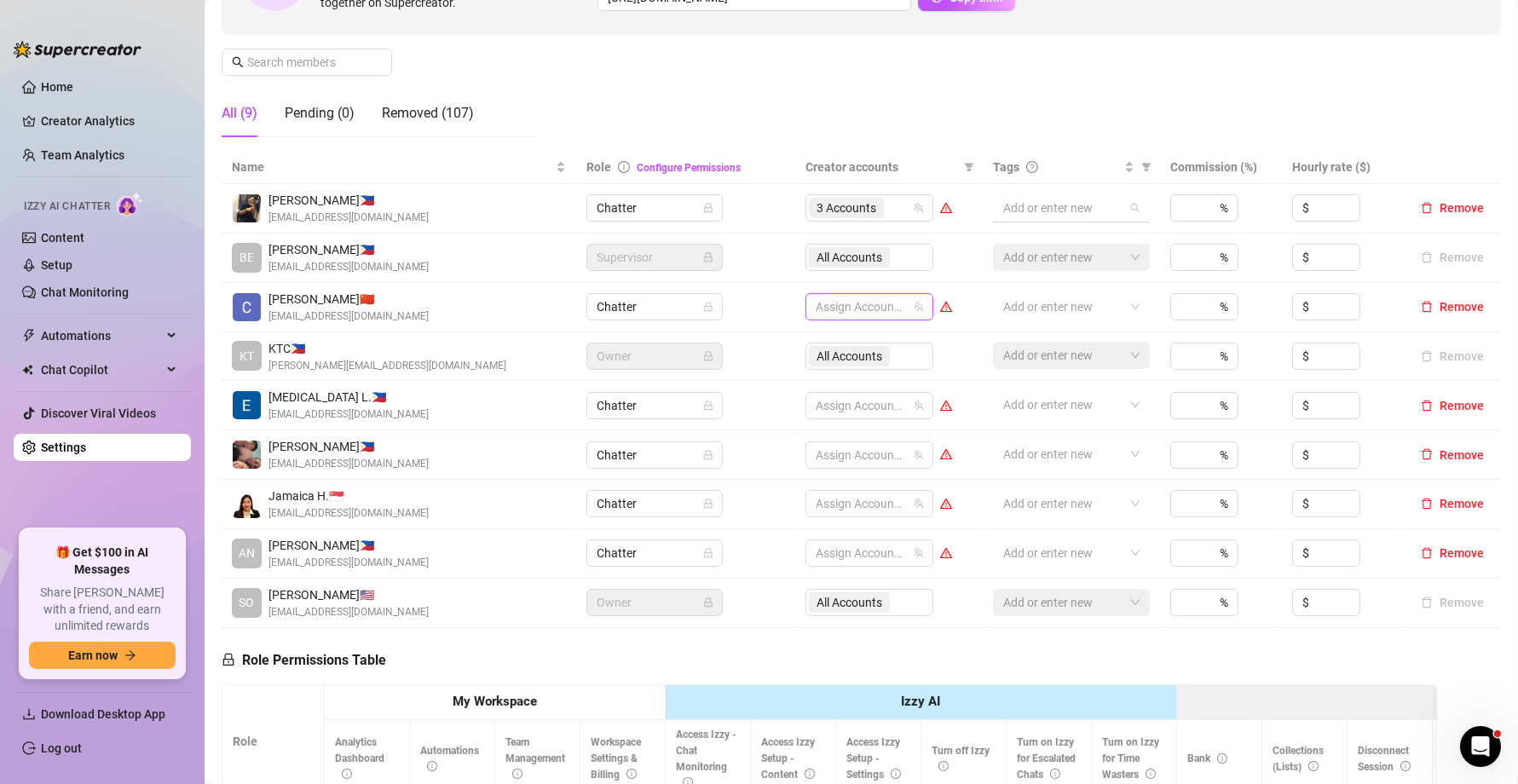
click at [1134, 206] on div "Add or enter new" at bounding box center [1071, 208] width 157 height 28
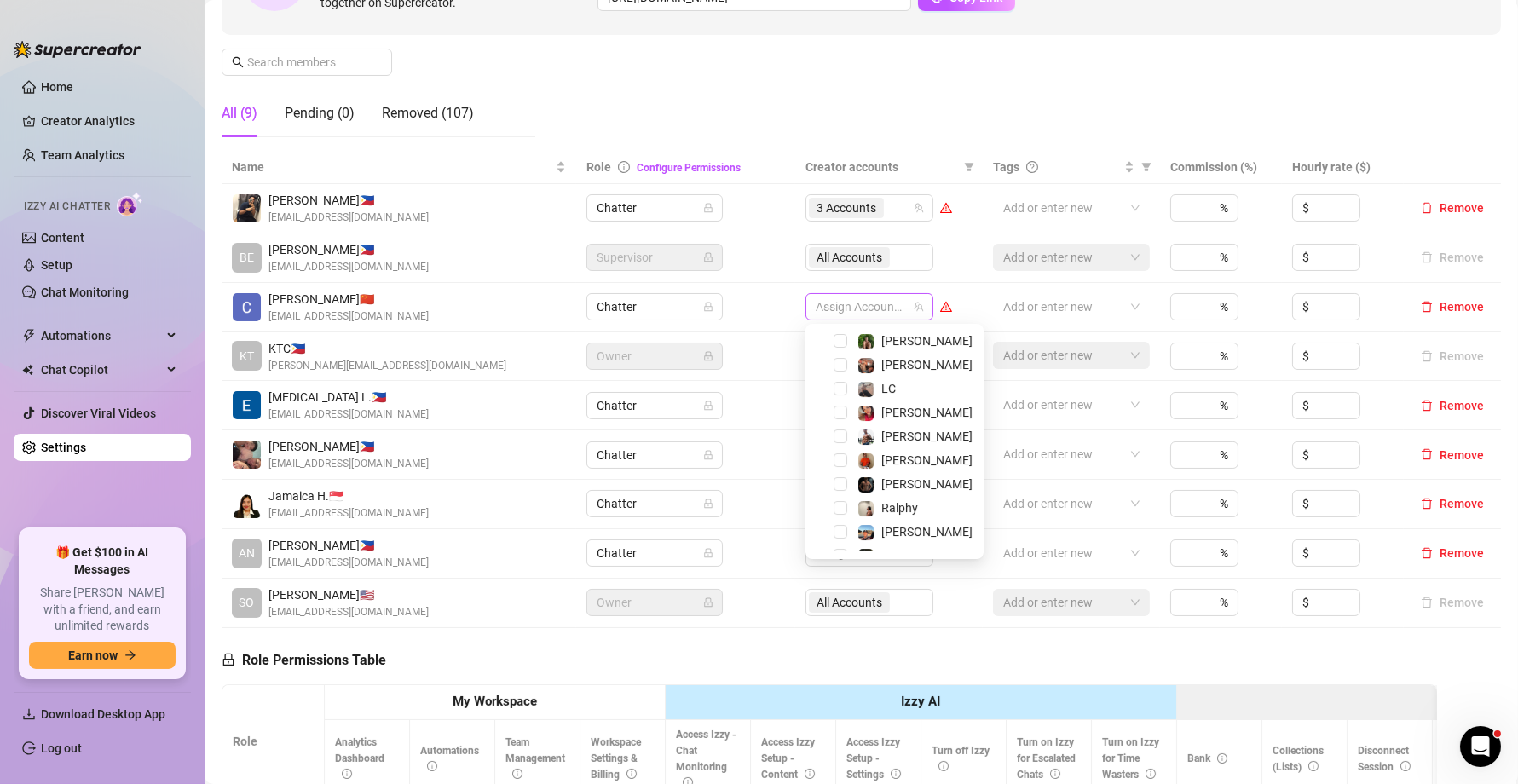
click at [874, 311] on div at bounding box center [859, 307] width 103 height 24
click at [833, 464] on span "Select tree node" at bounding box center [840, 467] width 14 height 14
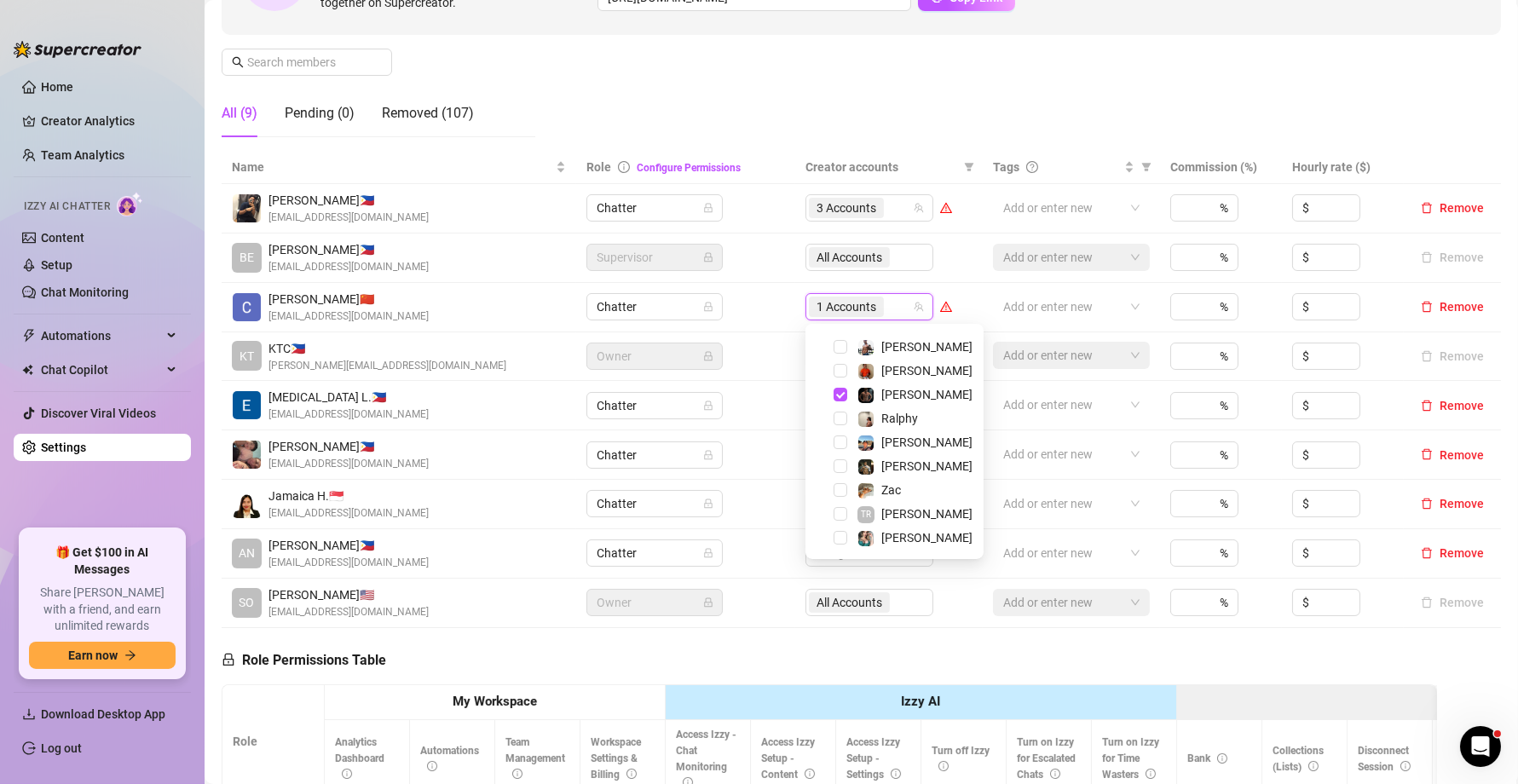
scroll to position [402, 0]
click at [883, 511] on span "[PERSON_NAME]" at bounding box center [926, 513] width 91 height 14
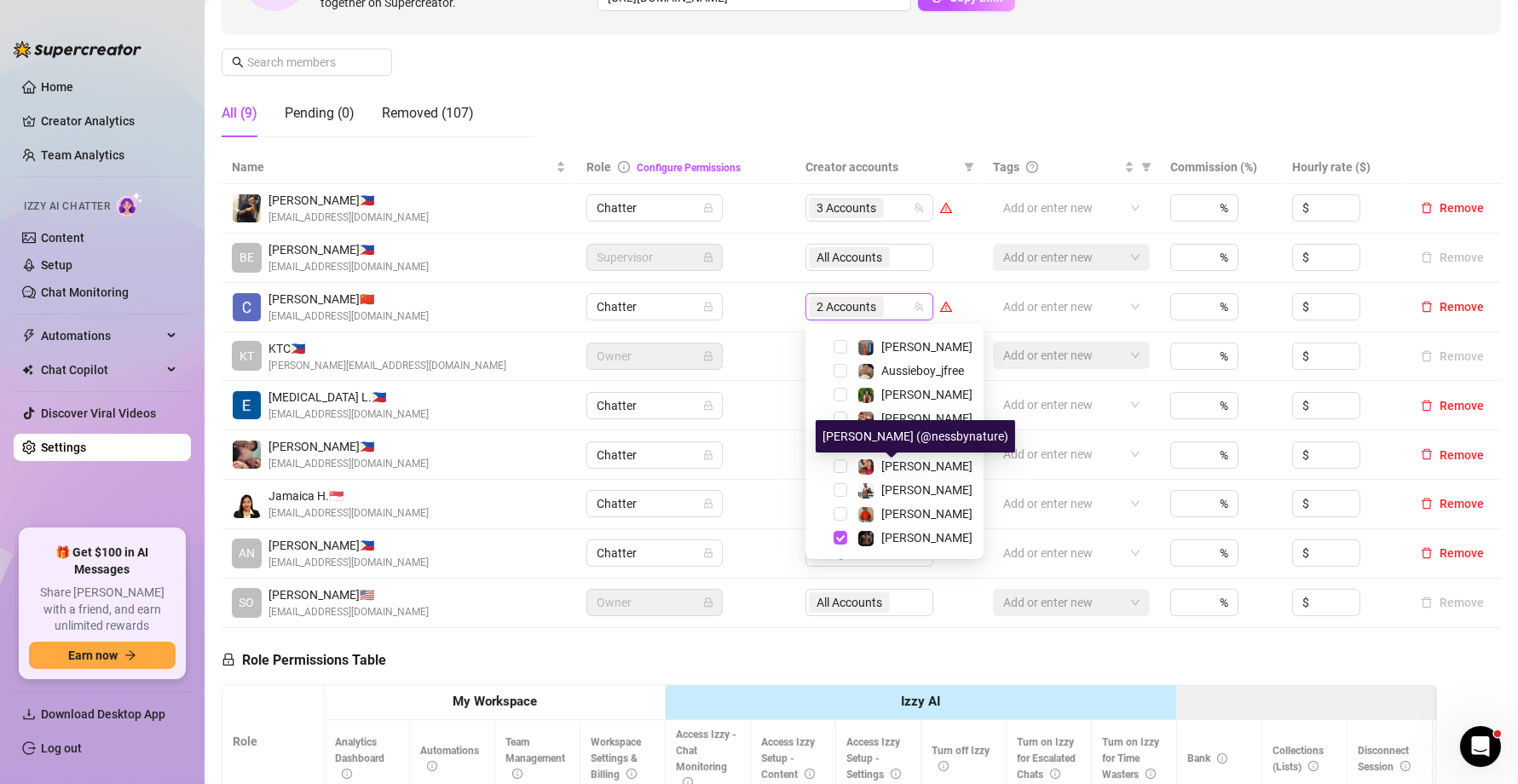
scroll to position [250, 0]
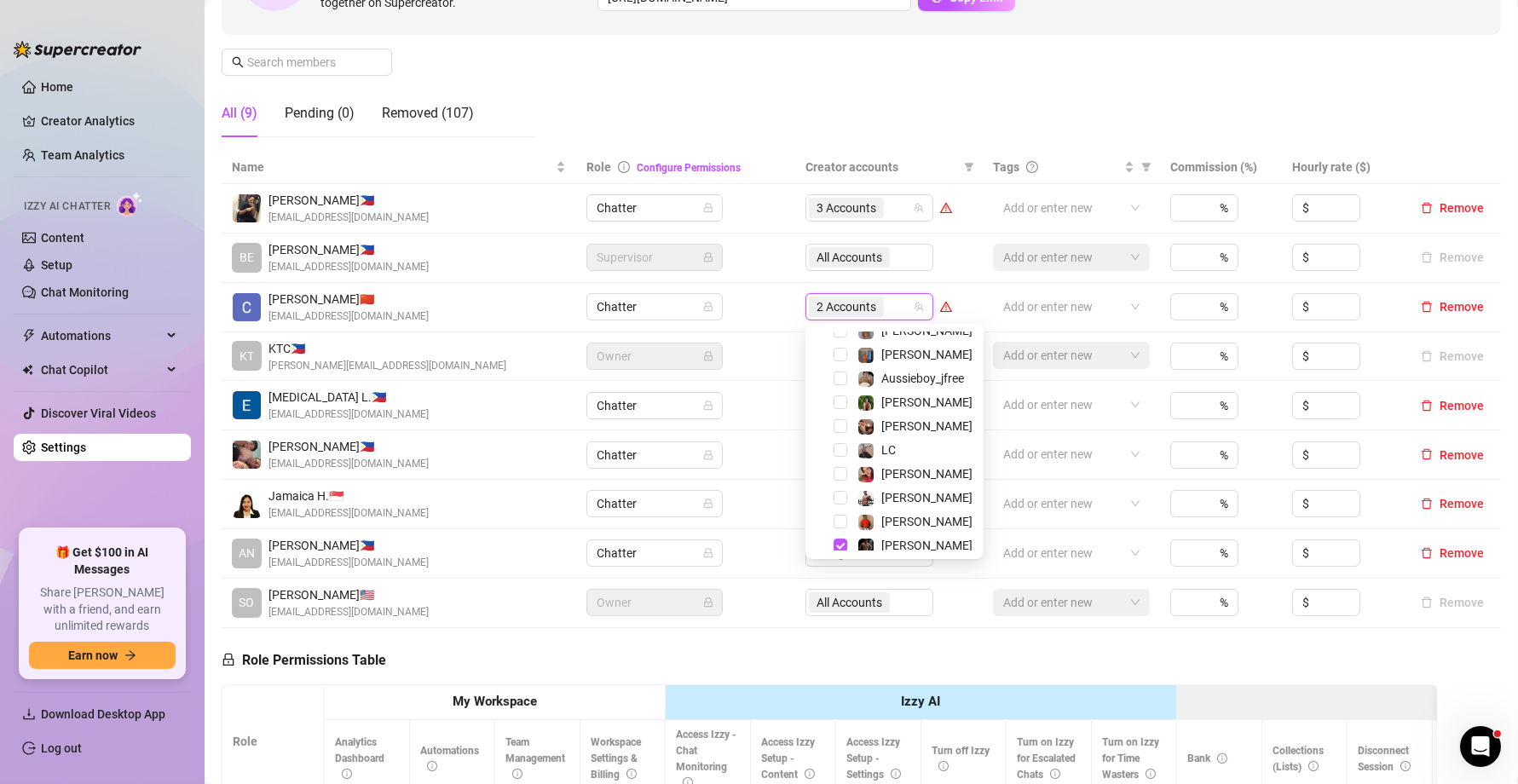
click at [914, 456] on span "LC" at bounding box center [915, 450] width 129 height 21
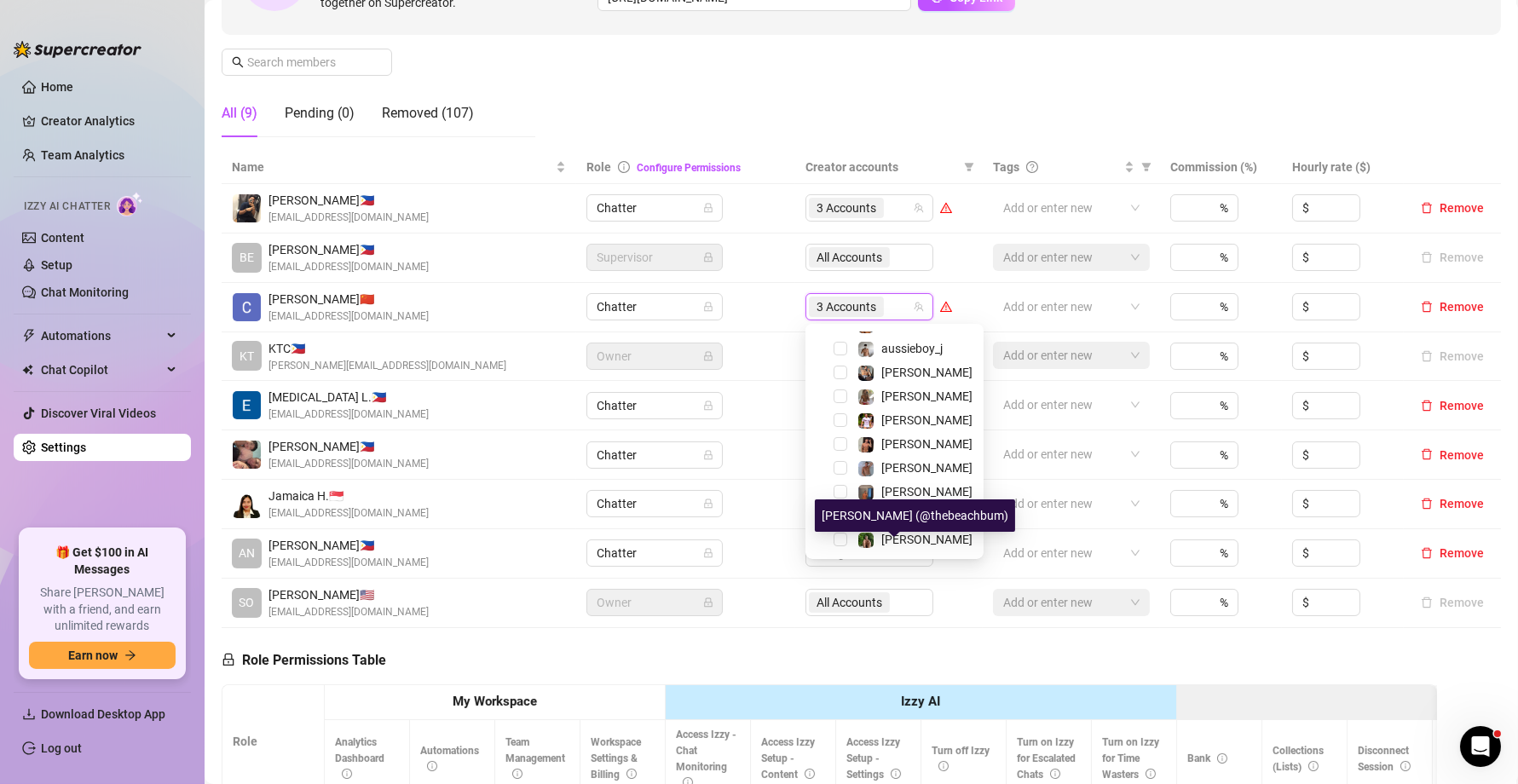
scroll to position [100, 0]
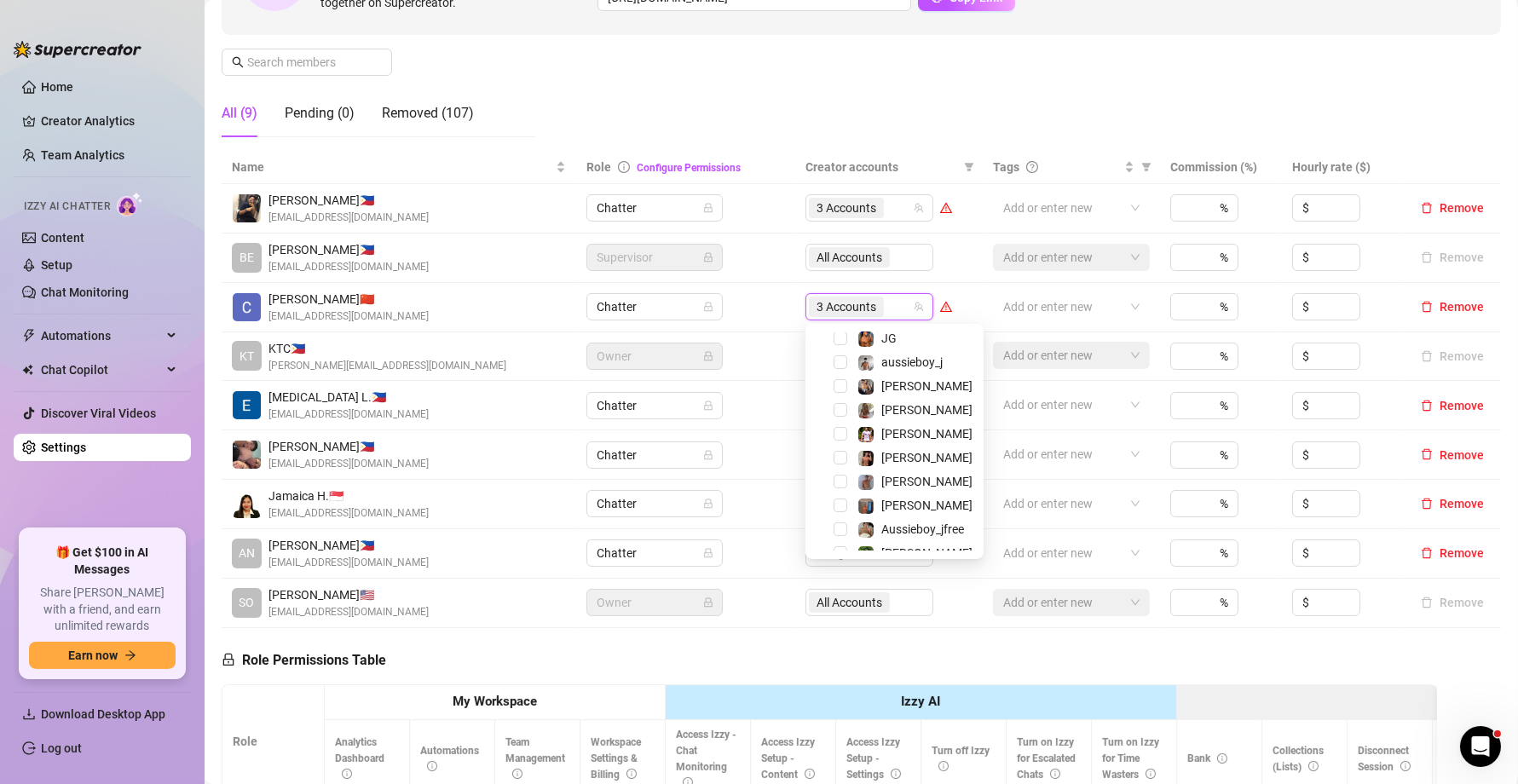
click at [756, 305] on td "Chatter" at bounding box center [685, 307] width 219 height 49
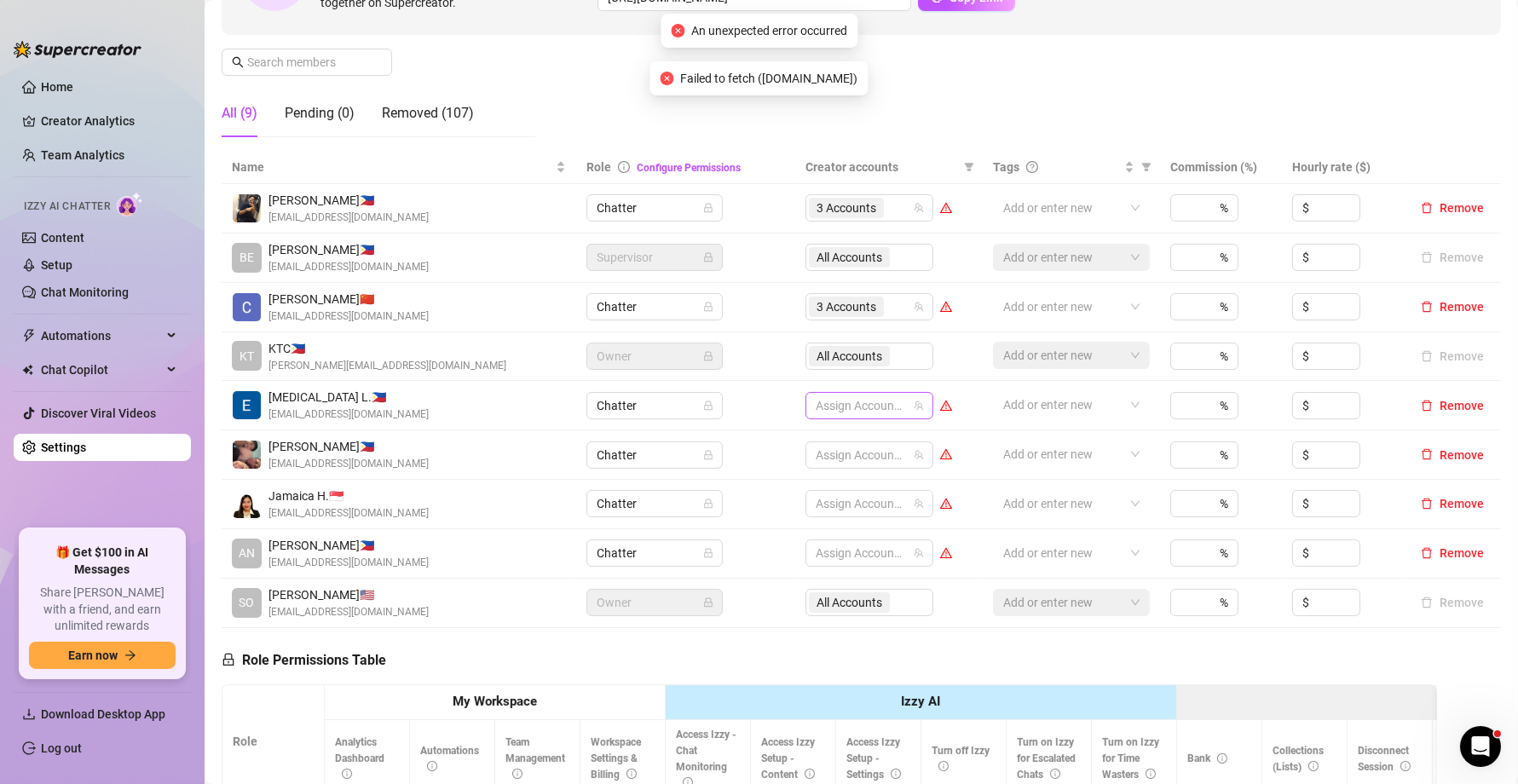
click at [846, 409] on div at bounding box center [859, 406] width 103 height 24
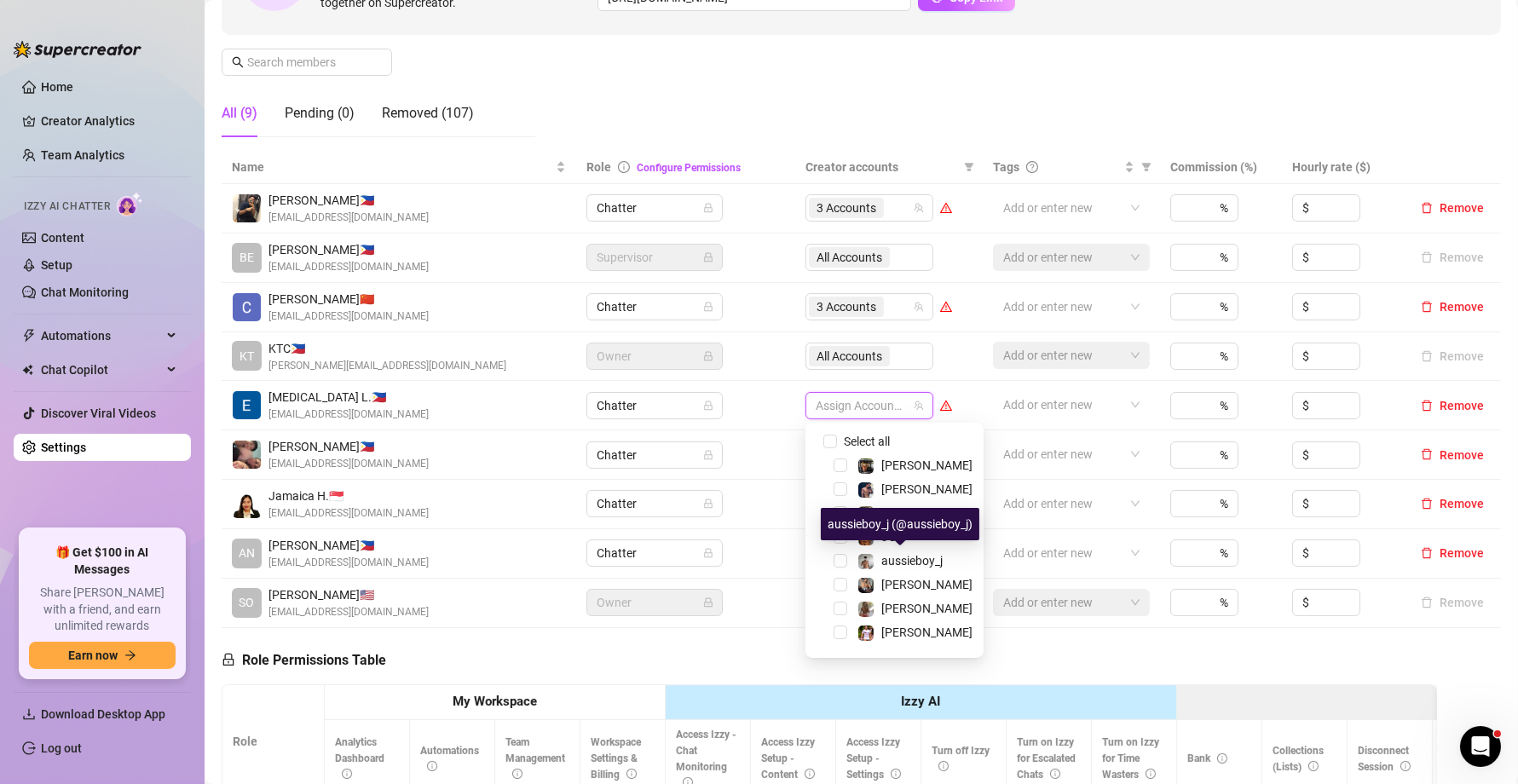
click at [907, 512] on div "aussieboy_j (@aussieboy_j)" at bounding box center [899, 524] width 158 height 32
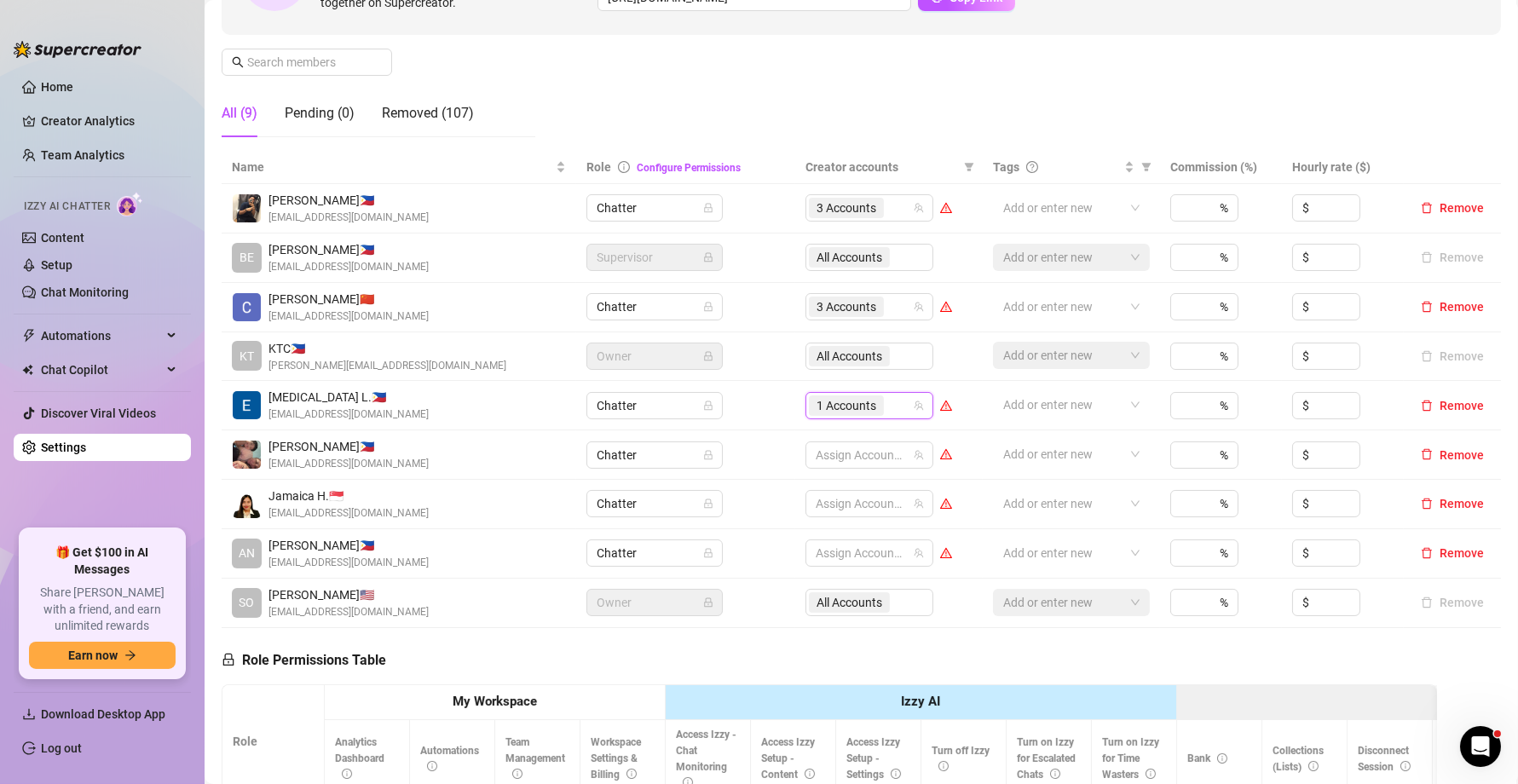
click at [860, 414] on span "1 Accounts" at bounding box center [846, 406] width 75 height 21
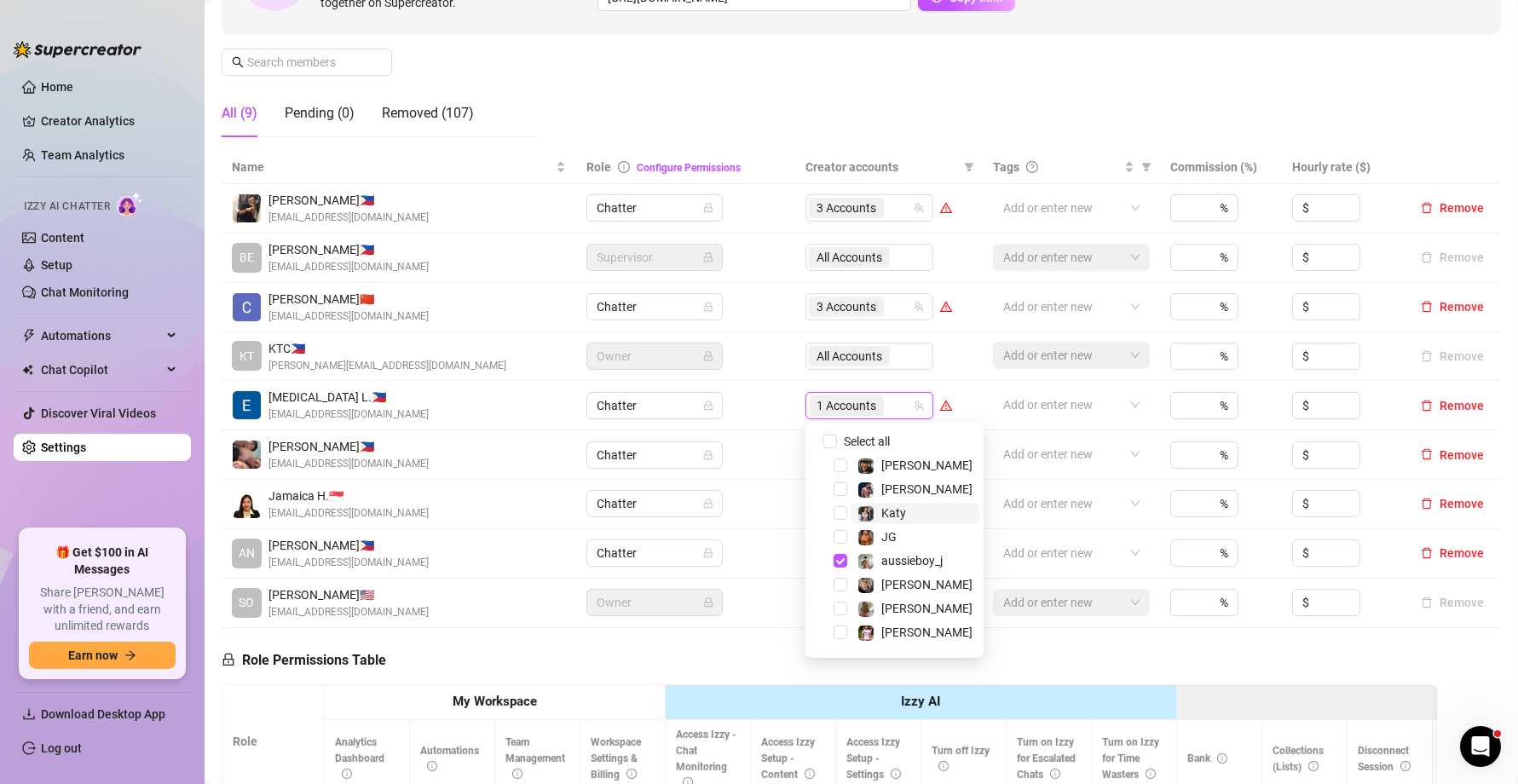
click at [907, 508] on span "Katy" at bounding box center [915, 513] width 129 height 21
click at [900, 558] on span "aussieboy_j" at bounding box center [911, 561] width 61 height 14
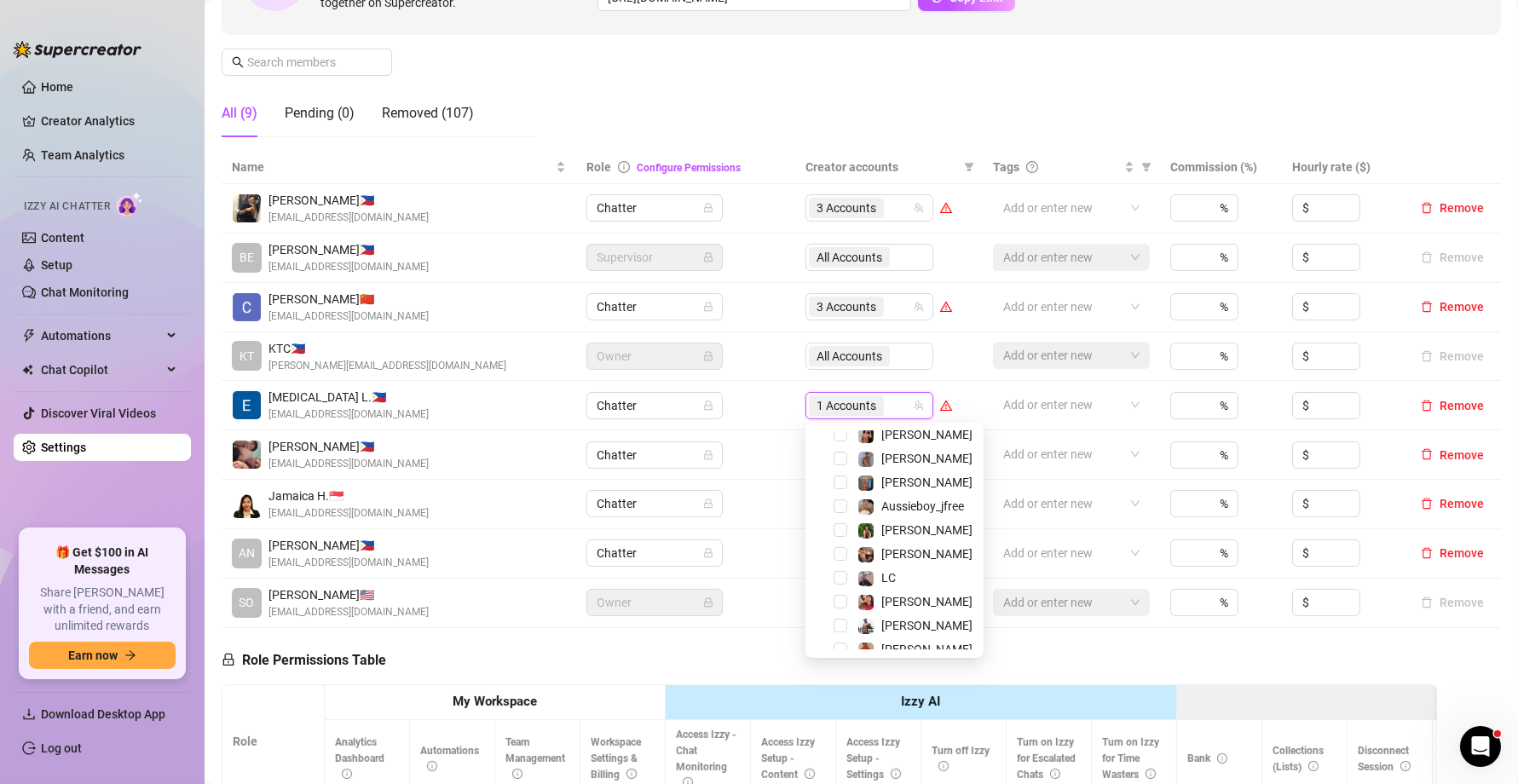
scroll to position [402, 0]
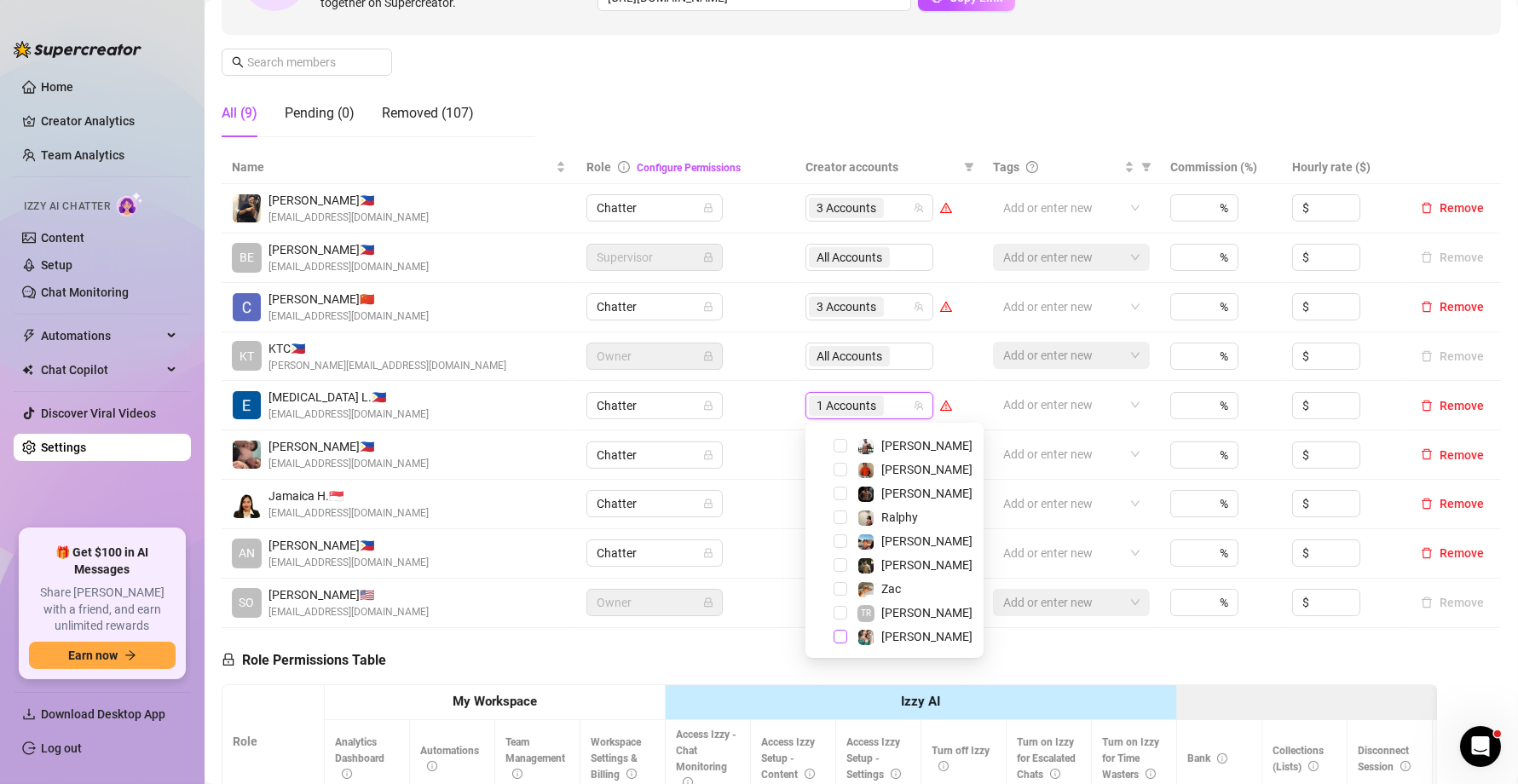
click at [844, 639] on span "Select tree node" at bounding box center [840, 637] width 14 height 14
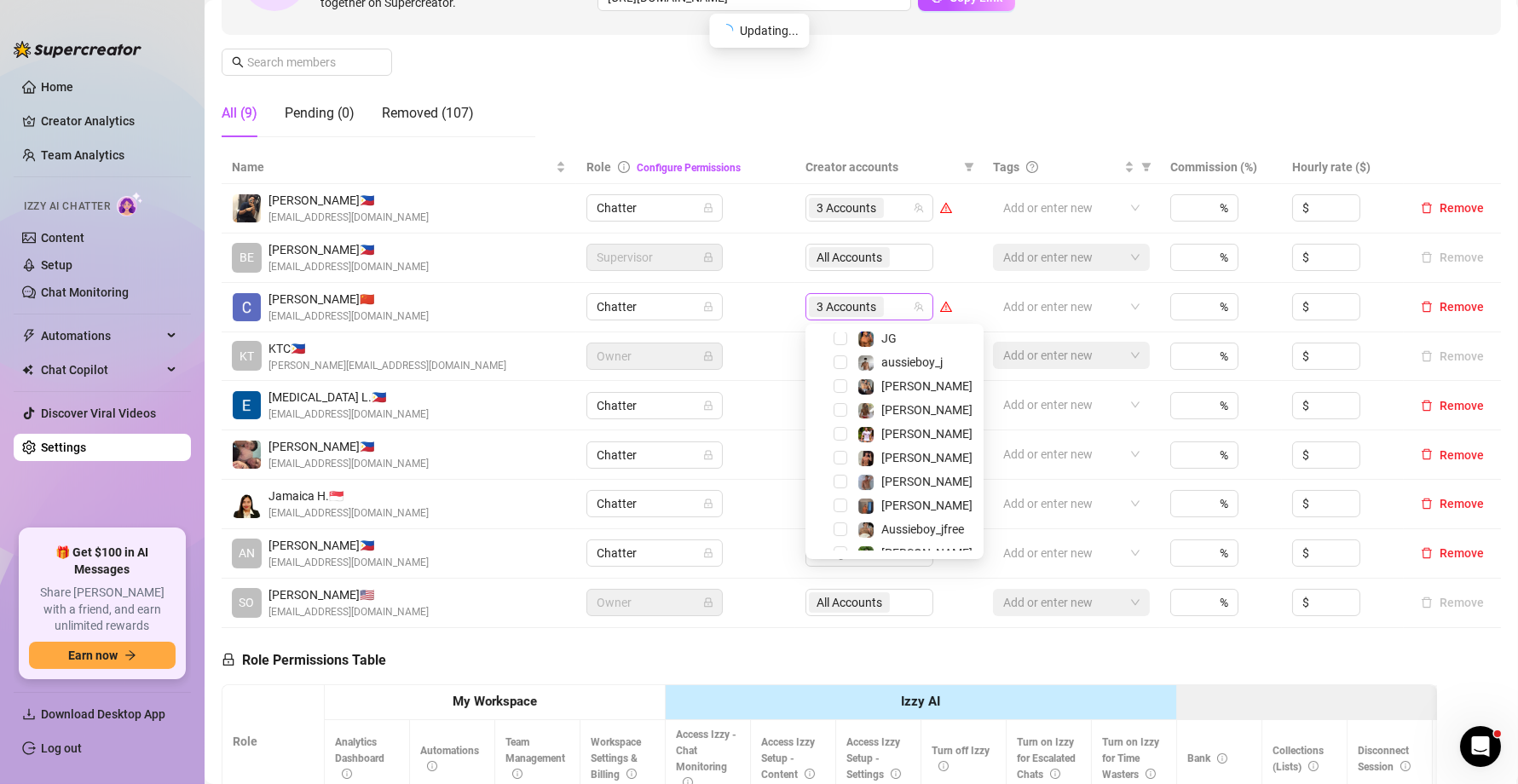
click at [833, 305] on span "3 Accounts" at bounding box center [846, 307] width 60 height 19
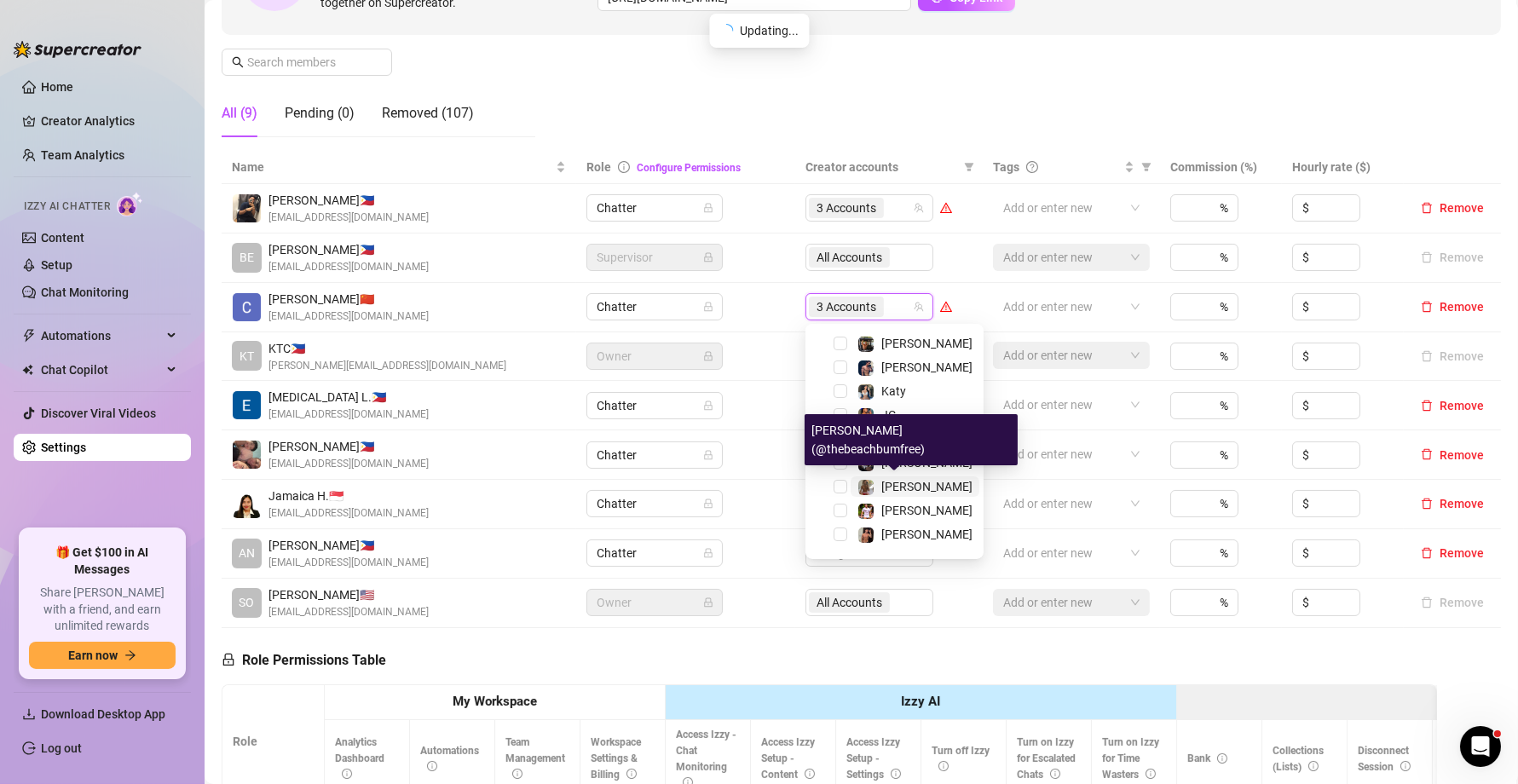
scroll to position [402, 0]
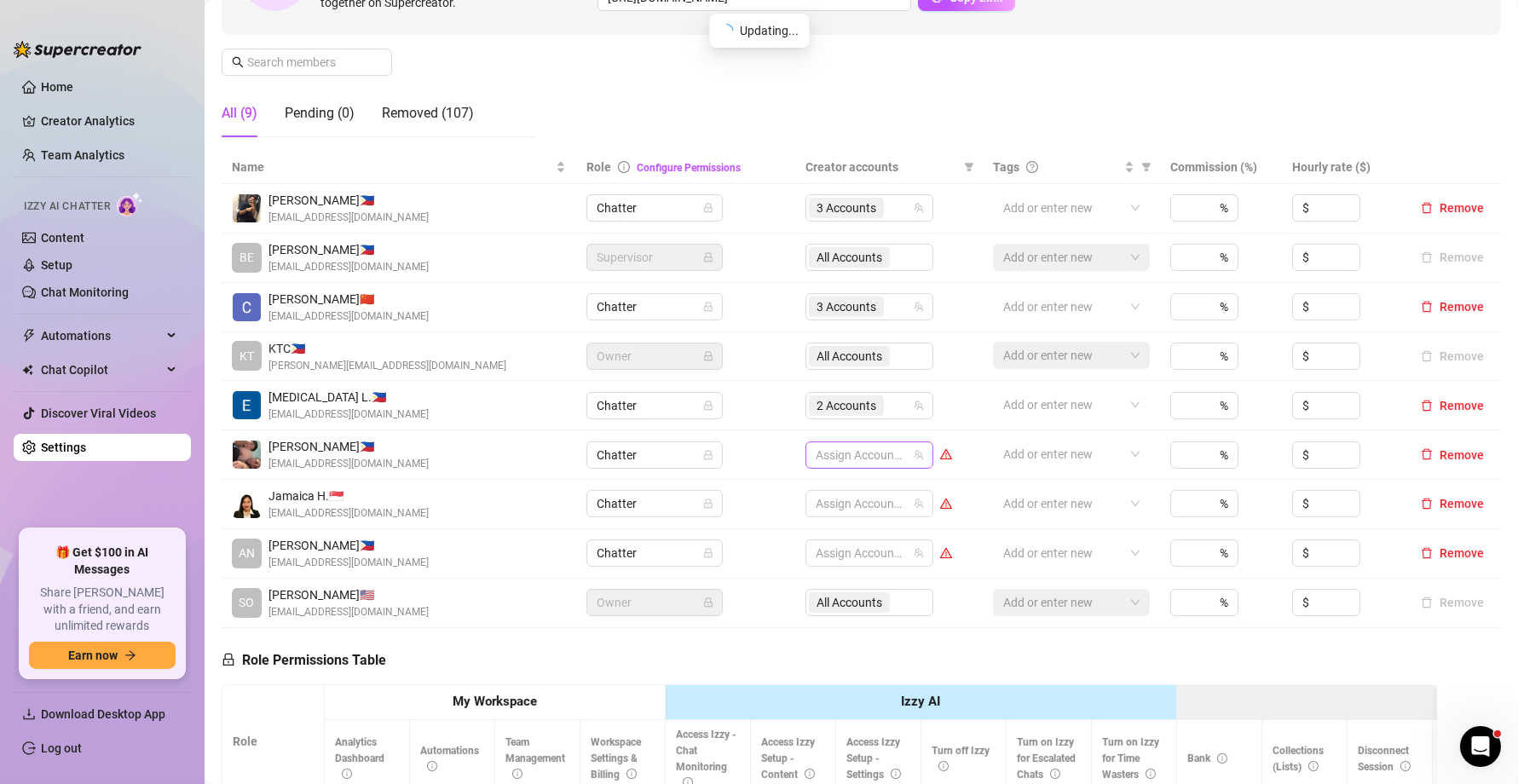
click at [889, 447] on div at bounding box center [859, 455] width 103 height 24
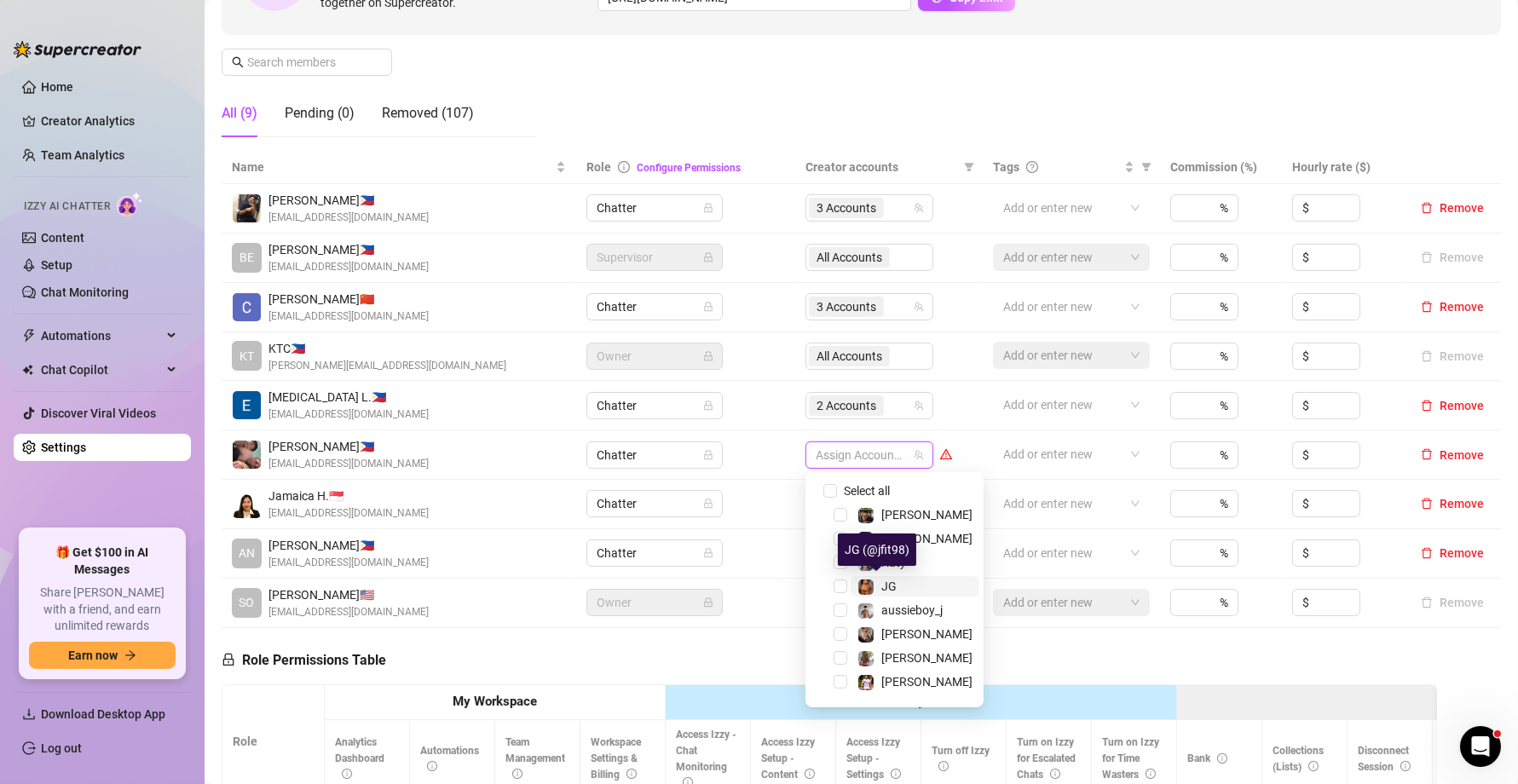
click at [889, 582] on span "JG" at bounding box center [889, 587] width 16 height 14
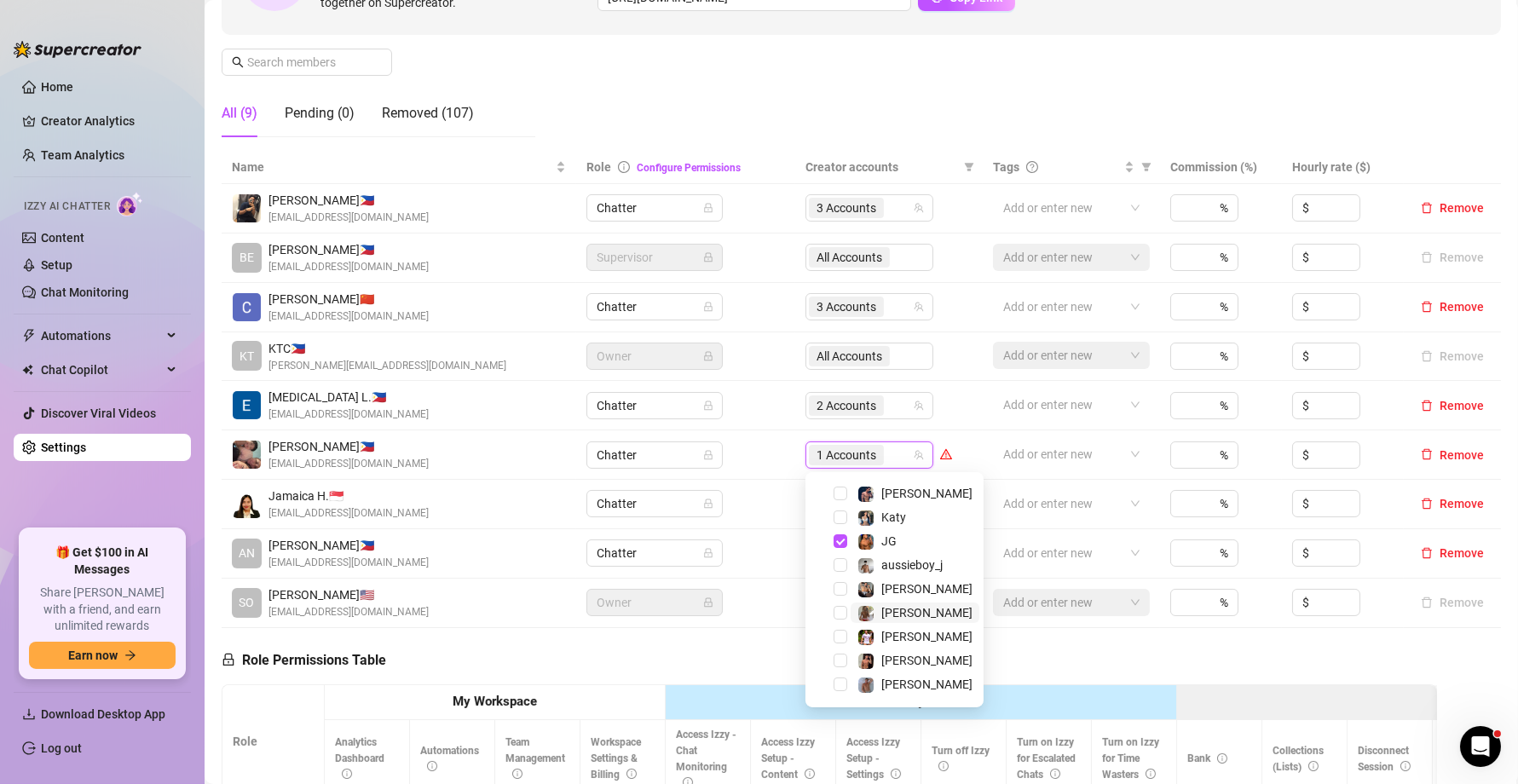
scroll to position [0, 0]
click at [932, 532] on span "[PERSON_NAME]" at bounding box center [915, 538] width 129 height 21
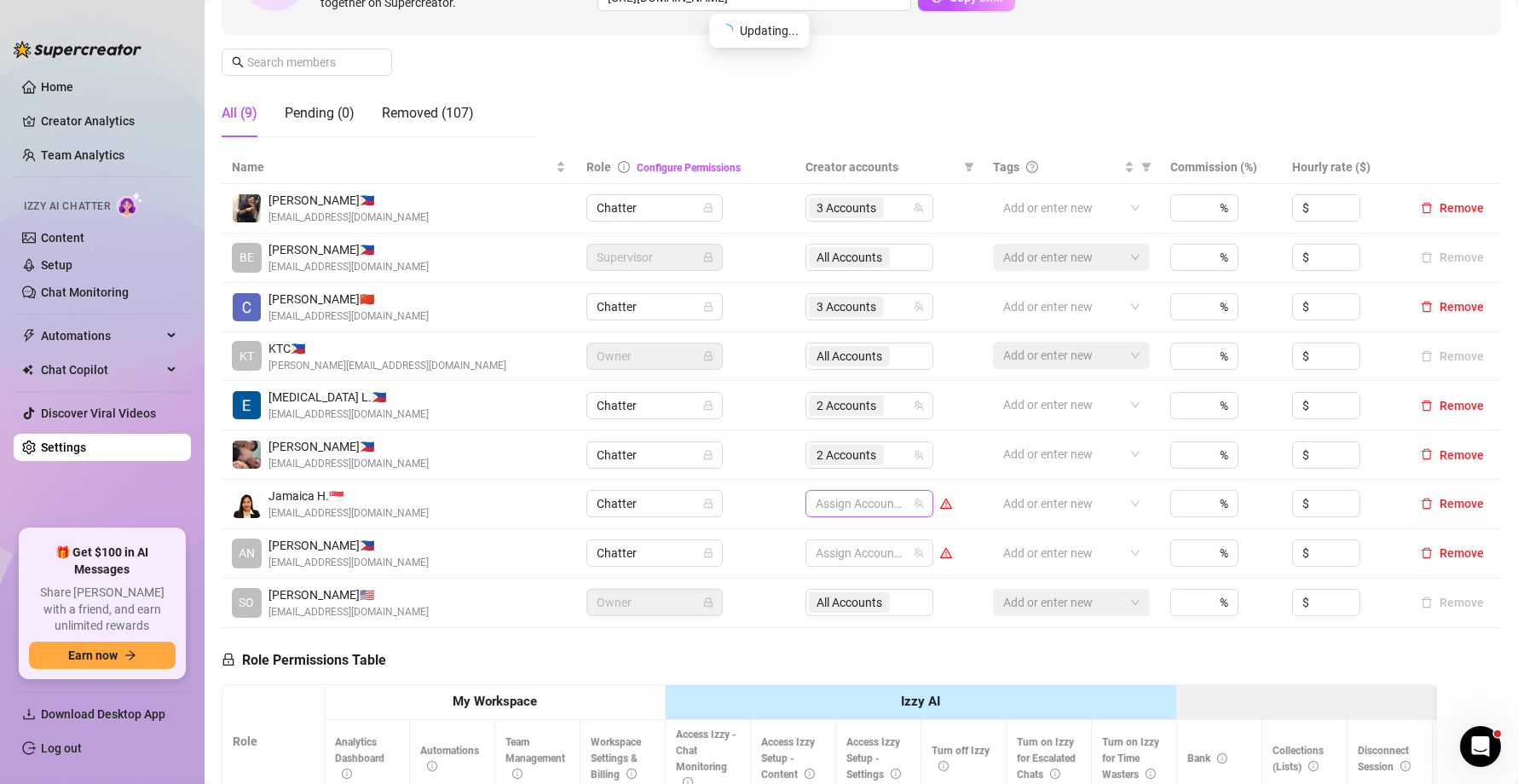
click at [862, 508] on div at bounding box center [859, 504] width 103 height 24
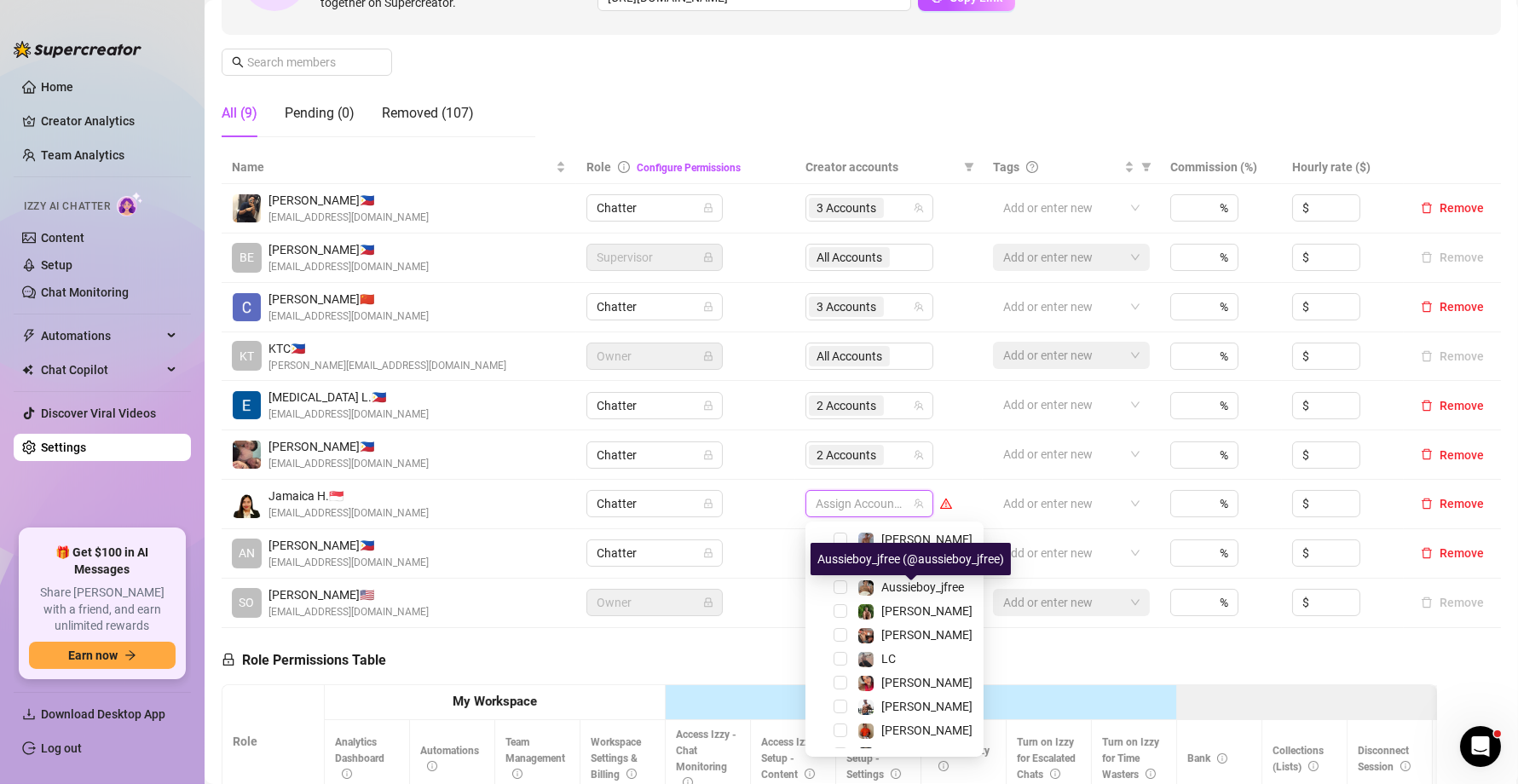
scroll to position [241, 0]
click at [903, 678] on span "[PERSON_NAME]" at bounding box center [926, 682] width 91 height 14
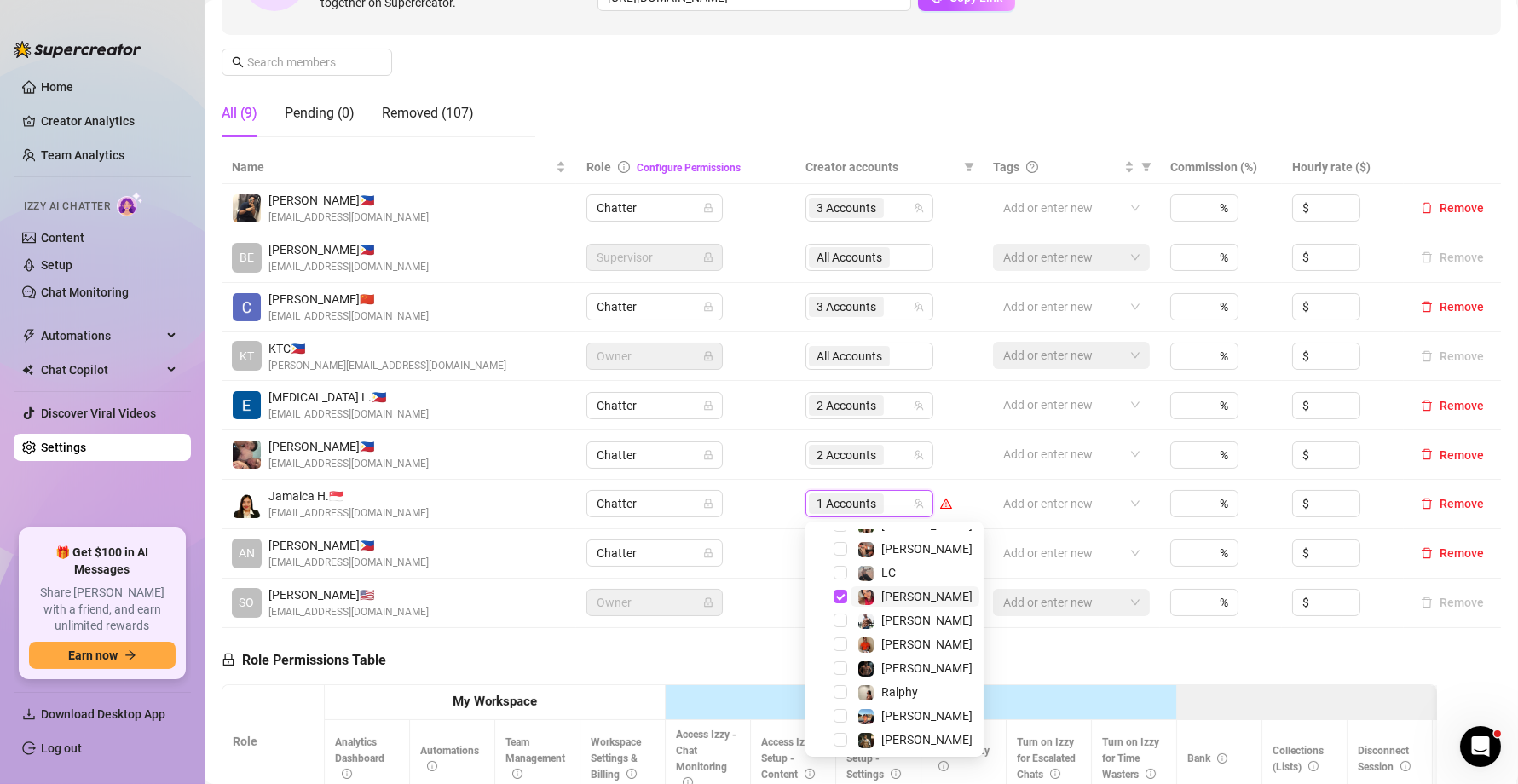
scroll to position [328, 0]
click at [905, 704] on span "[PERSON_NAME]" at bounding box center [926, 737] width 91 height 14
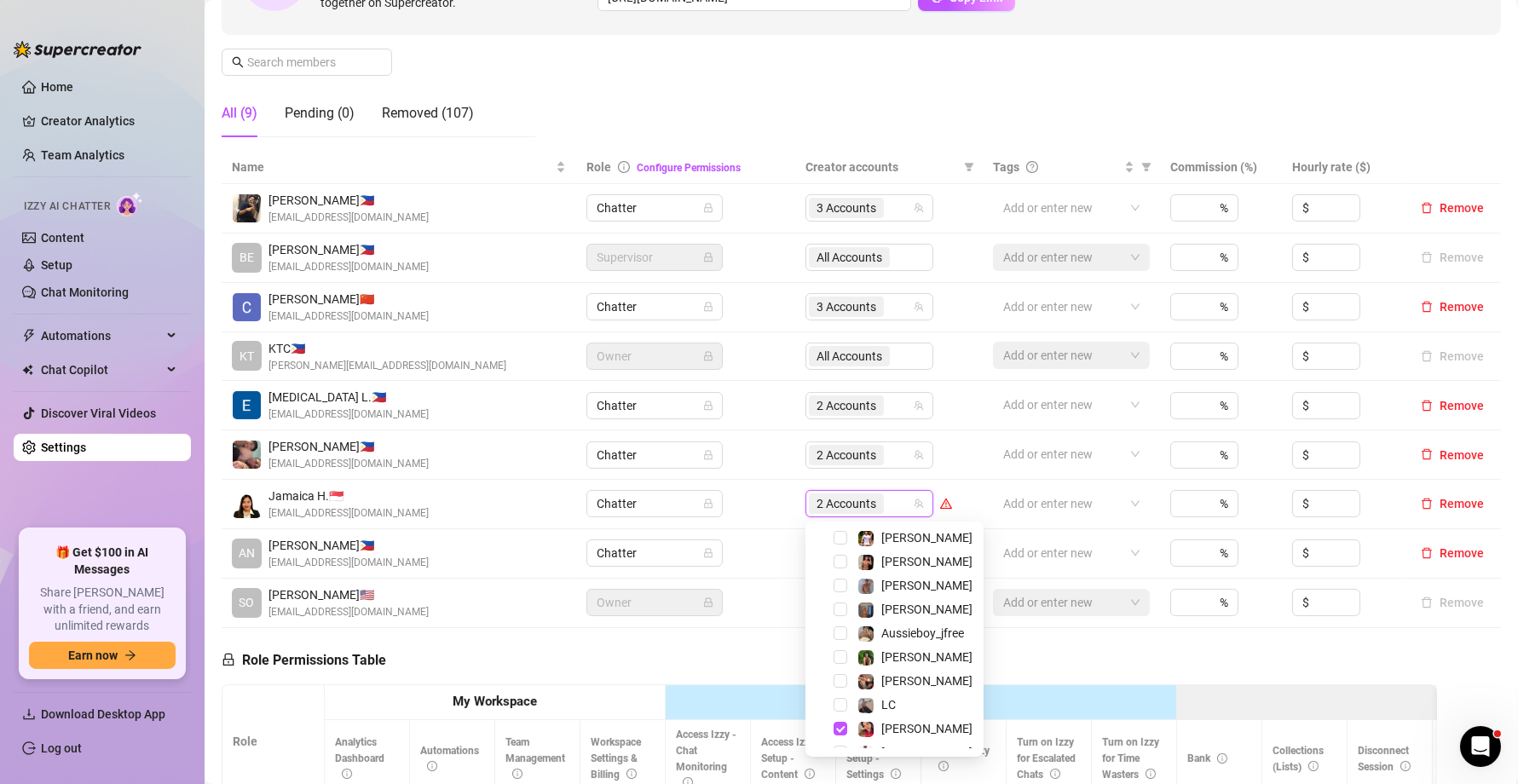
scroll to position [190, 0]
click at [901, 633] on span "Aussieboy_jfree" at bounding box center [923, 637] width 83 height 14
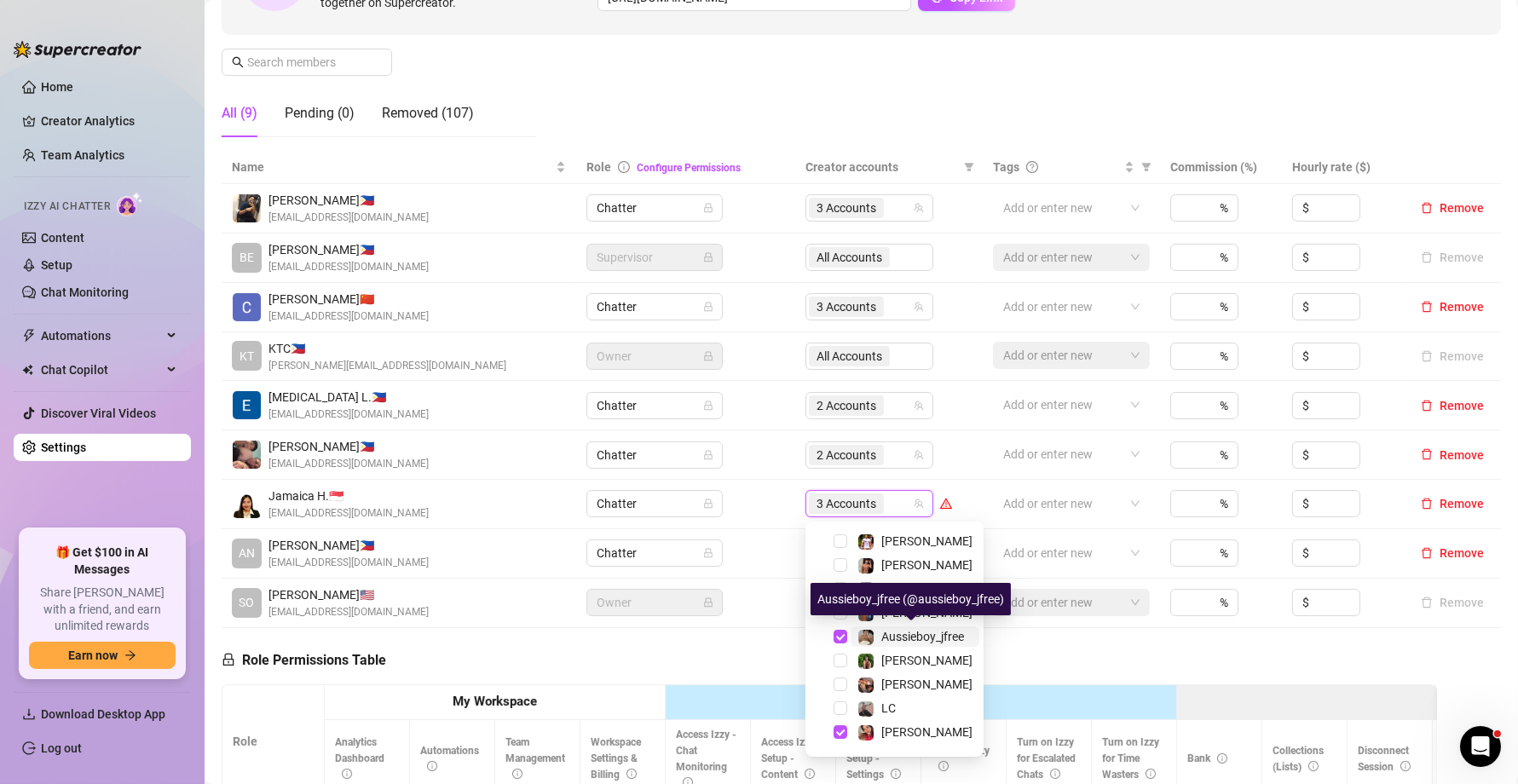
scroll to position [100, 0]
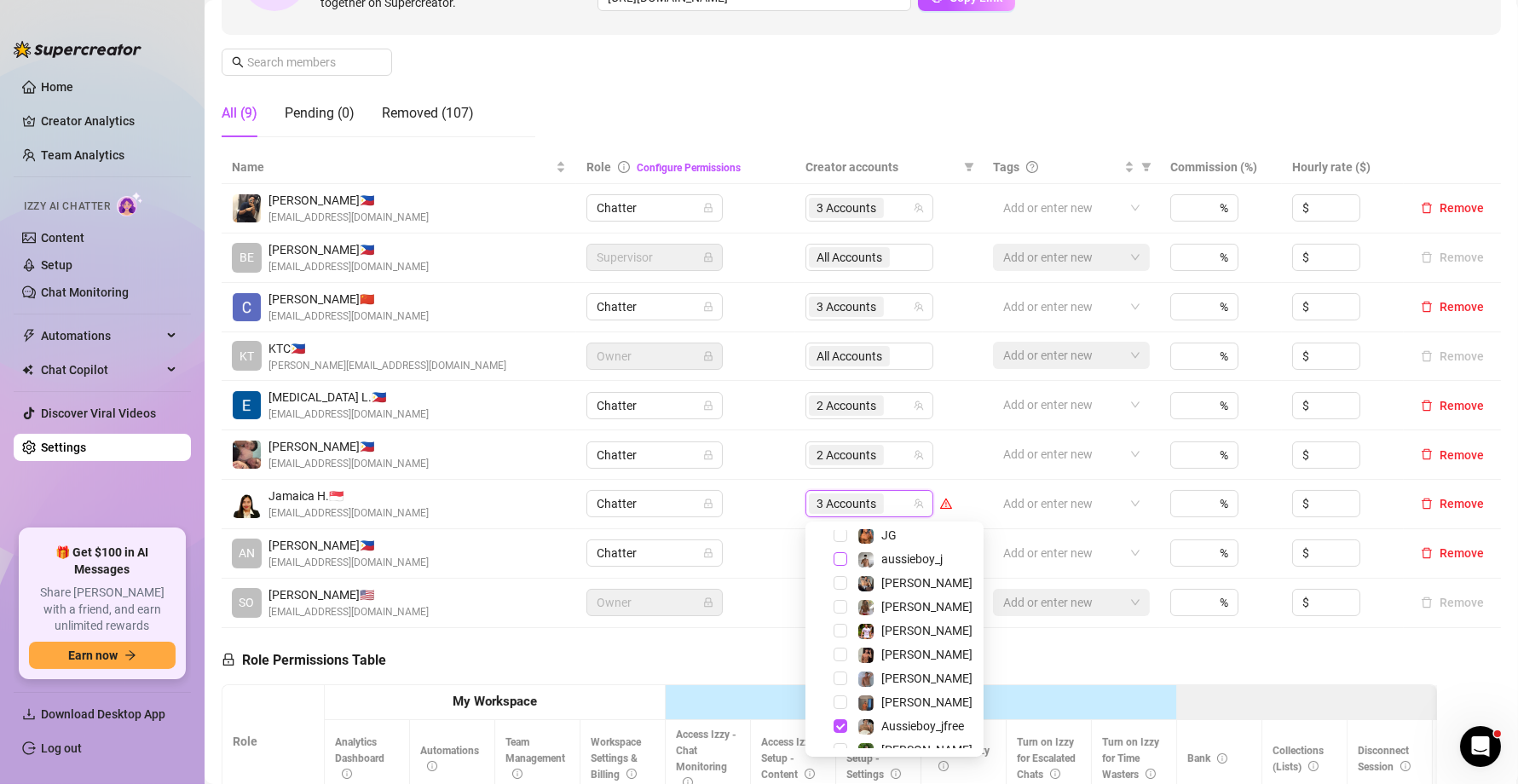
click at [840, 561] on span "Select tree node" at bounding box center [840, 559] width 14 height 14
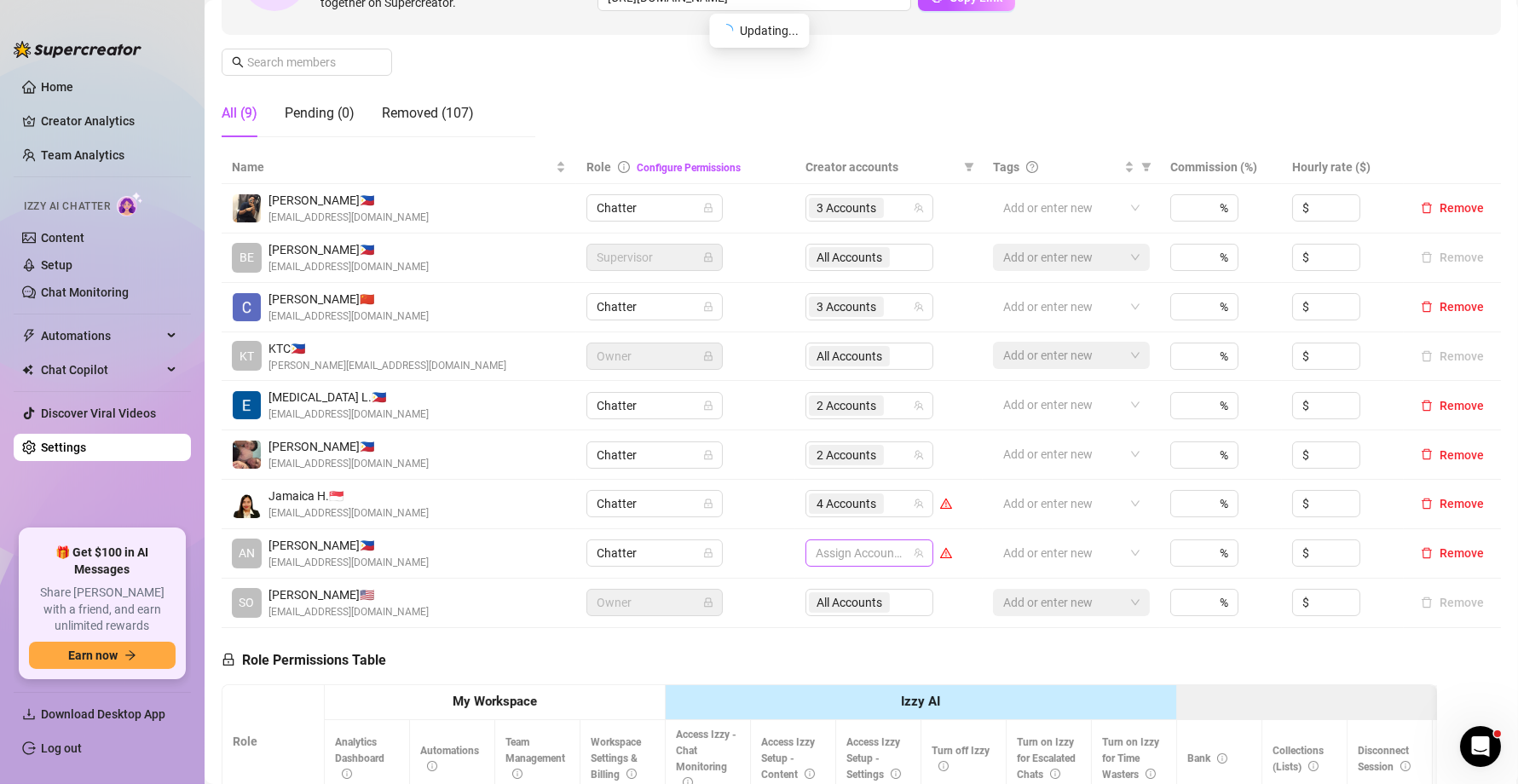
click at [857, 544] on div at bounding box center [859, 553] width 103 height 24
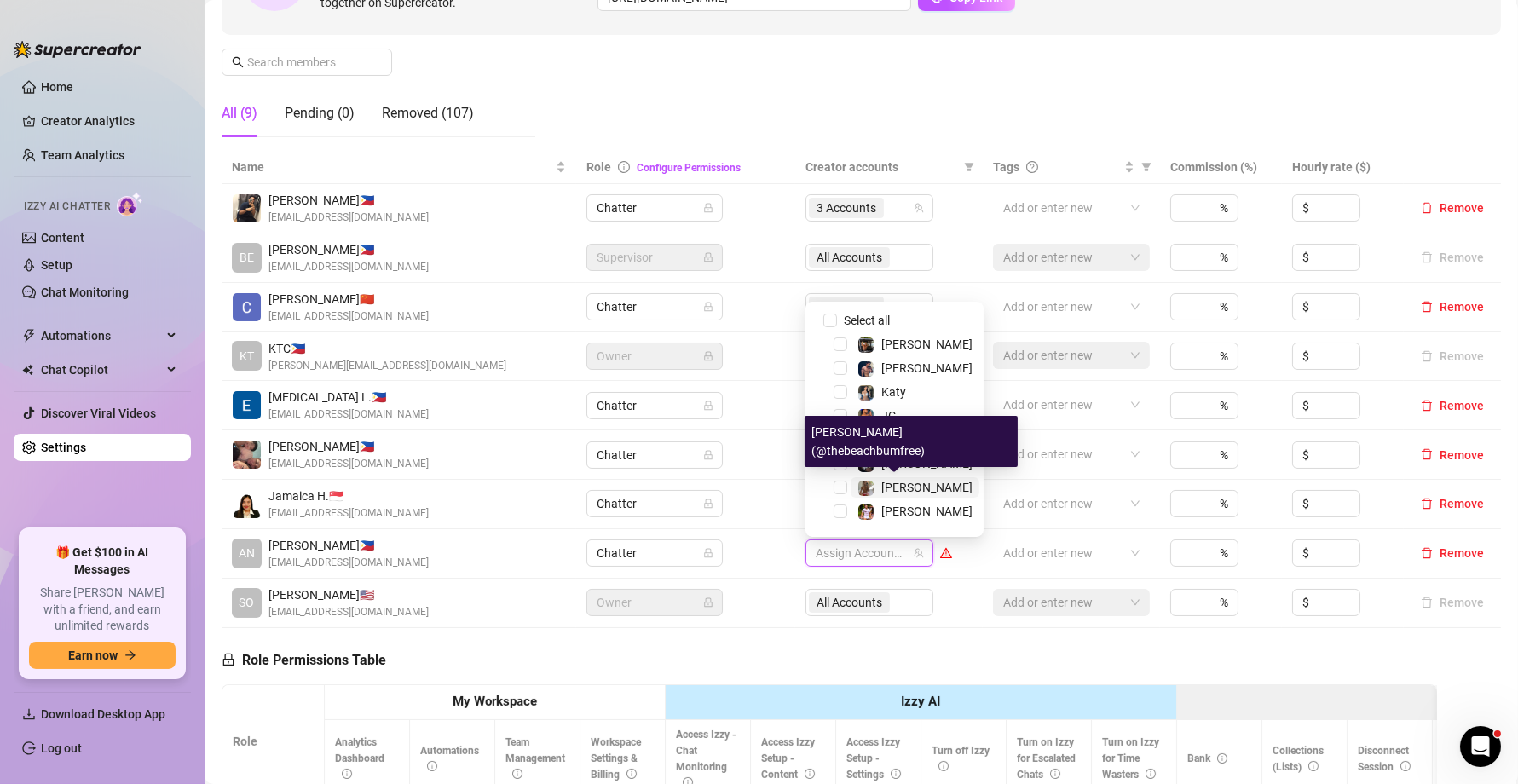
click at [913, 487] on span "[PERSON_NAME]" at bounding box center [926, 487] width 91 height 14
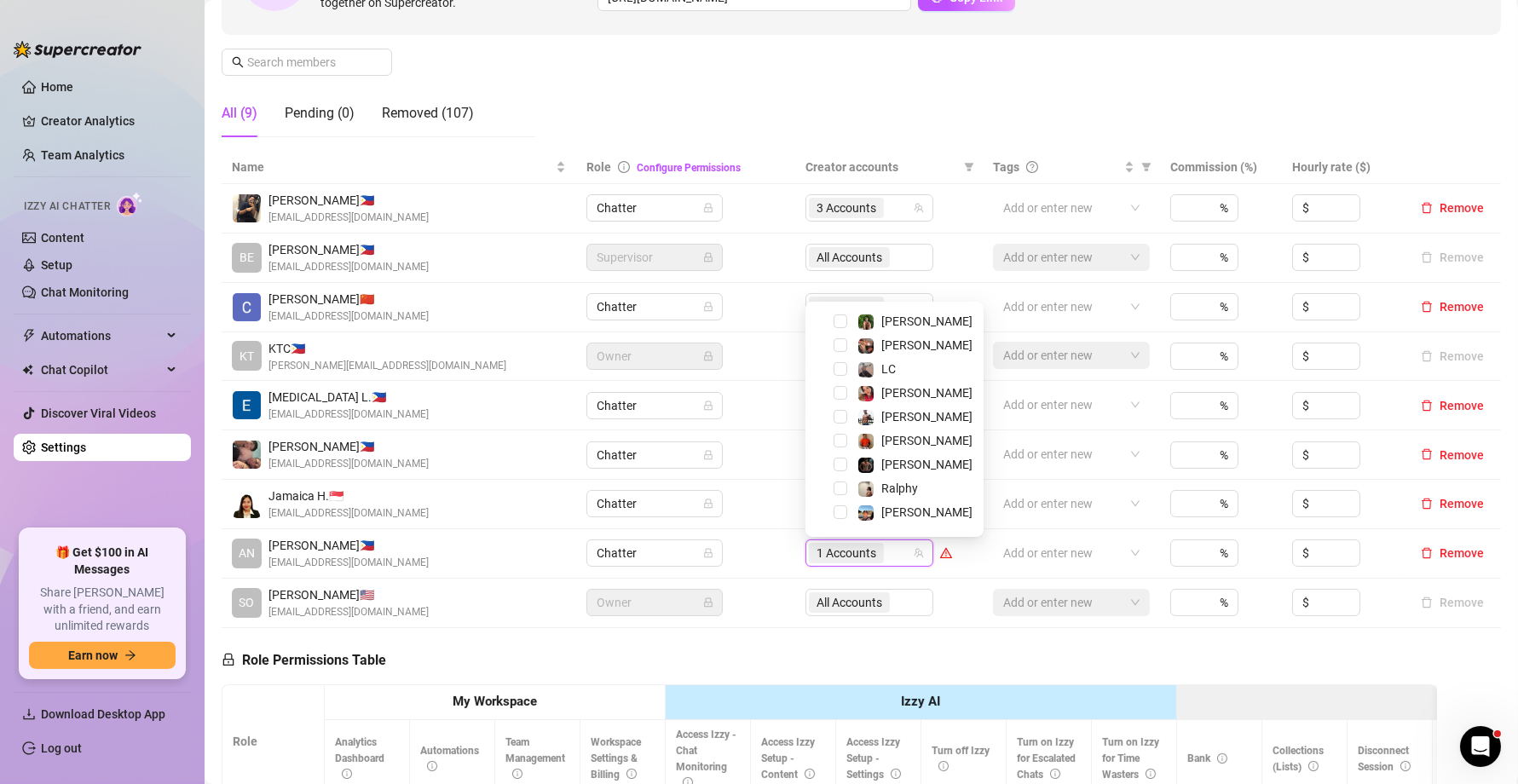
scroll to position [325, 0]
click at [923, 466] on span "Ralphy" at bounding box center [915, 472] width 129 height 21
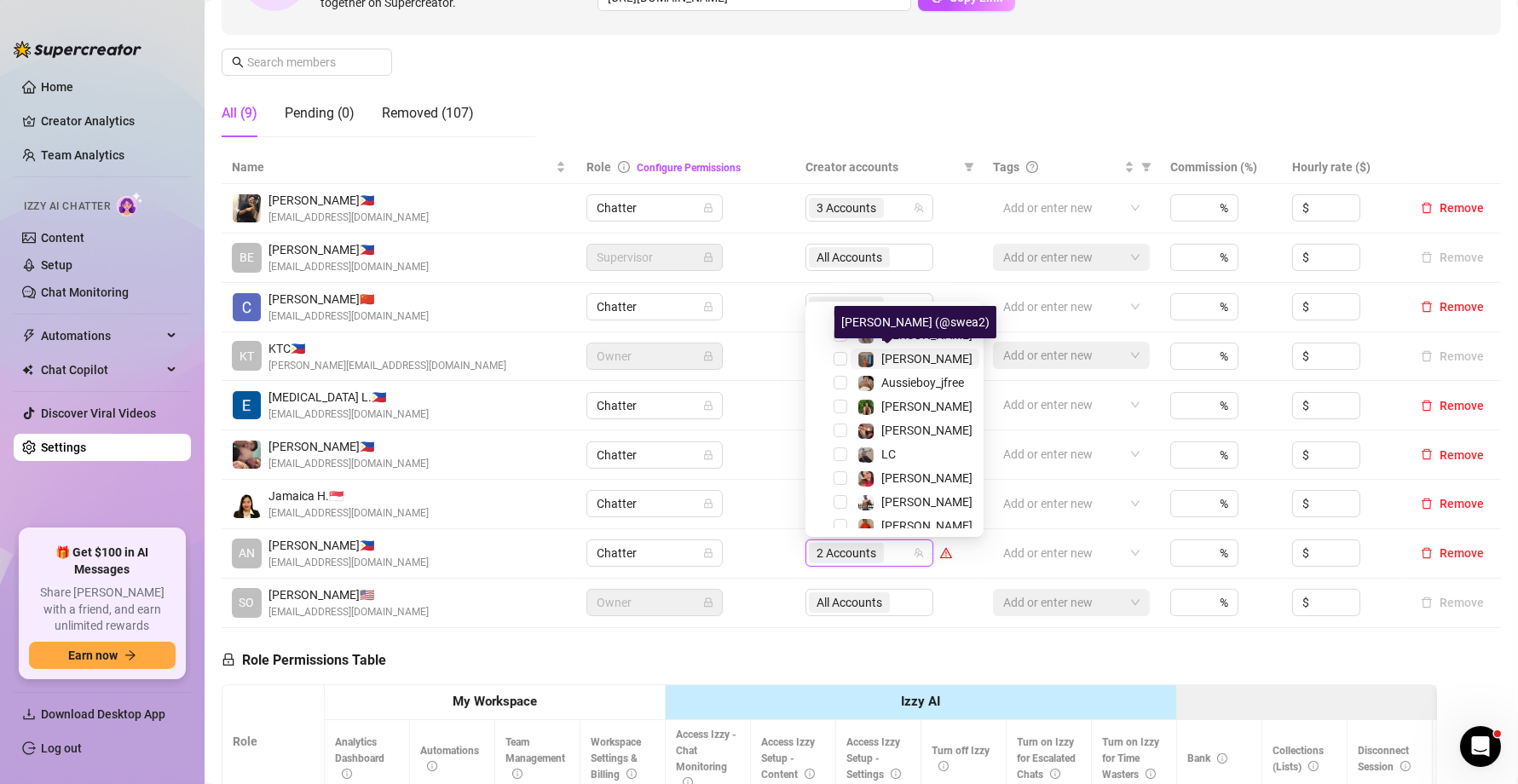
click at [893, 357] on span "[PERSON_NAME]" at bounding box center [926, 359] width 91 height 14
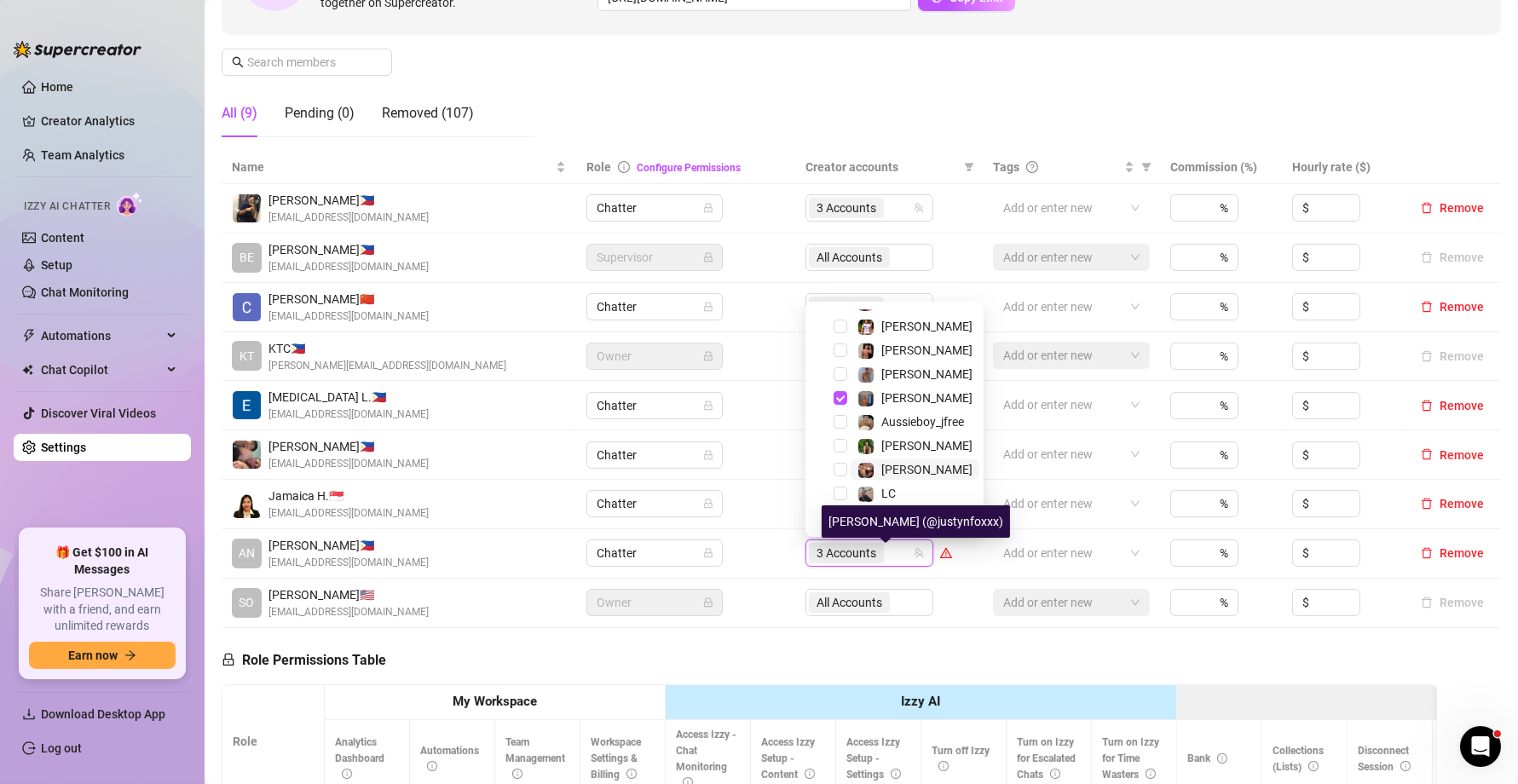
scroll to position [183, 0]
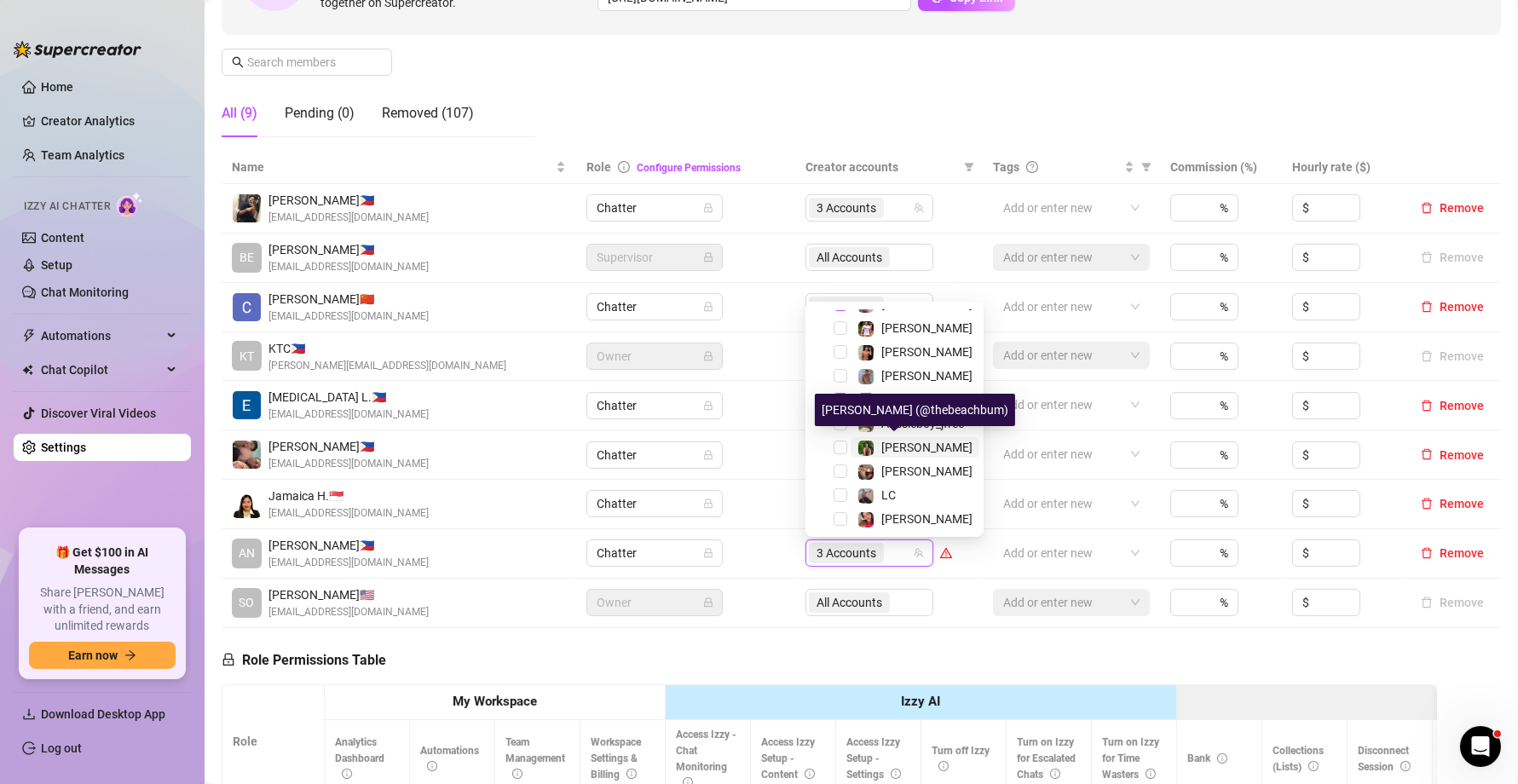
click at [915, 449] on span "[PERSON_NAME]" at bounding box center [926, 447] width 91 height 14
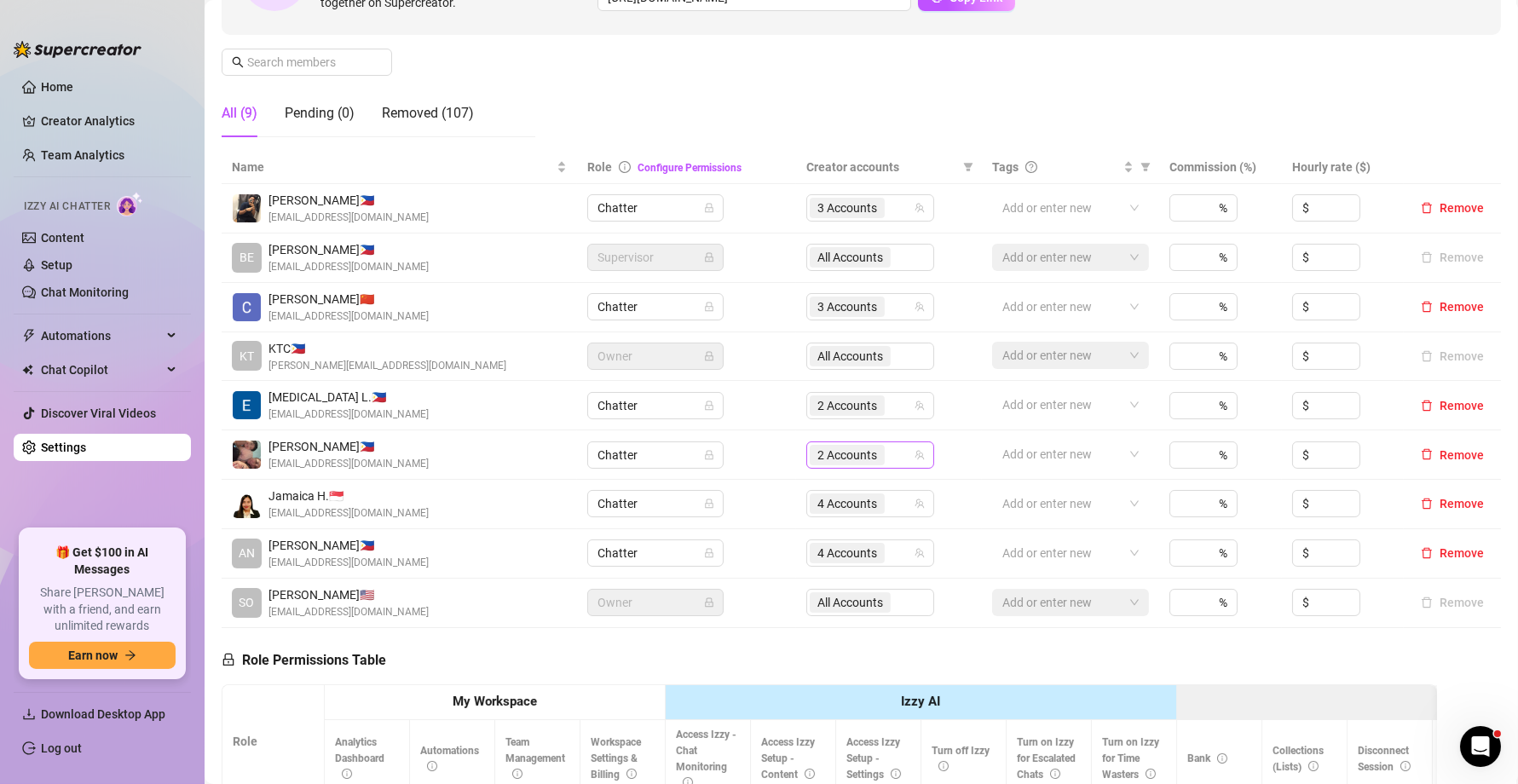
click at [841, 457] on span "2 Accounts" at bounding box center [846, 455] width 60 height 19
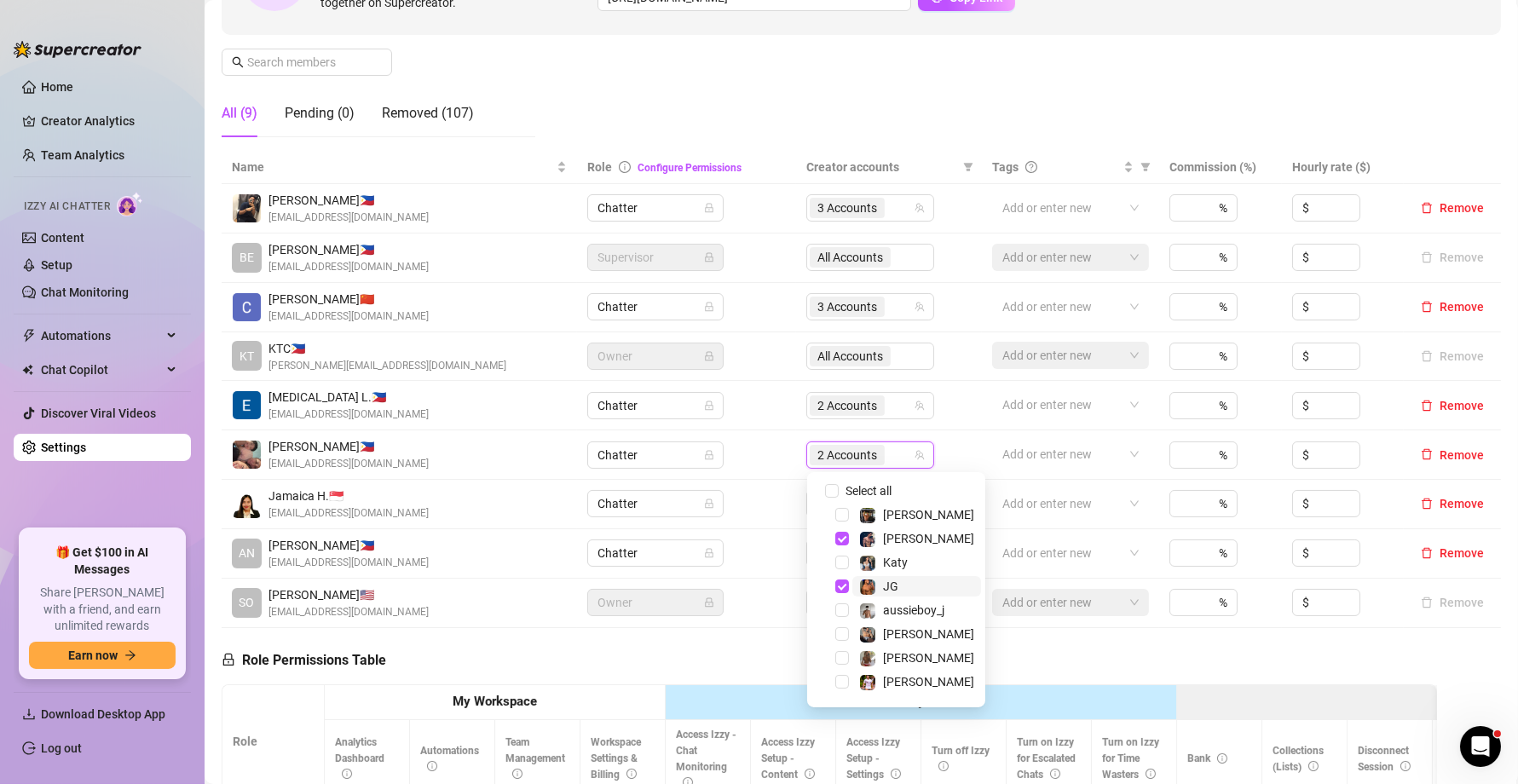
scroll to position [61, 0]
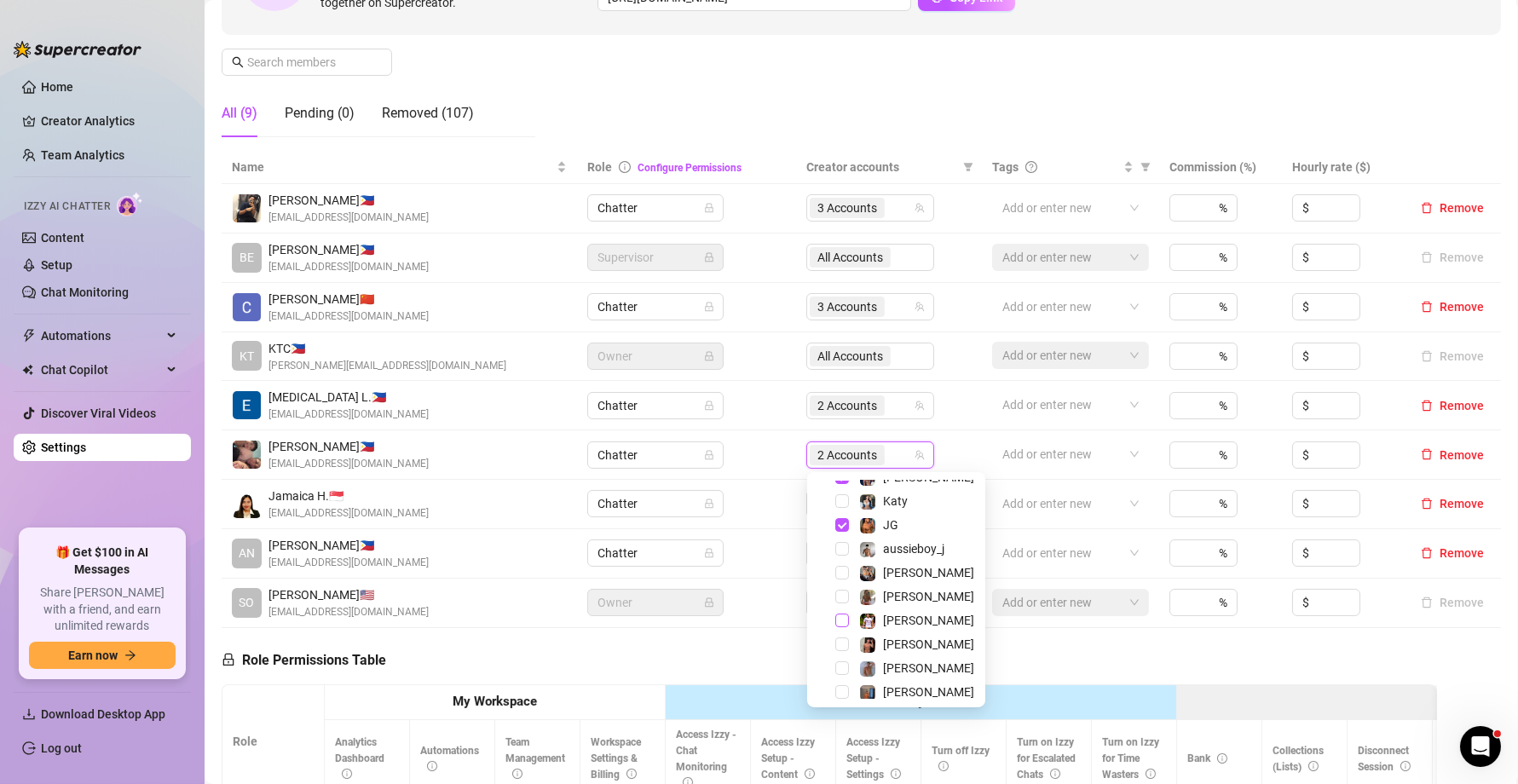
click at [846, 615] on span "Select tree node" at bounding box center [842, 620] width 14 height 14
click at [846, 633] on span "Select tree node" at bounding box center [842, 634] width 14 height 14
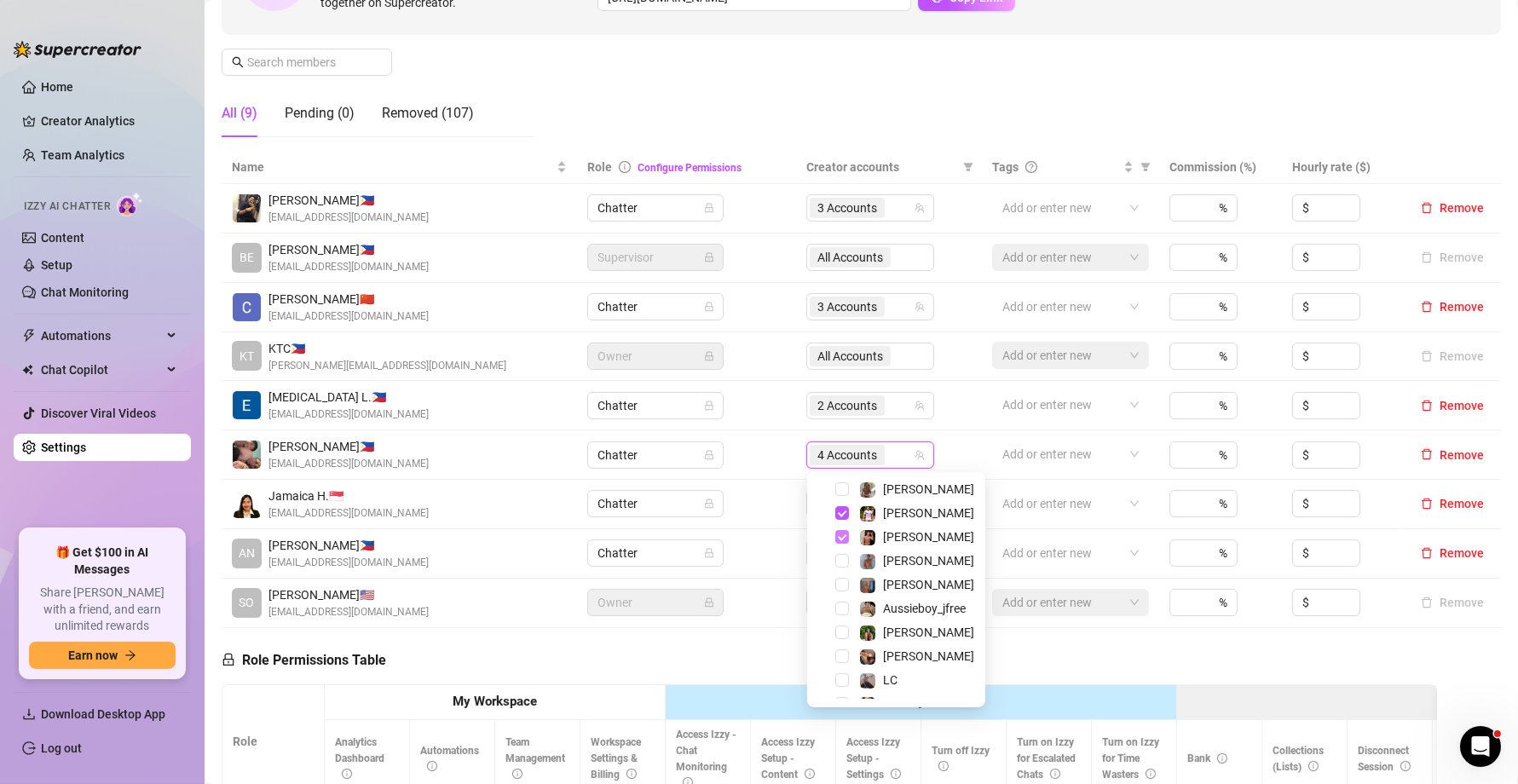
scroll to position [179, 0]
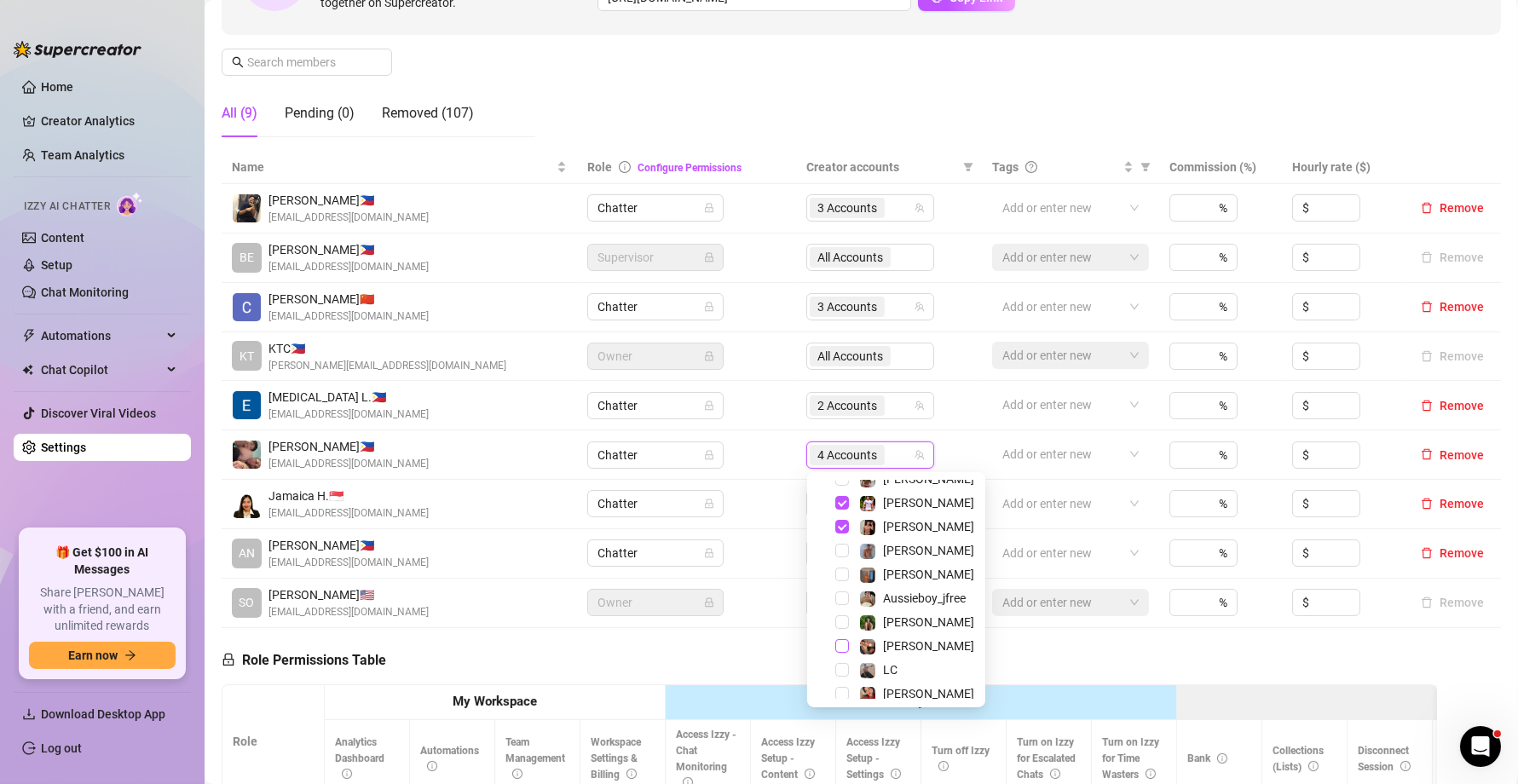
click at [845, 646] on span "Select tree node" at bounding box center [842, 646] width 14 height 14
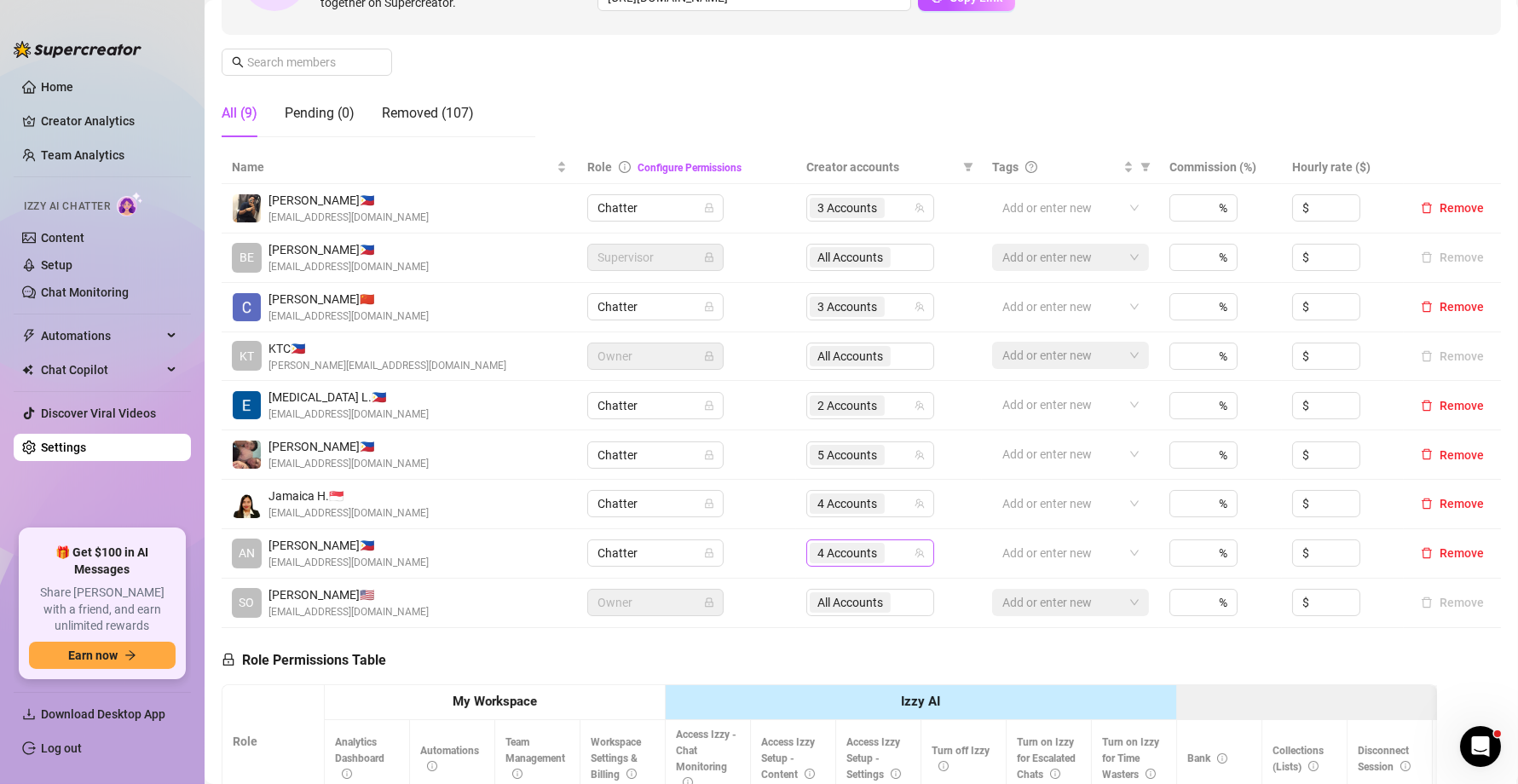
click at [846, 556] on span "4 Accounts" at bounding box center [846, 553] width 60 height 19
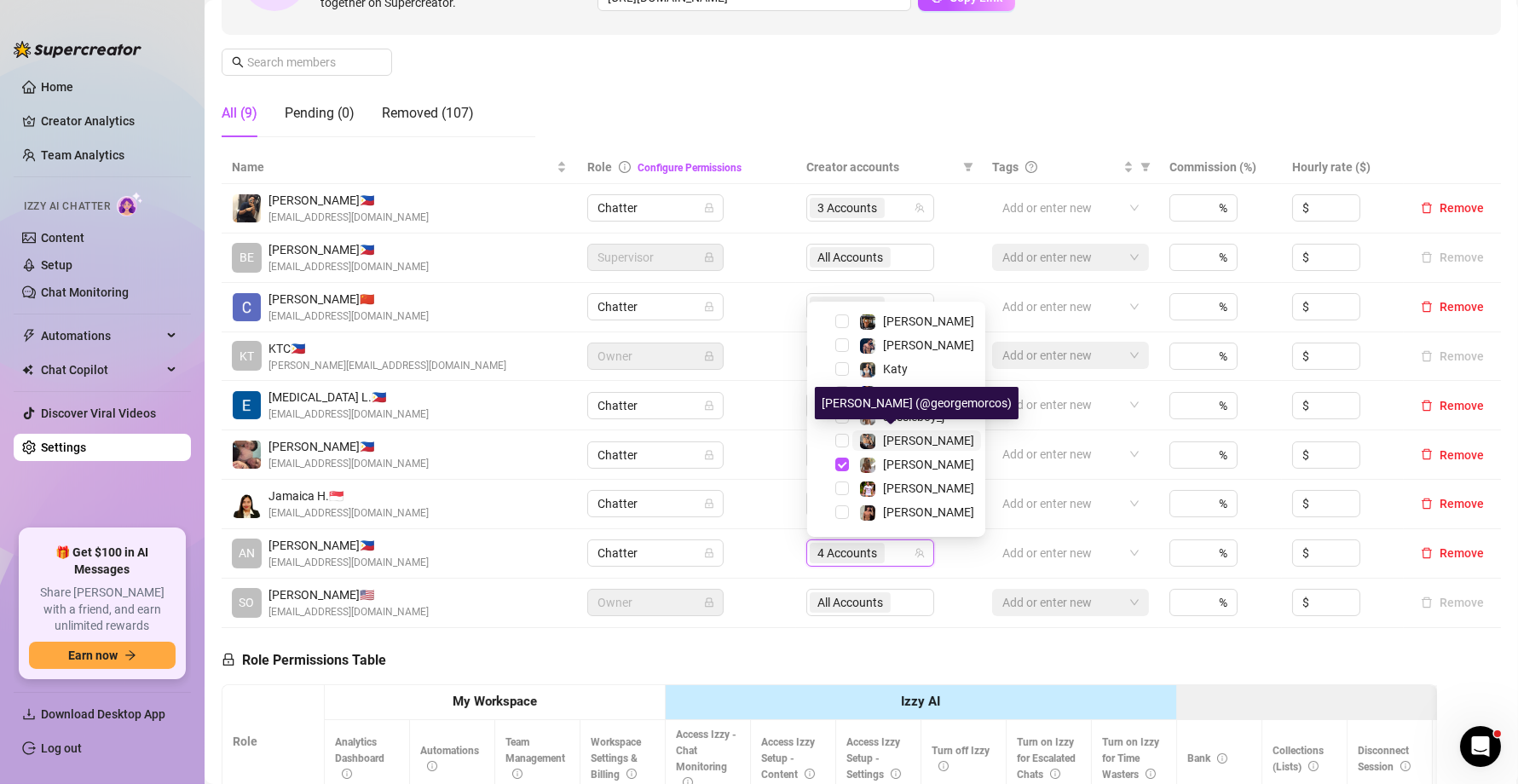
click at [903, 444] on span "[PERSON_NAME]" at bounding box center [928, 440] width 91 height 14
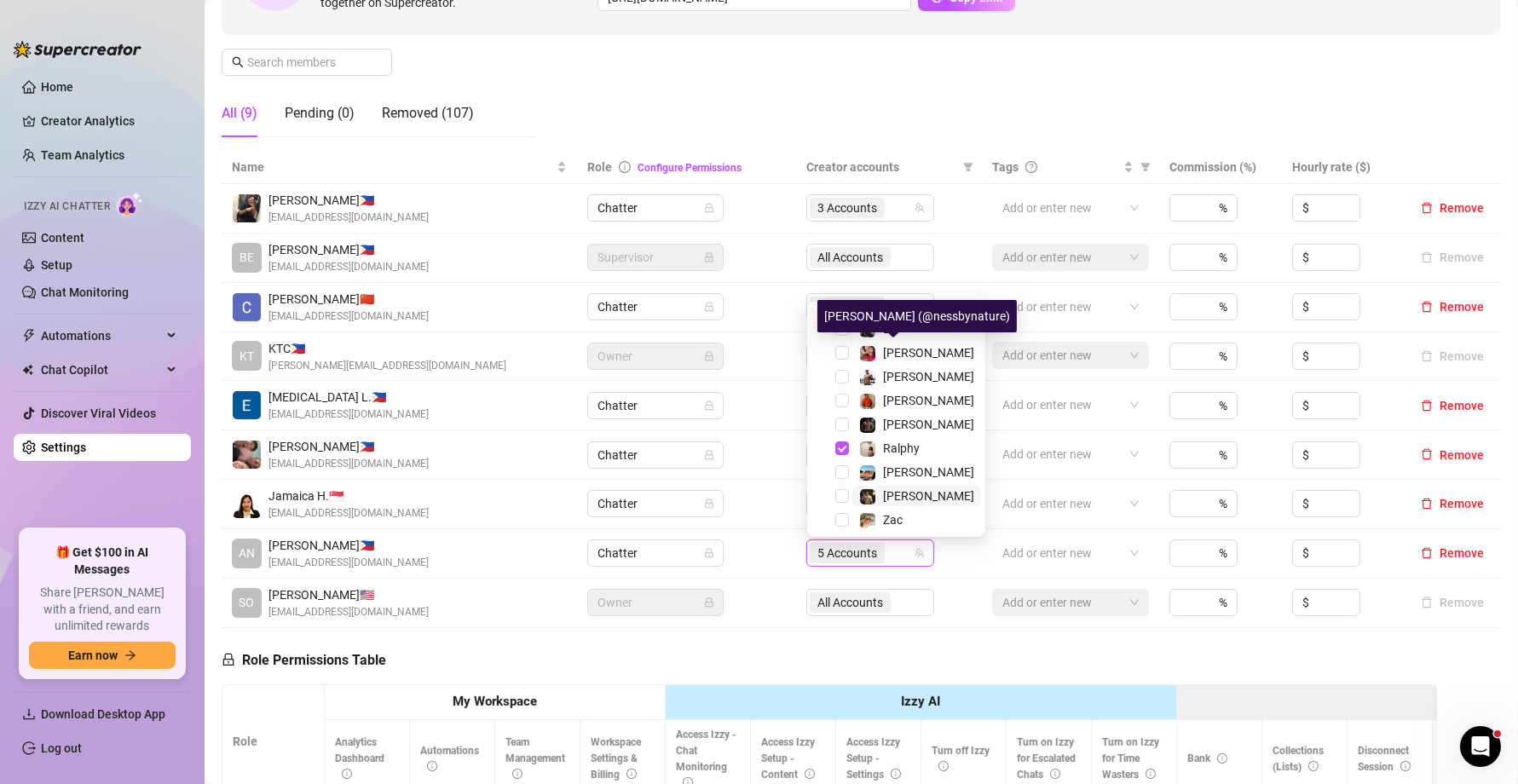
scroll to position [402, 0]
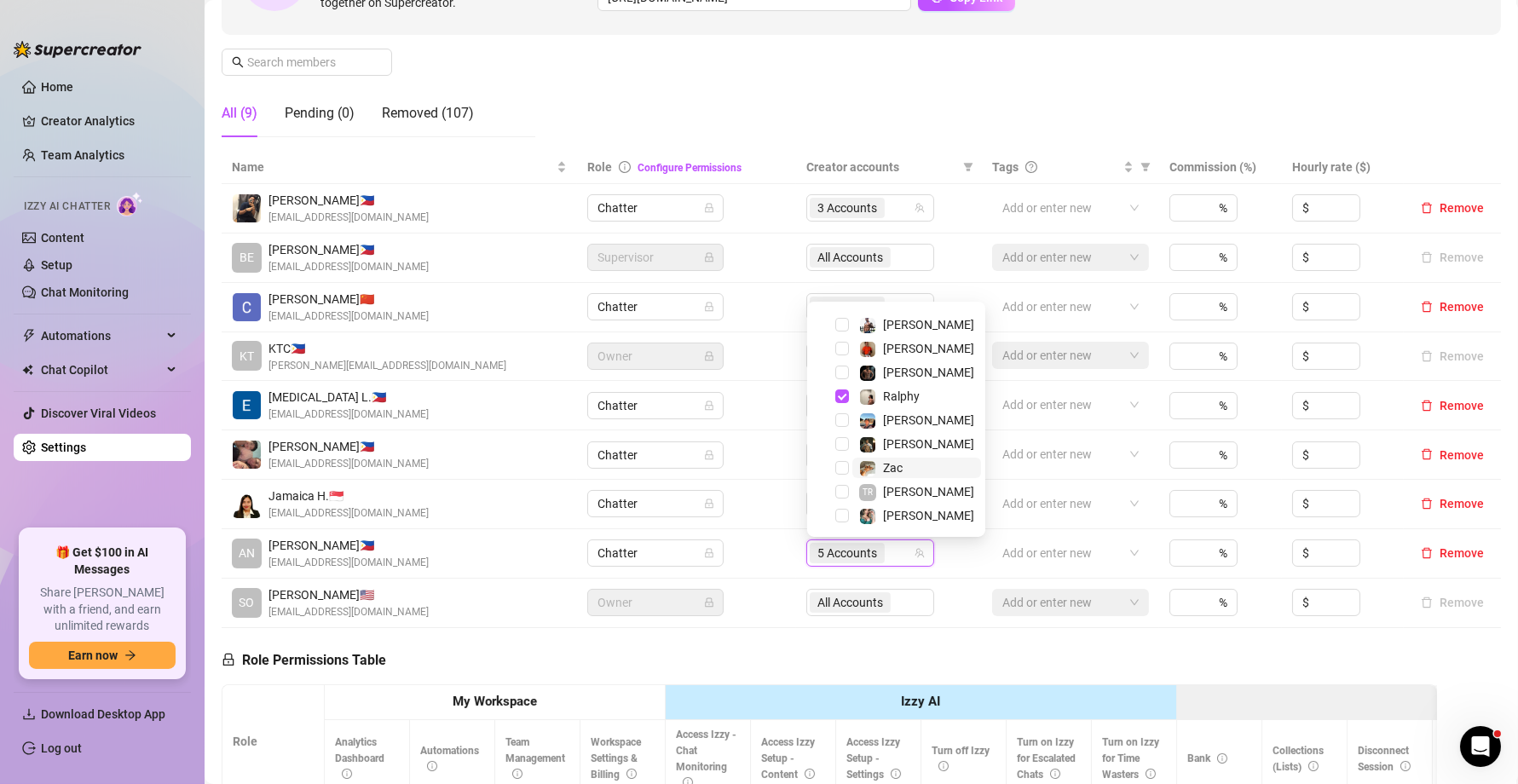
click at [912, 467] on span "Zac" at bounding box center [917, 468] width 129 height 21
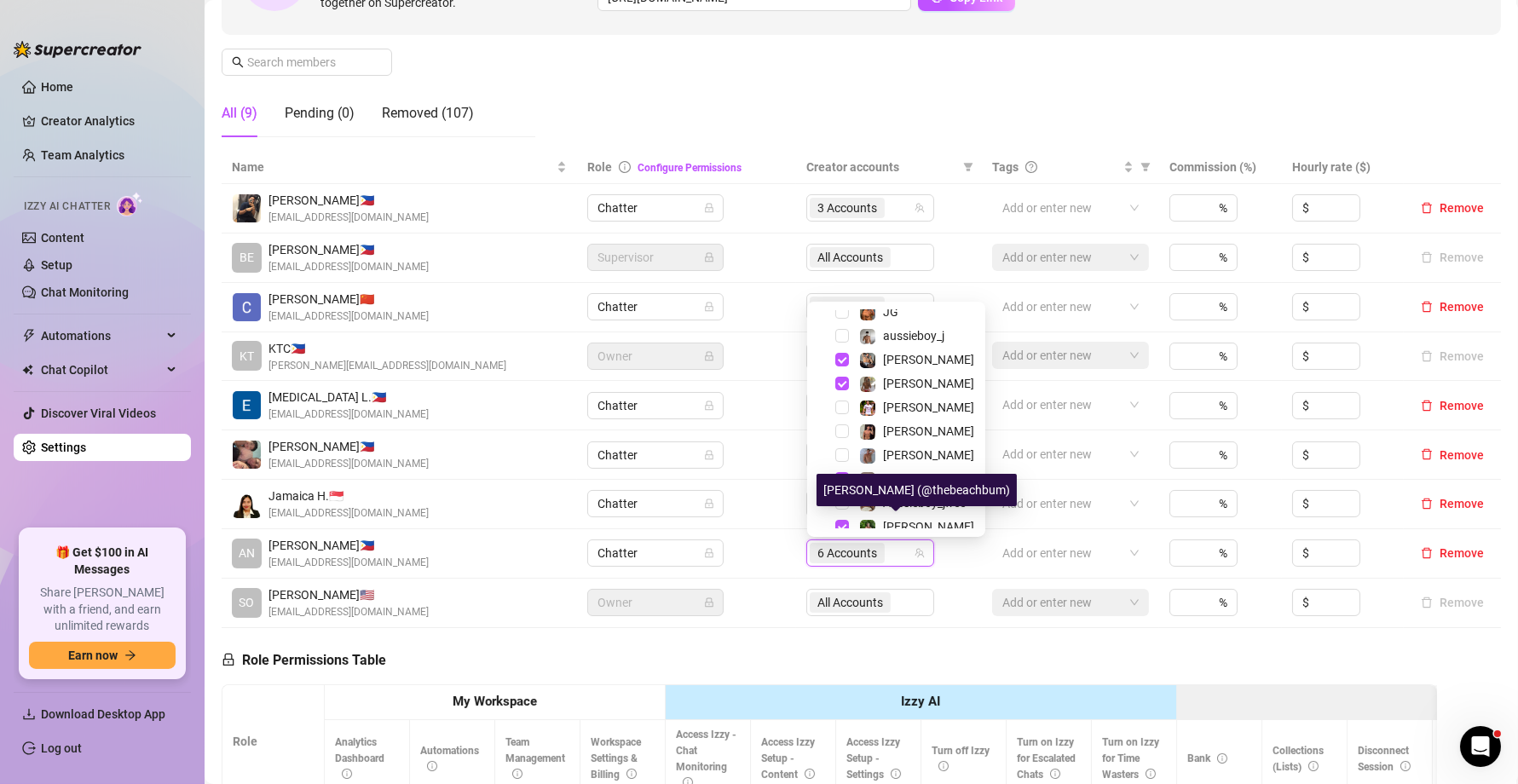
scroll to position [102, 0]
click at [901, 453] on span "[PERSON_NAME]" at bounding box center [928, 457] width 91 height 14
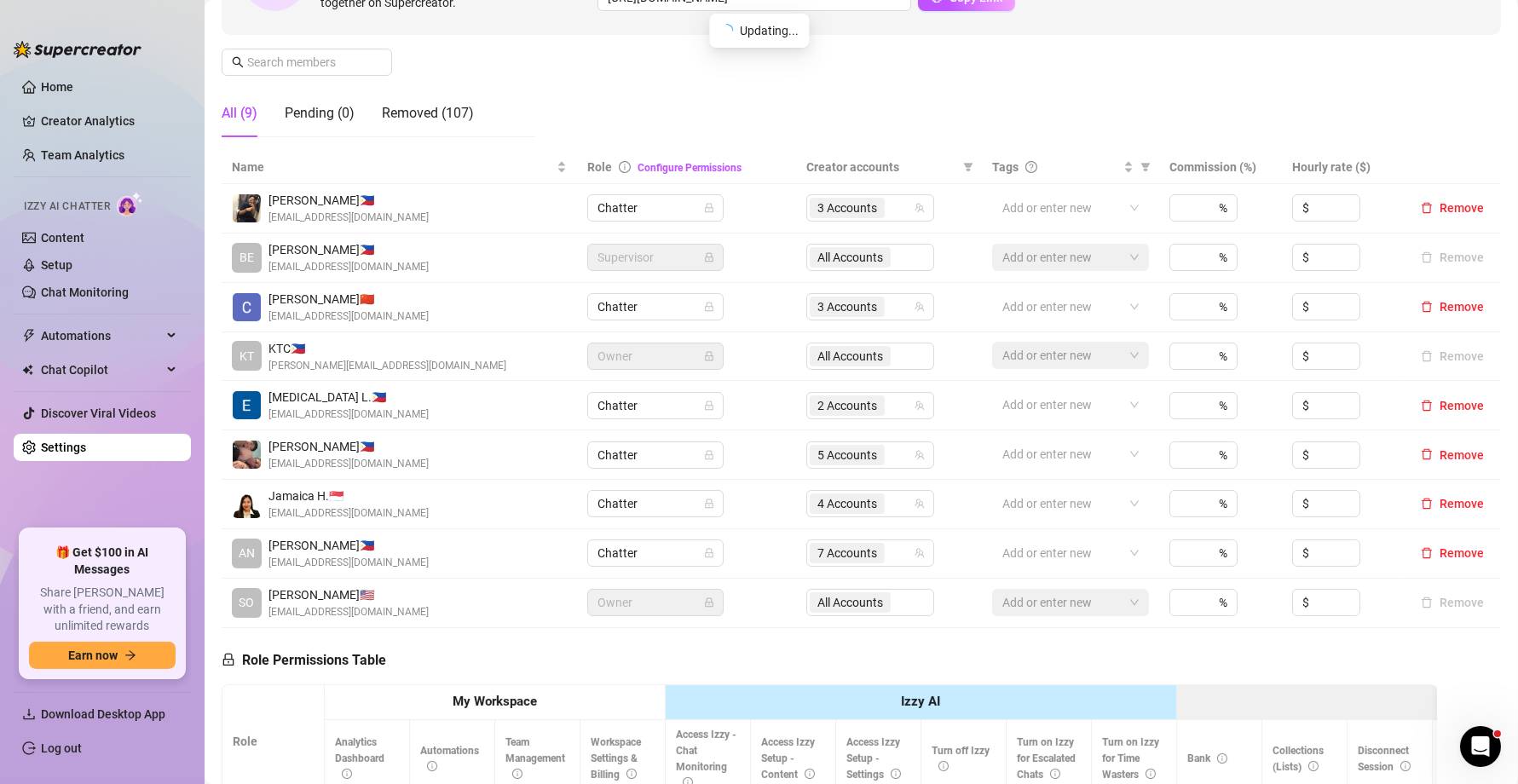
click at [68, 82] on link "Home" at bounding box center [56, 87] width 32 height 14
click at [68, 82] on link "Home" at bounding box center [56, 87] width 32 height 14
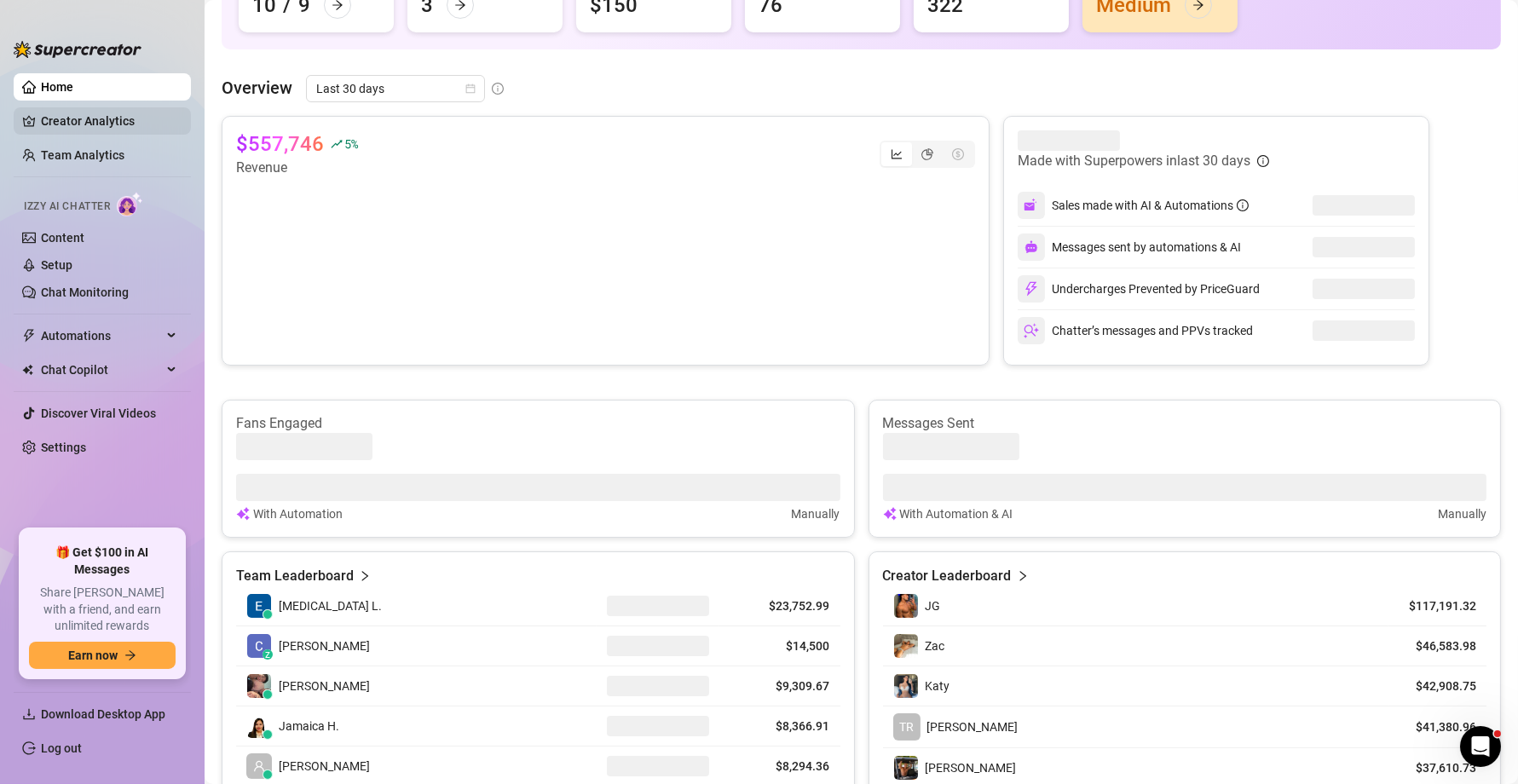
click at [98, 128] on link "Creator Analytics" at bounding box center [109, 121] width 137 height 28
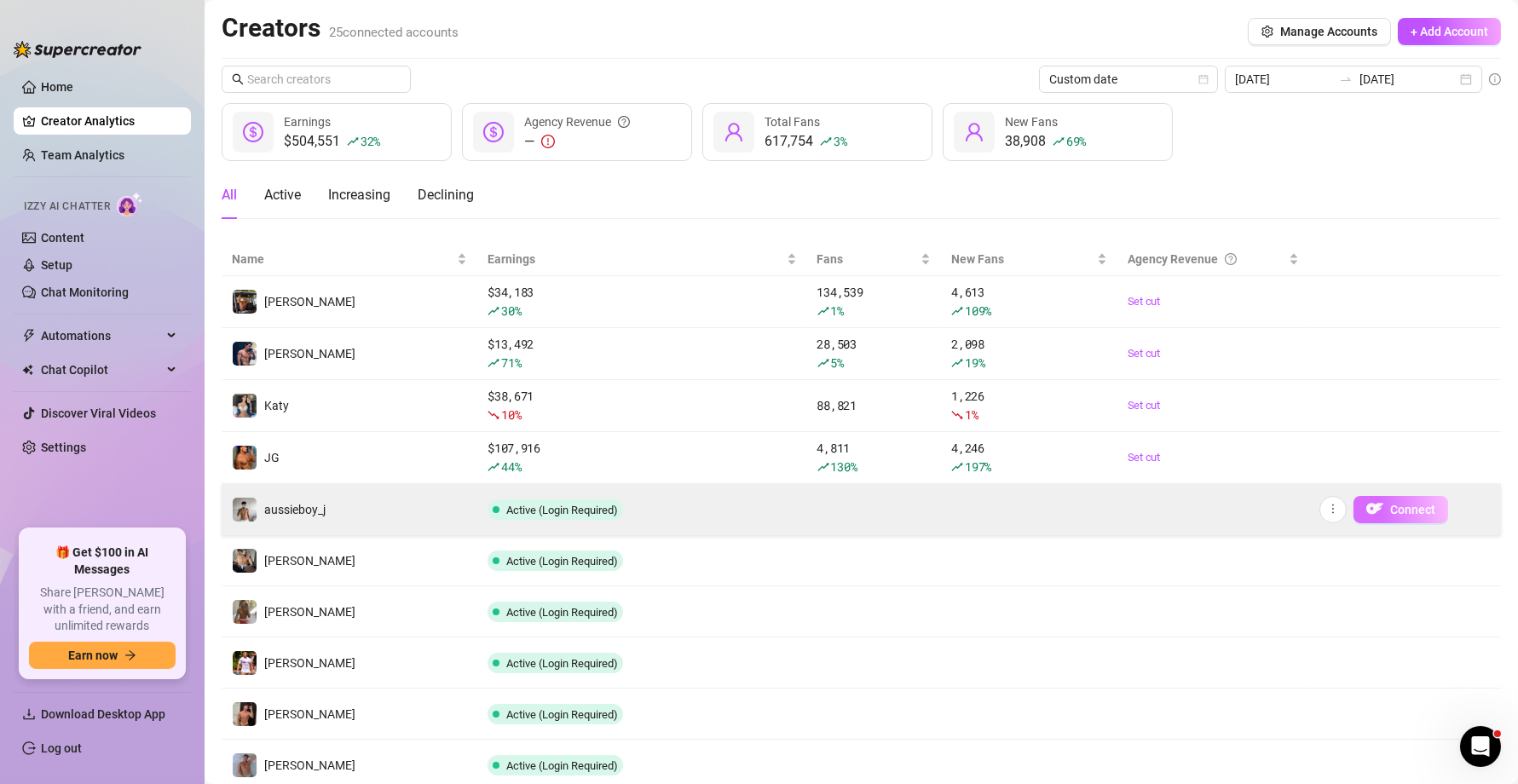
click at [1245, 513] on span "Connect" at bounding box center [1412, 510] width 45 height 14
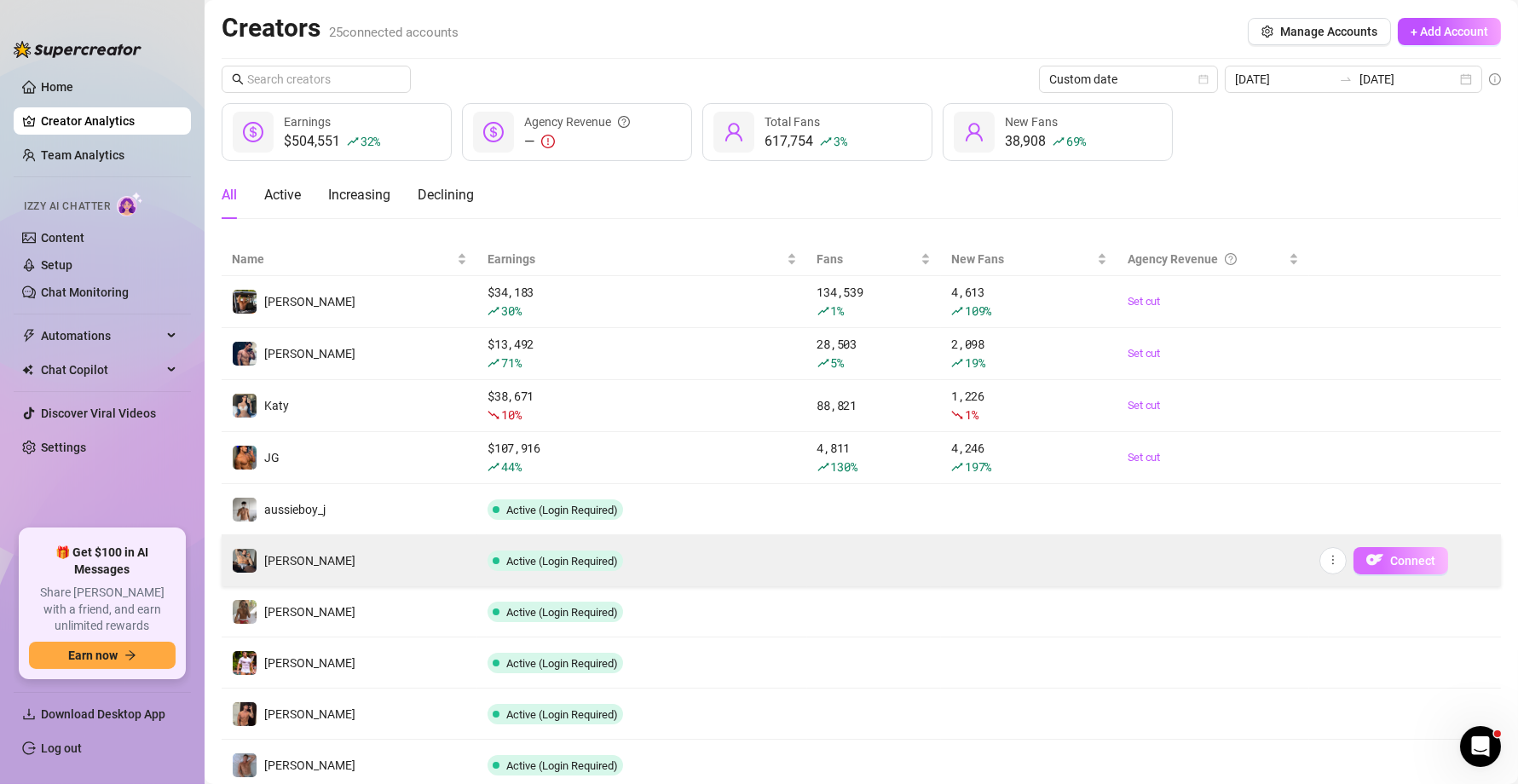
click at [1245, 562] on button "Connect" at bounding box center [1400, 561] width 94 height 28
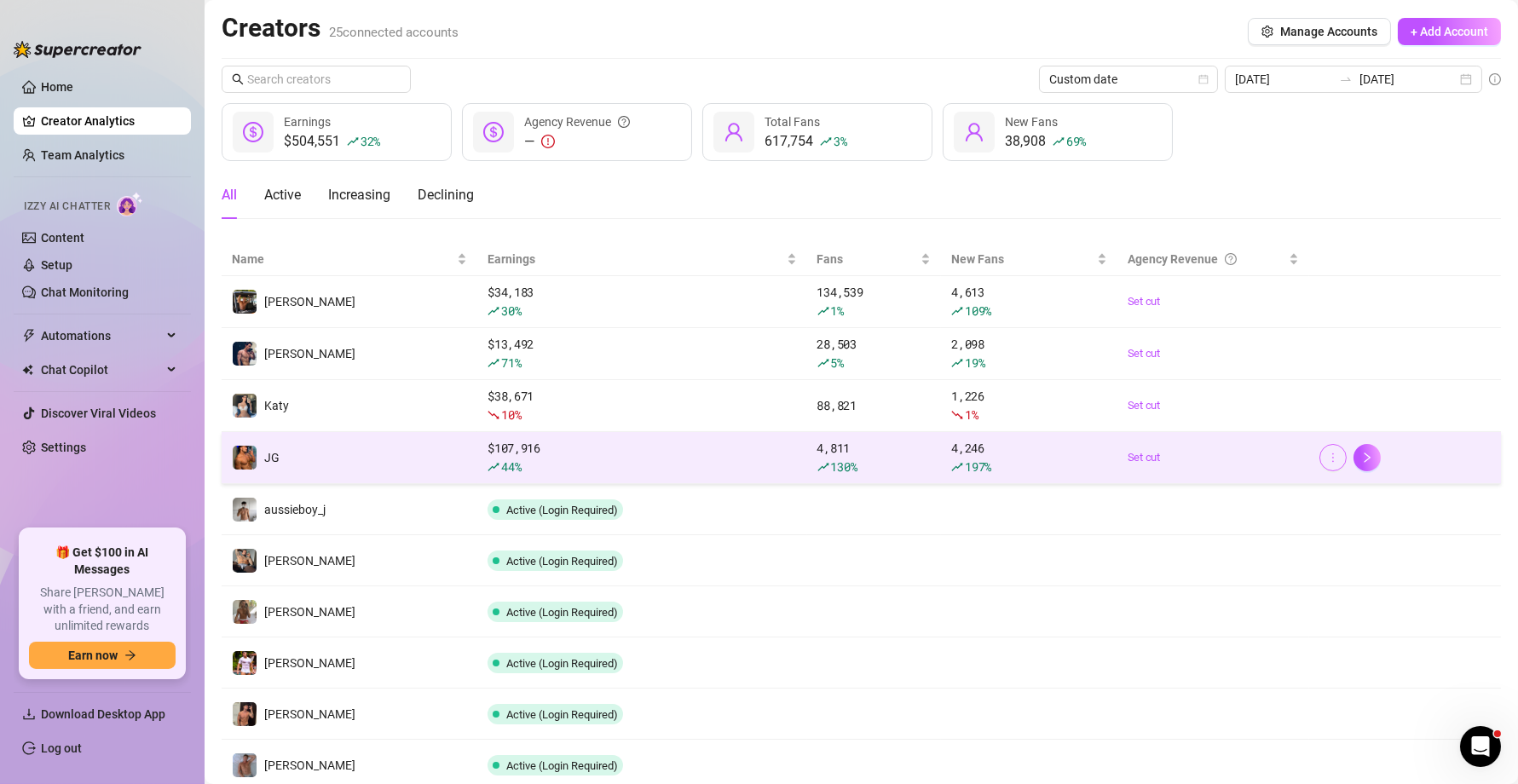
click at [1245, 457] on icon "more" at bounding box center [1333, 457] width 2 height 10
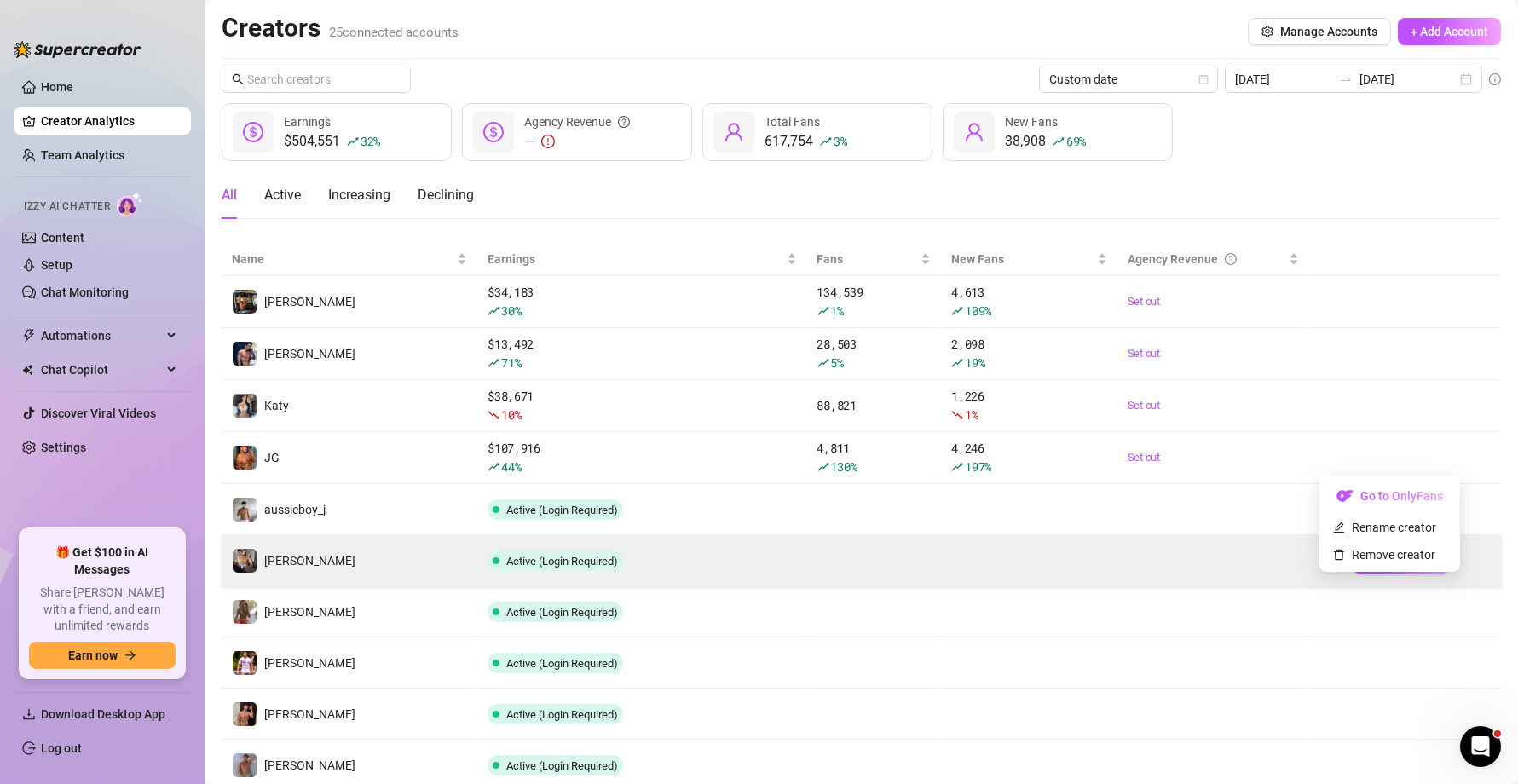
click at [1184, 546] on td at bounding box center [1213, 560] width 192 height 51
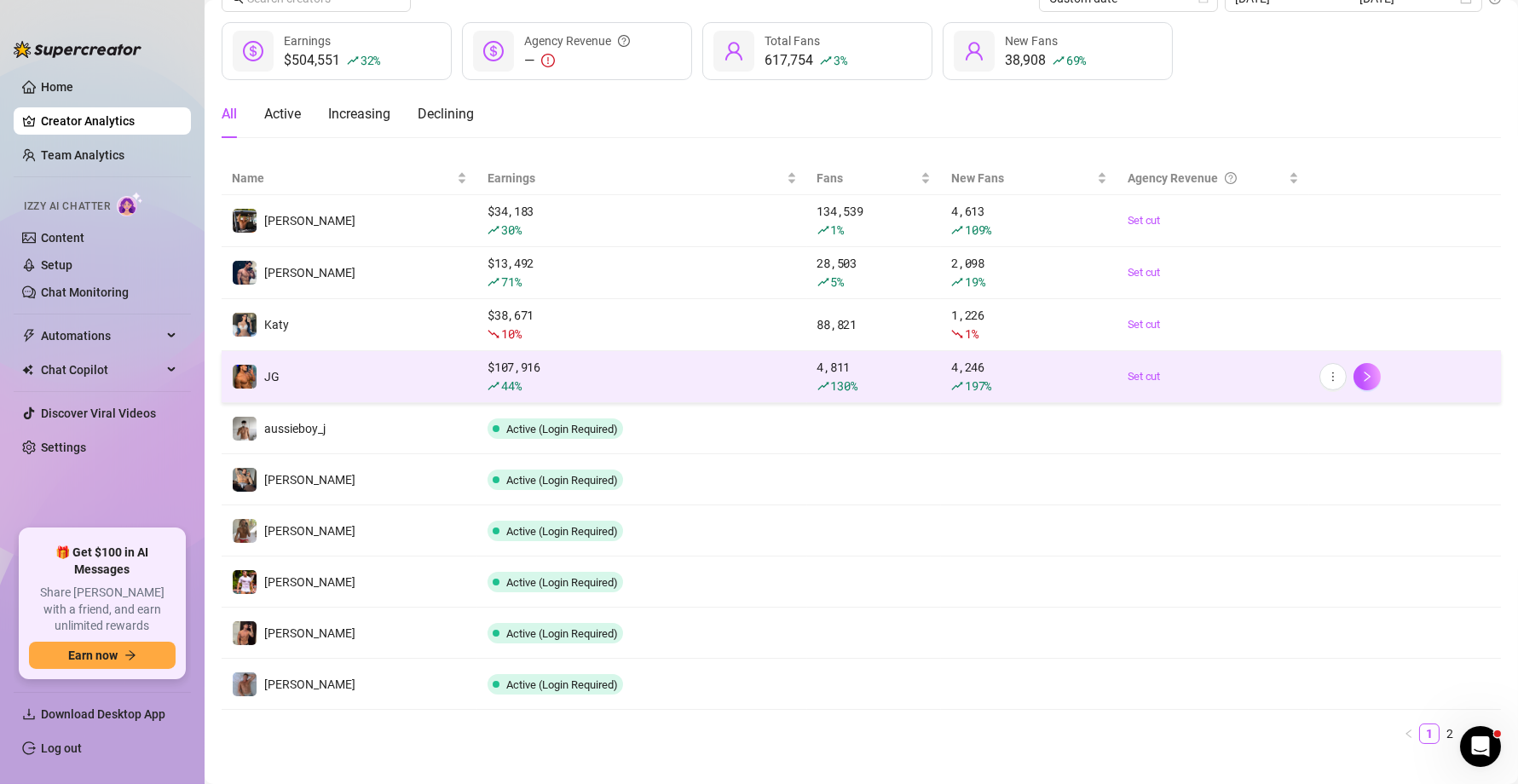
scroll to position [87, 0]
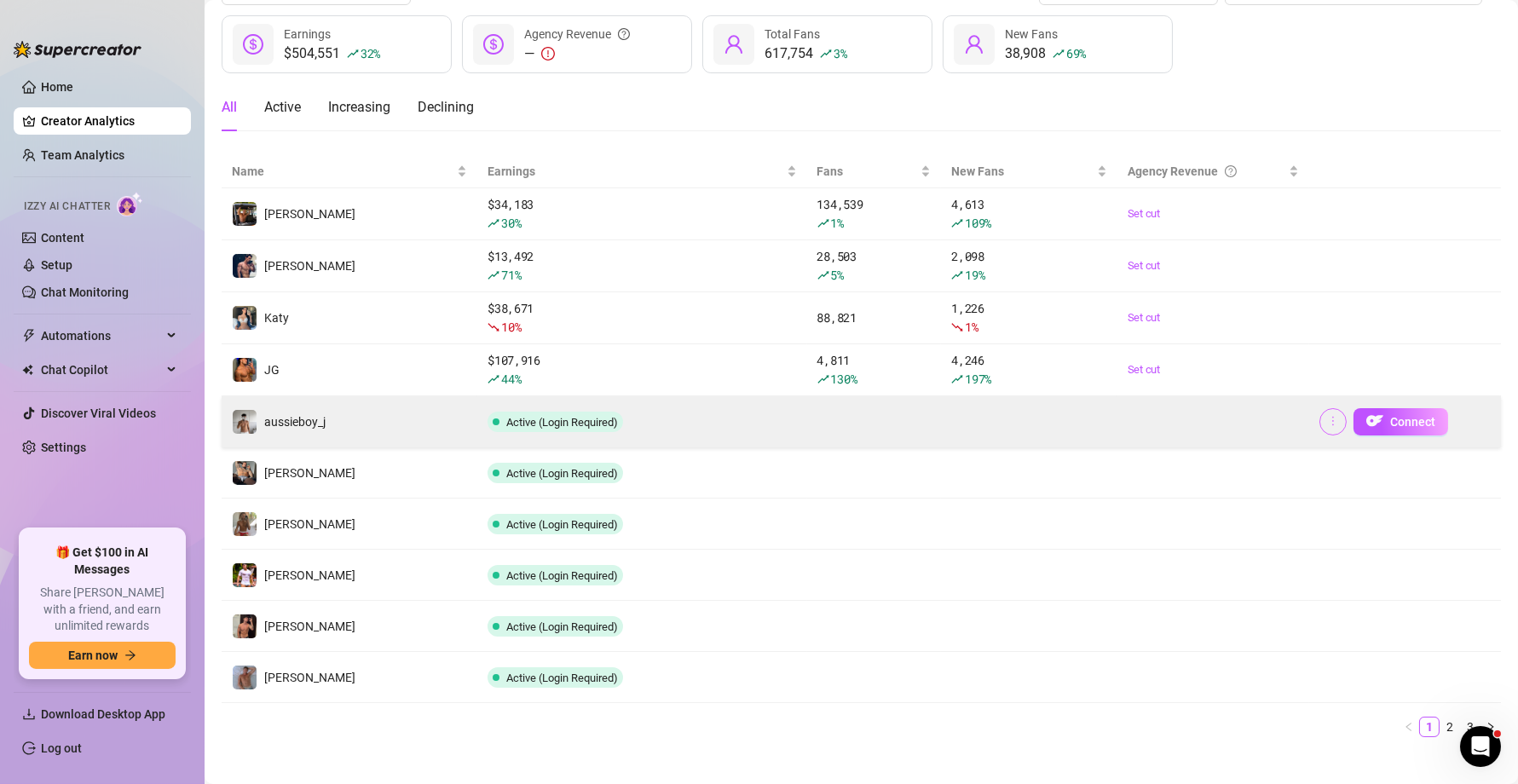
click at [1245, 423] on icon "more" at bounding box center [1333, 421] width 2 height 10
click at [1245, 411] on td at bounding box center [1213, 421] width 192 height 51
